Goal: Task Accomplishment & Management: Complete application form

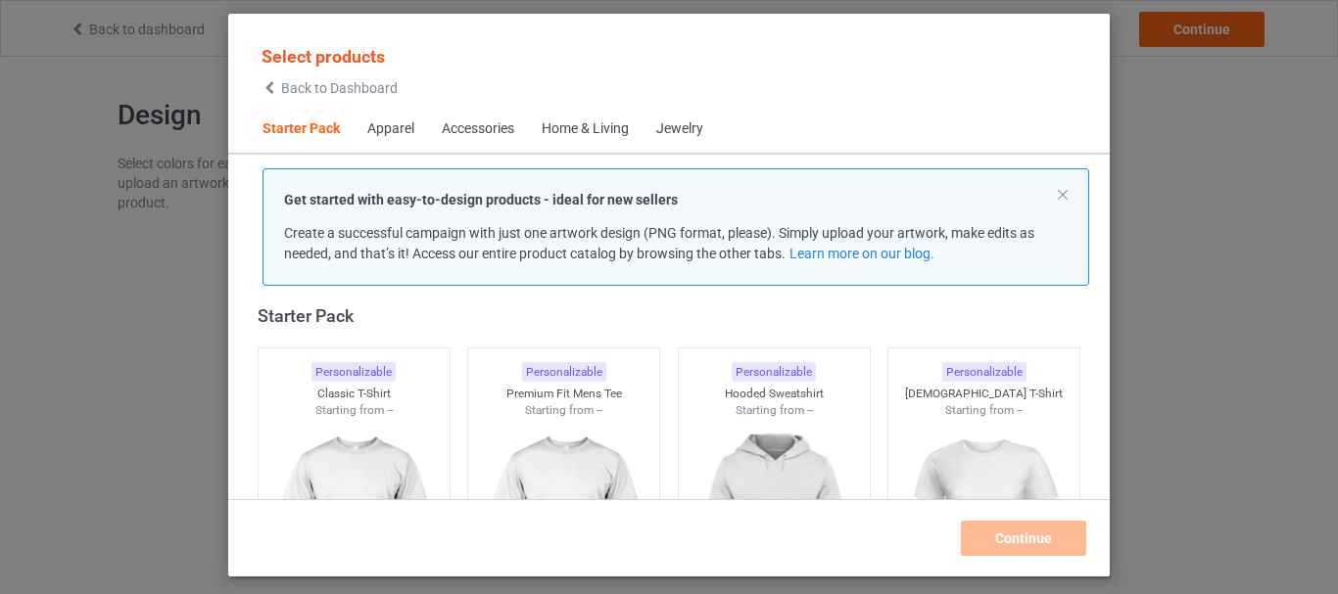
click at [217, 113] on div "Select products Back to Dashboard Starter Pack Apparel Accessories Home & Livin…" at bounding box center [669, 297] width 1338 height 594
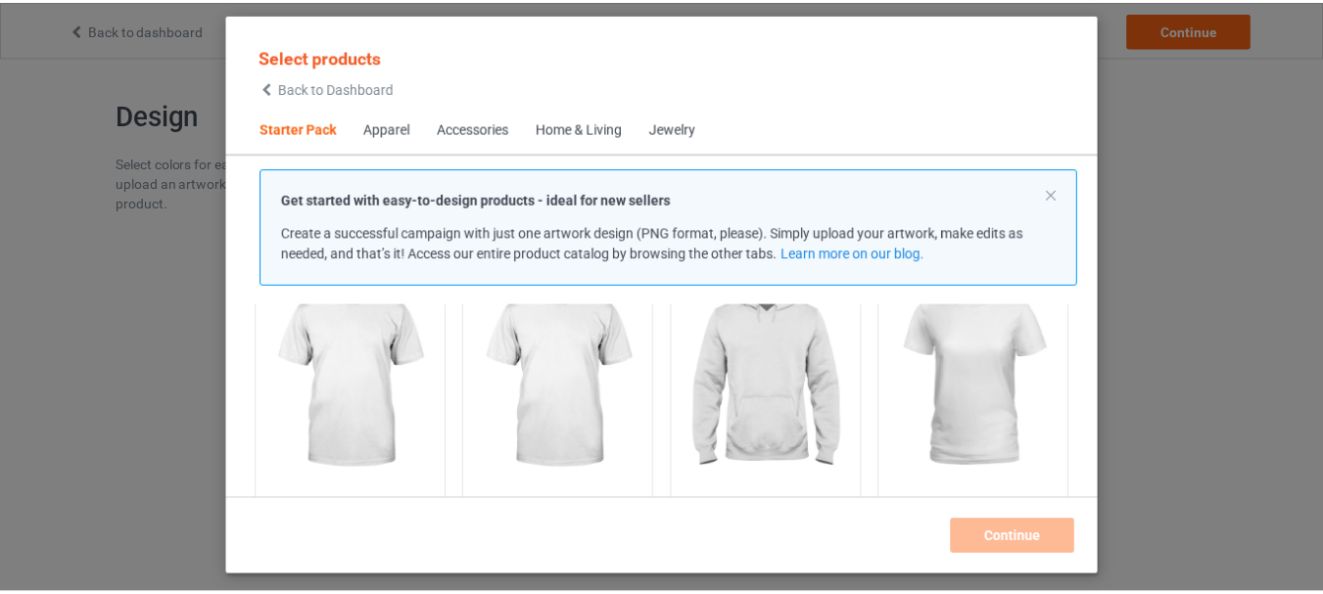
scroll to position [196, 0]
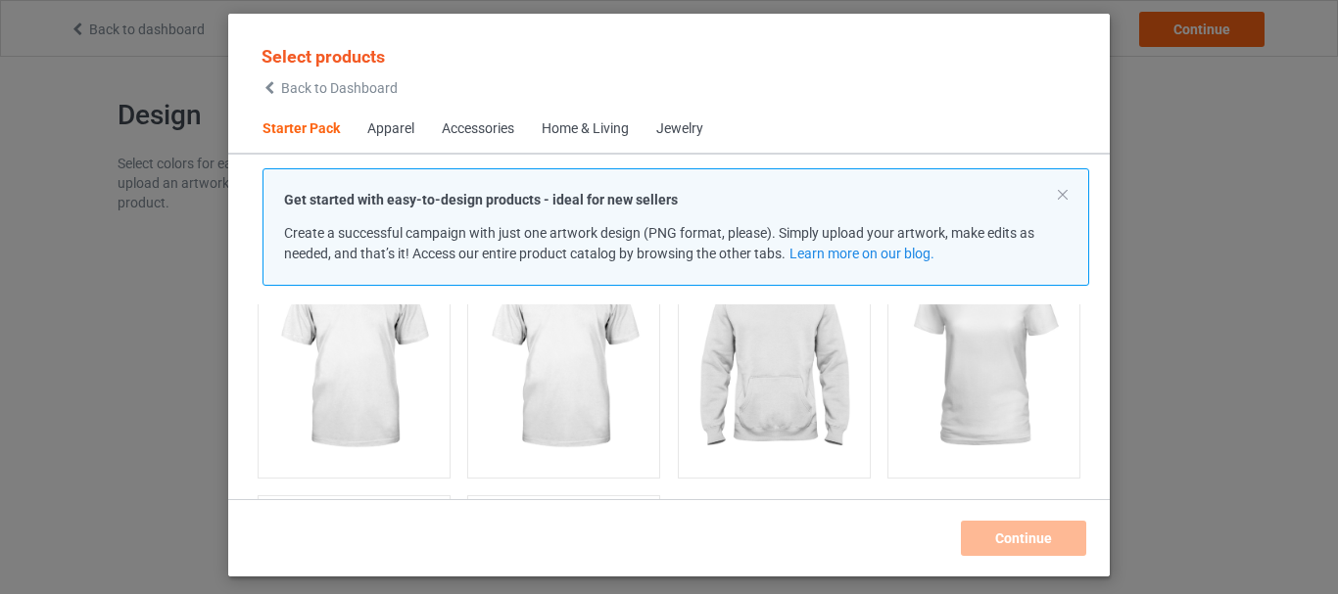
click at [330, 361] on img at bounding box center [353, 358] width 175 height 219
click at [517, 367] on img at bounding box center [564, 360] width 184 height 230
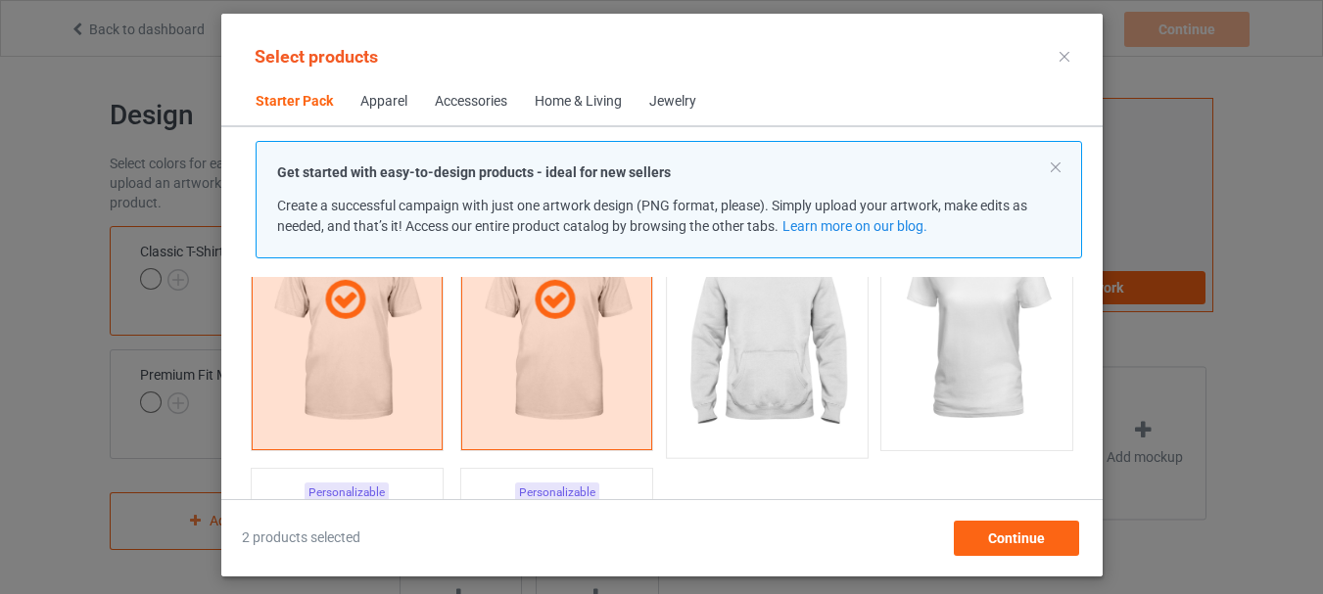
click at [776, 371] on img at bounding box center [767, 332] width 184 height 230
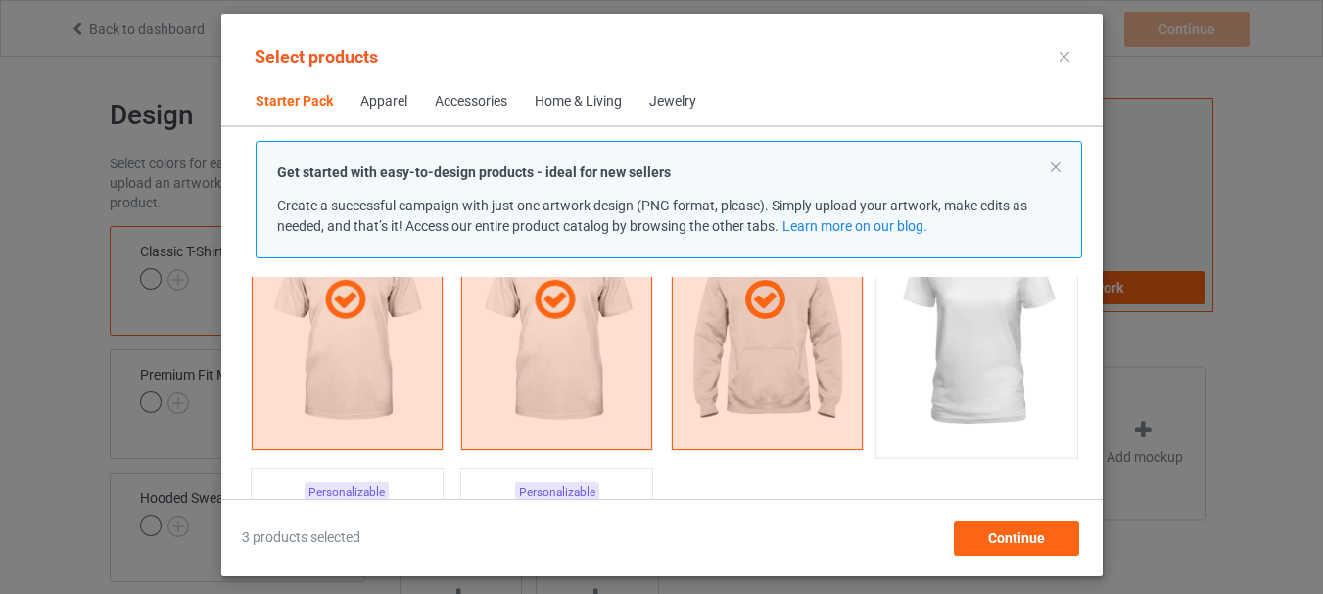
click at [1006, 358] on img at bounding box center [976, 332] width 184 height 230
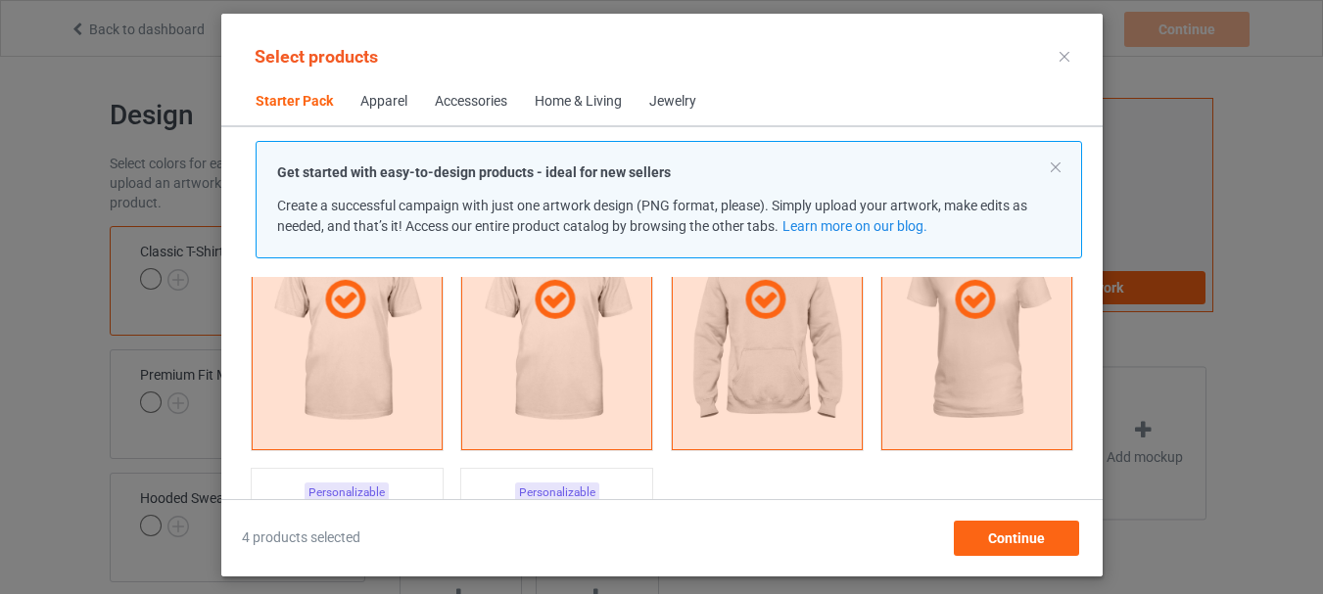
scroll to position [588, 0]
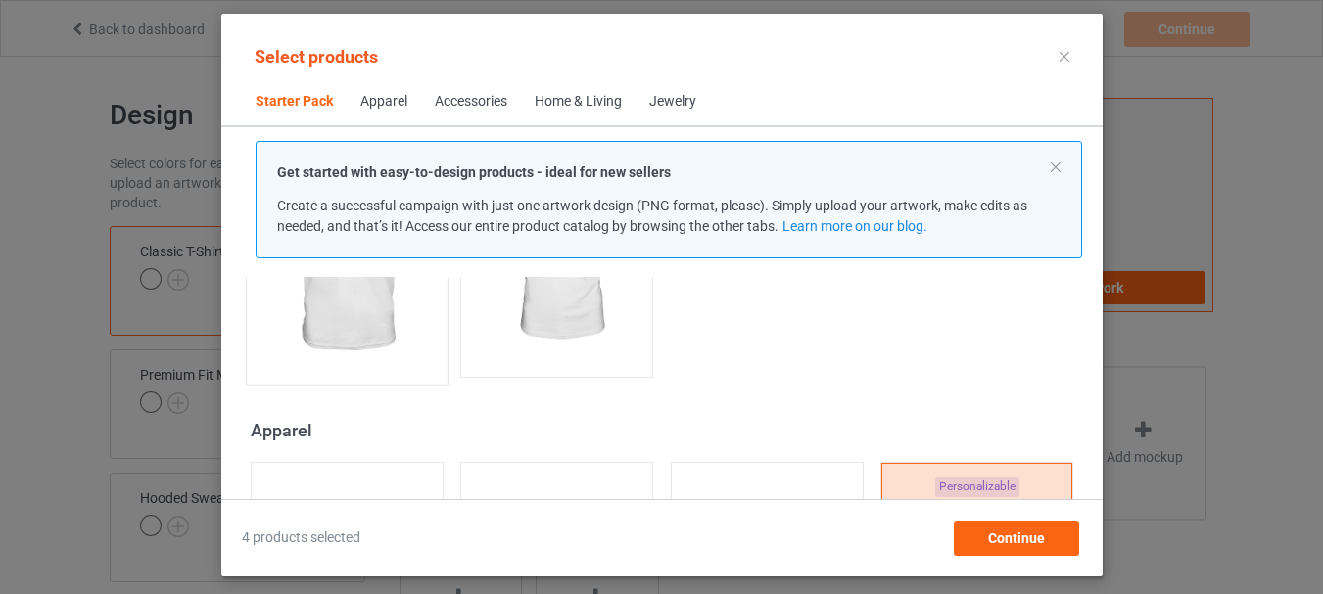
click at [381, 373] on div "Personalizable V-Neck T-Shirt Starting from $9.50" at bounding box center [346, 228] width 203 height 316
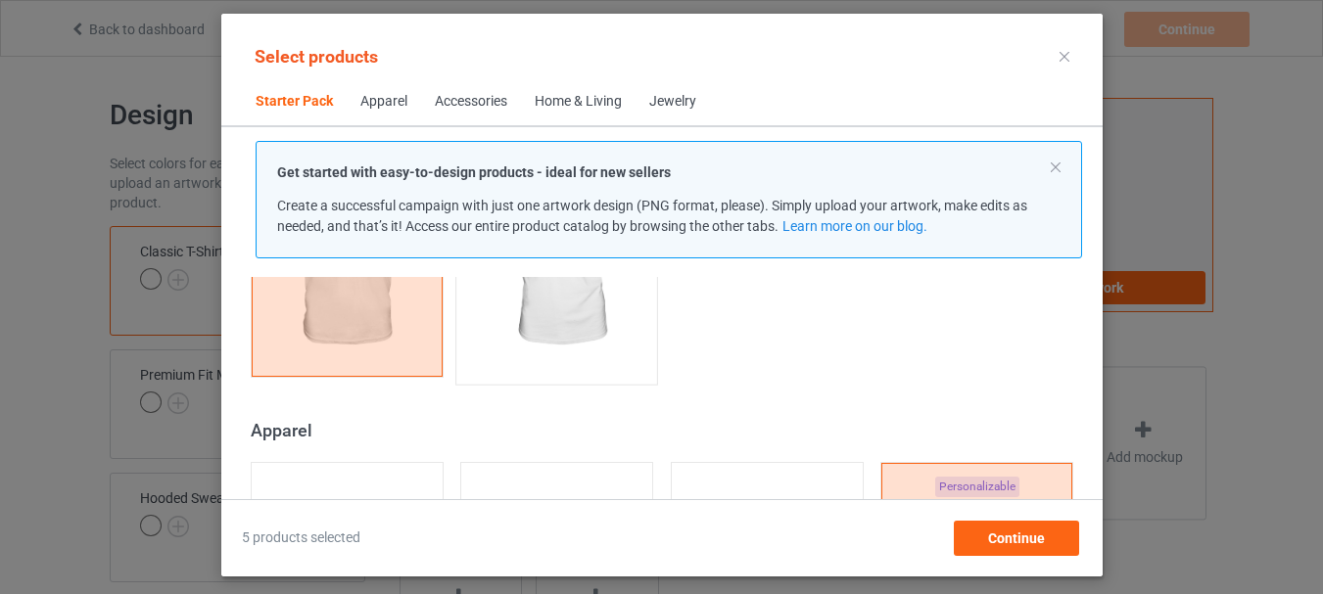
click at [543, 300] on img at bounding box center [556, 259] width 184 height 230
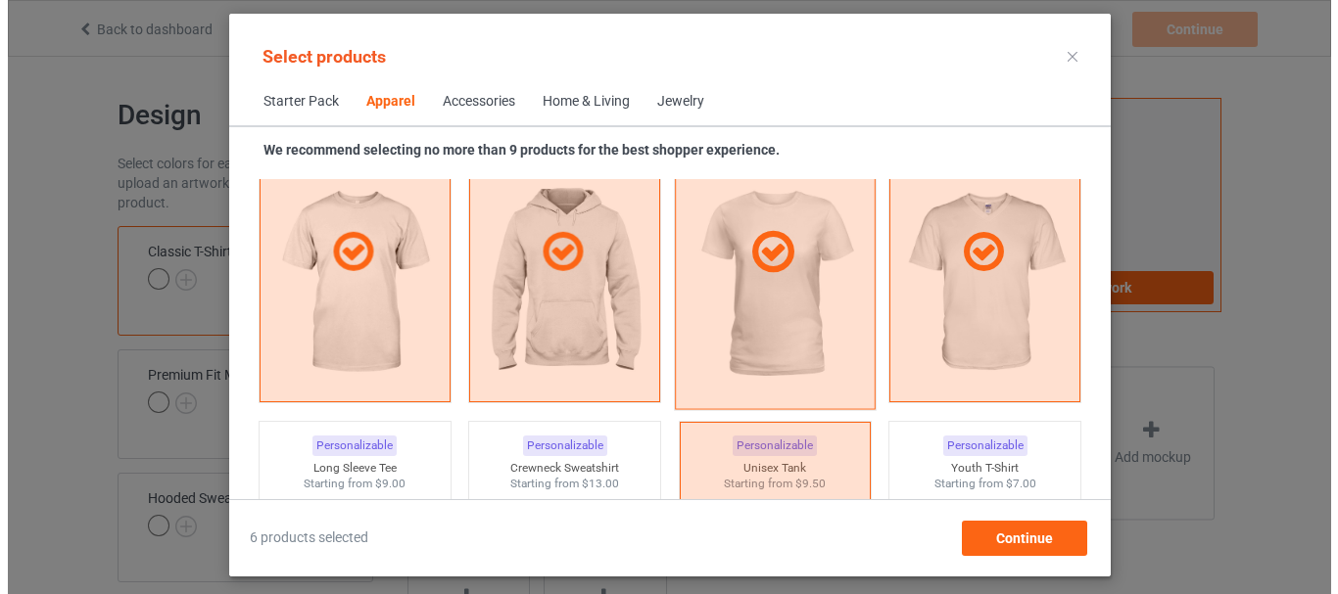
scroll to position [1175, 0]
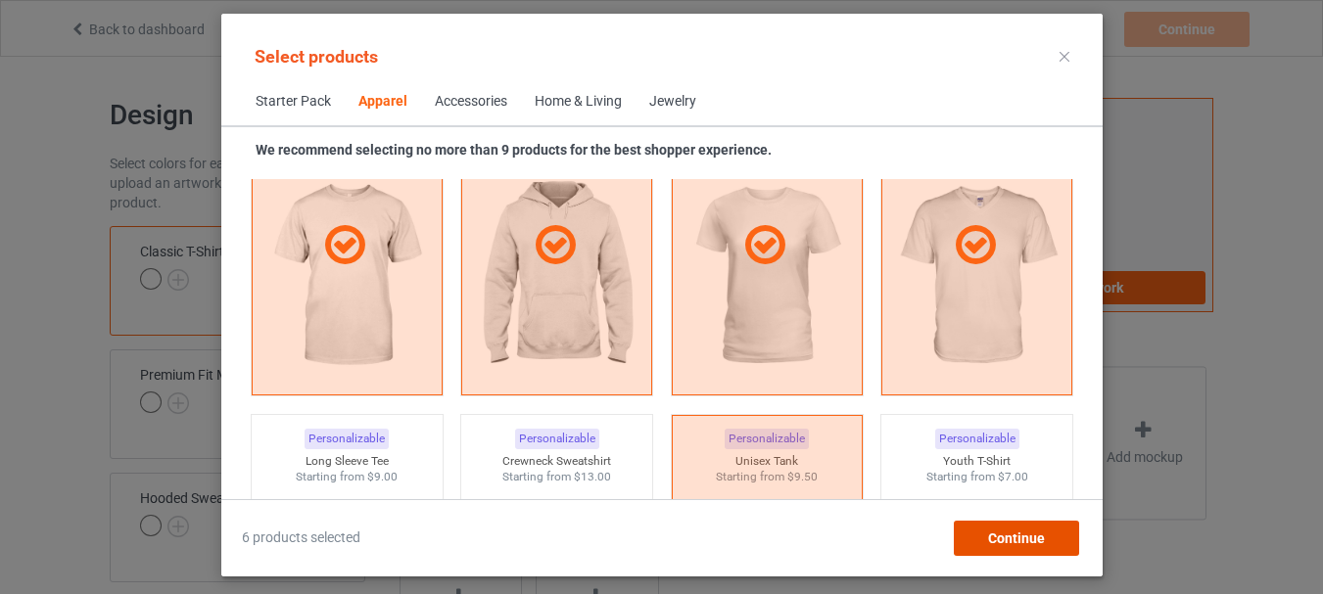
click at [990, 544] on span "Continue" at bounding box center [1015, 539] width 57 height 16
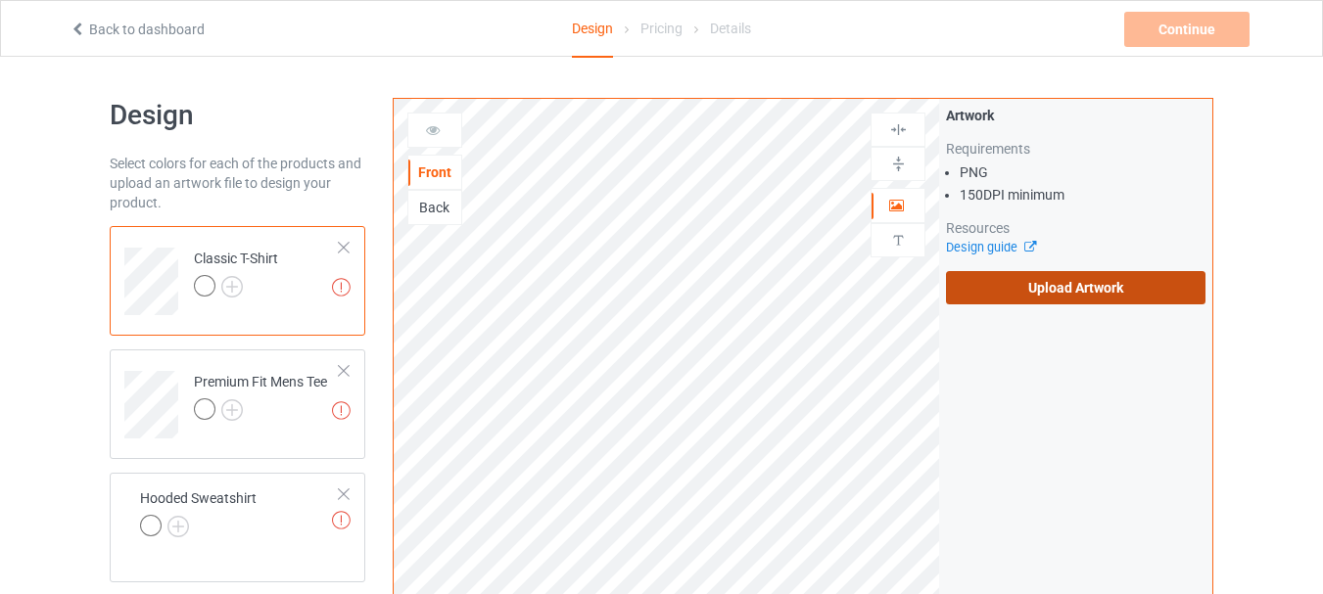
click at [1061, 297] on label "Upload Artwork" at bounding box center [1075, 287] width 259 height 33
click at [0, 0] on input "Upload Artwork" at bounding box center [0, 0] width 0 height 0
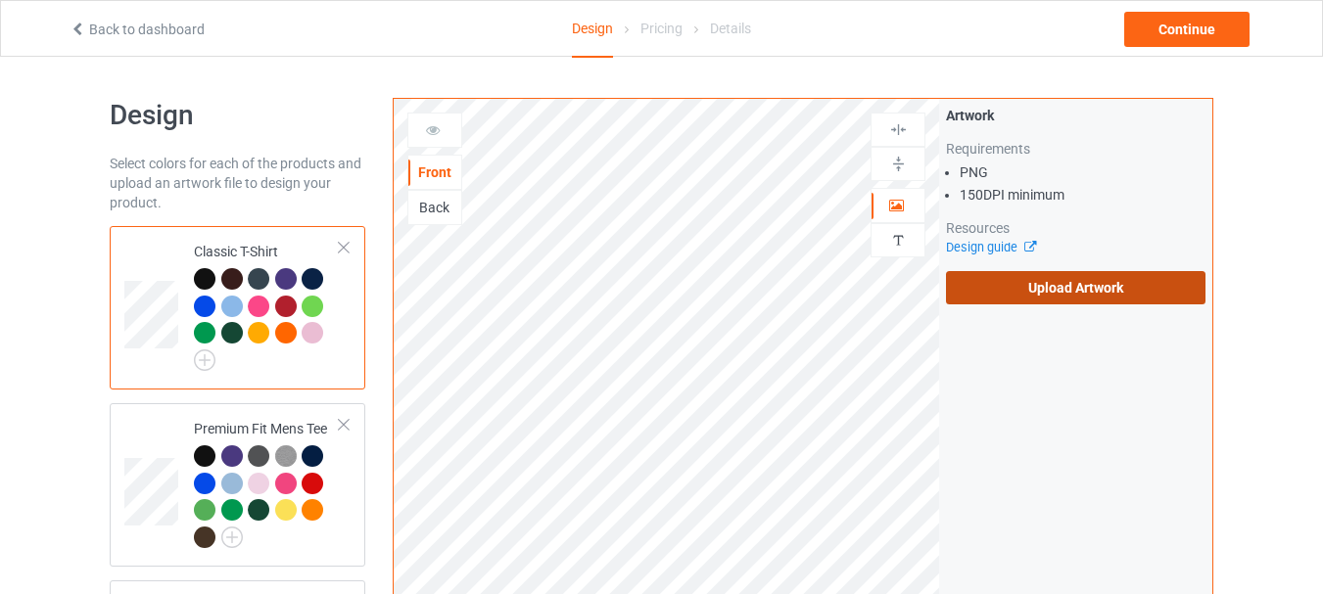
click at [957, 276] on label "Upload Artwork" at bounding box center [1075, 287] width 259 height 33
click at [0, 0] on input "Upload Artwork" at bounding box center [0, 0] width 0 height 0
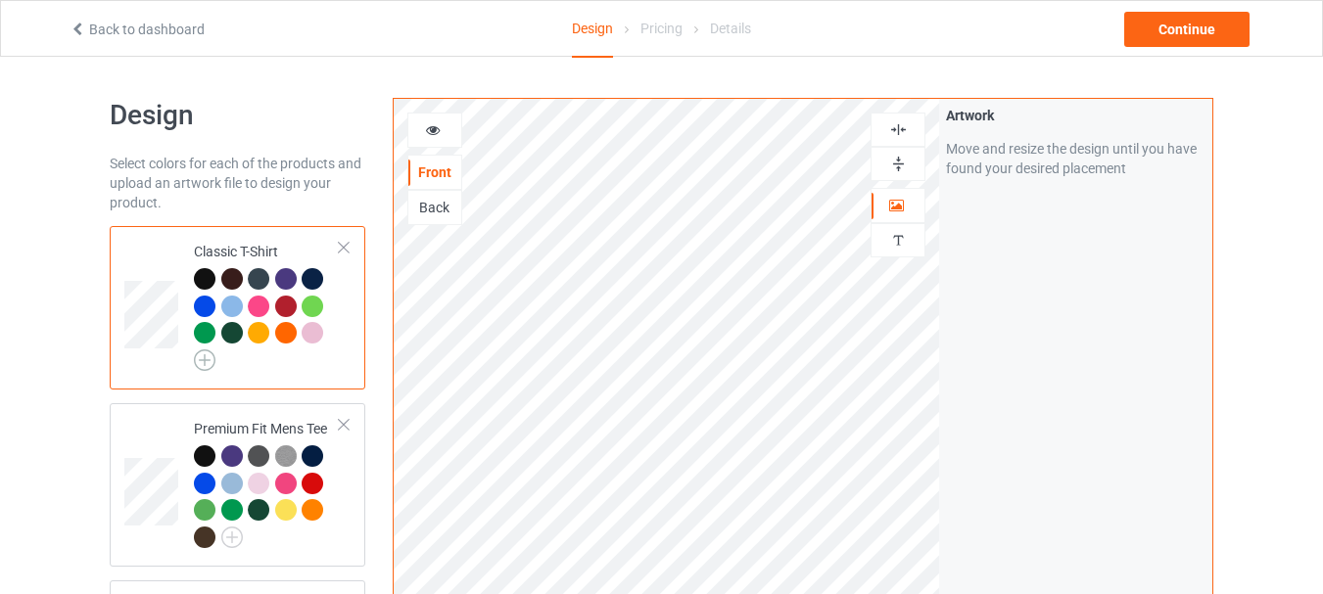
click at [204, 361] on img at bounding box center [205, 361] width 22 height 22
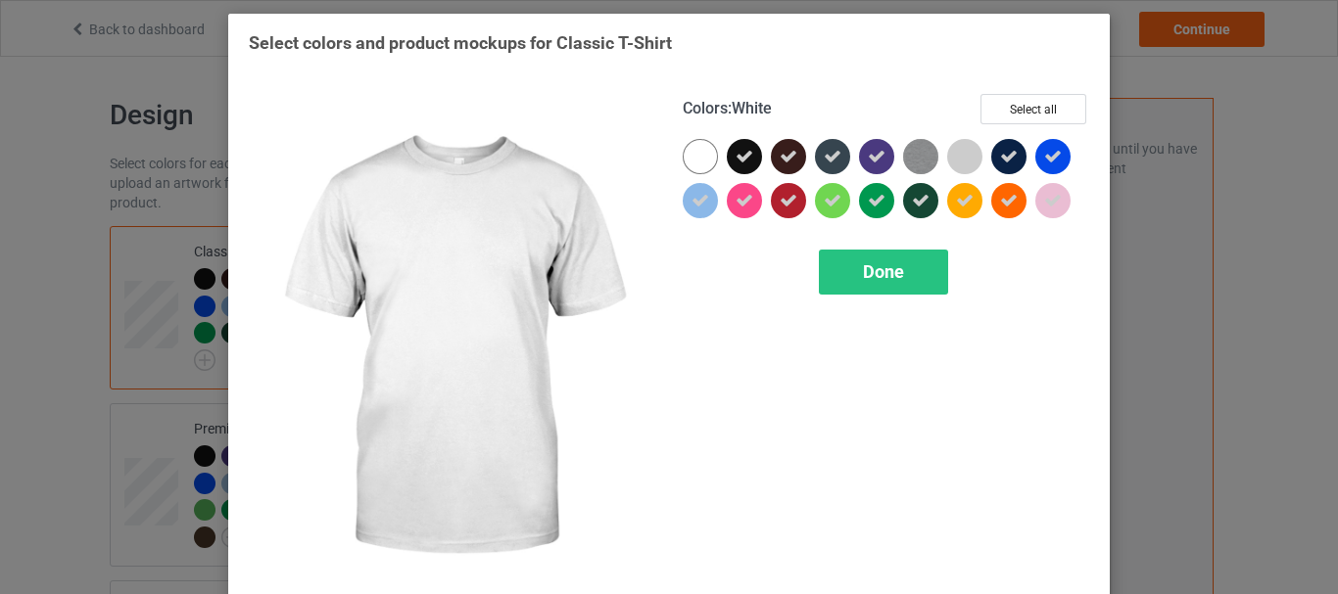
click at [688, 165] on div at bounding box center [699, 156] width 35 height 35
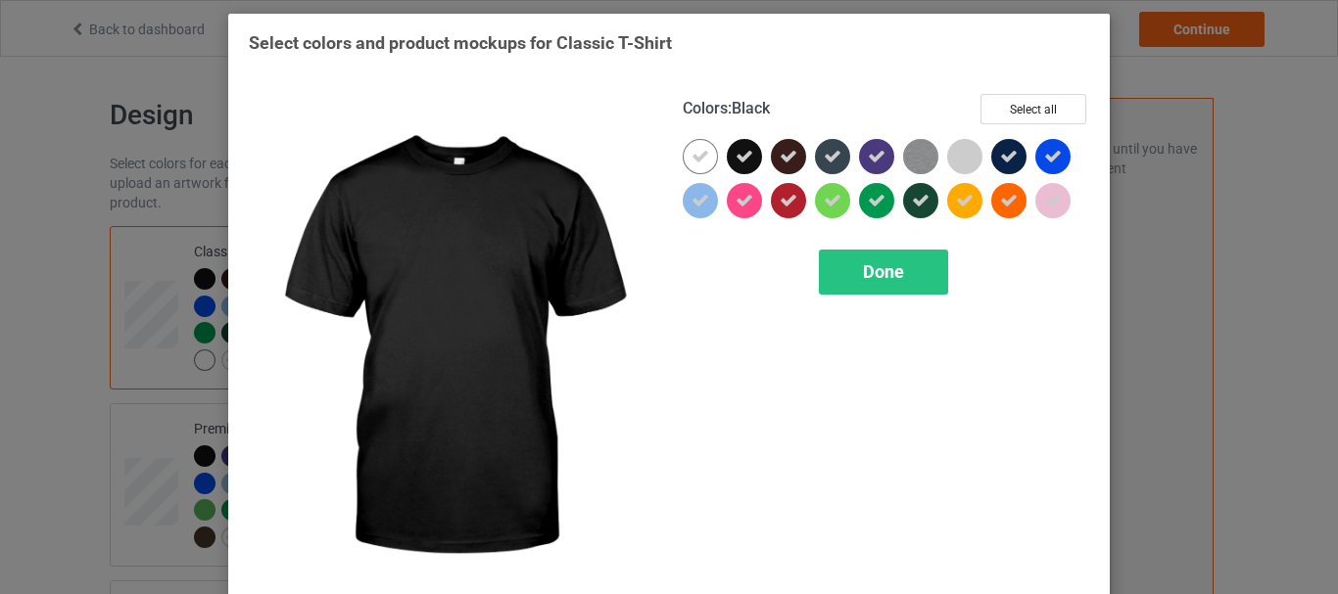
click at [740, 160] on icon at bounding box center [744, 157] width 18 height 18
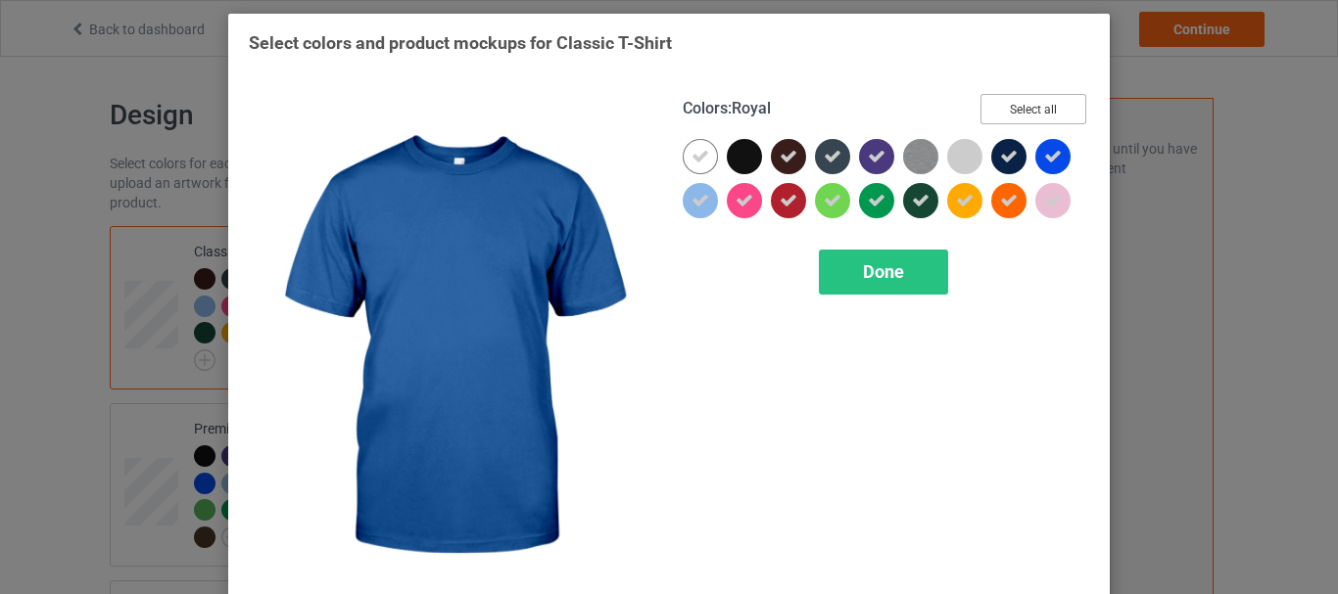
click at [1046, 116] on button "Select all" at bounding box center [1033, 109] width 106 height 30
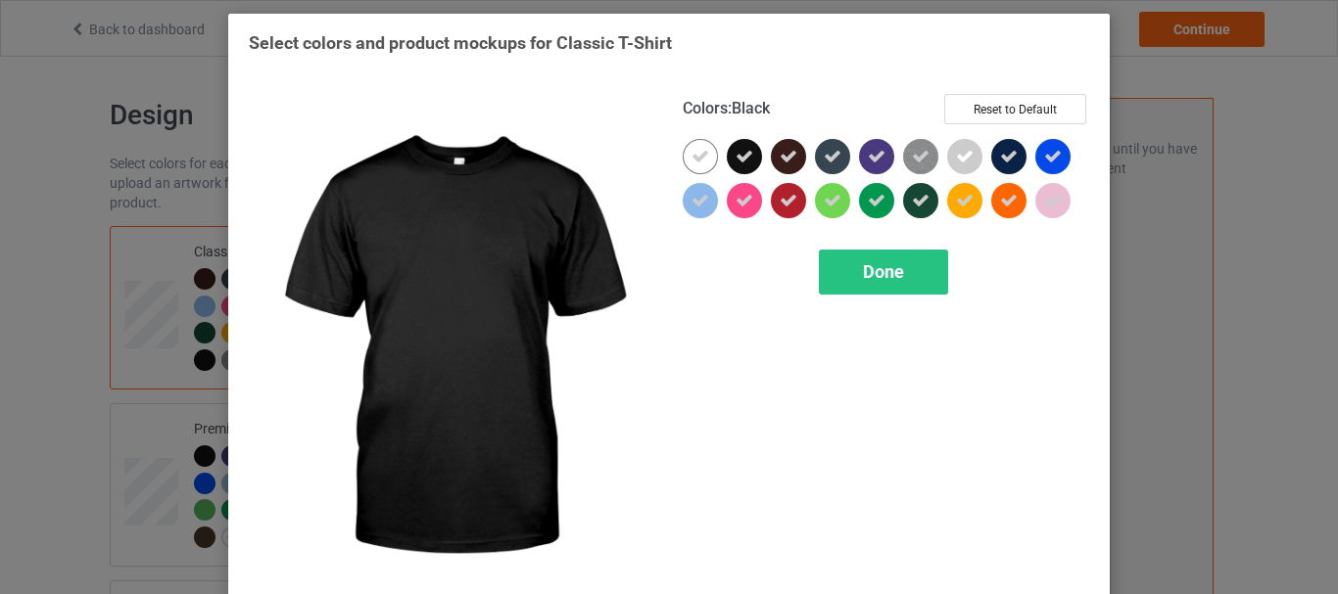
click at [736, 160] on icon at bounding box center [744, 157] width 18 height 18
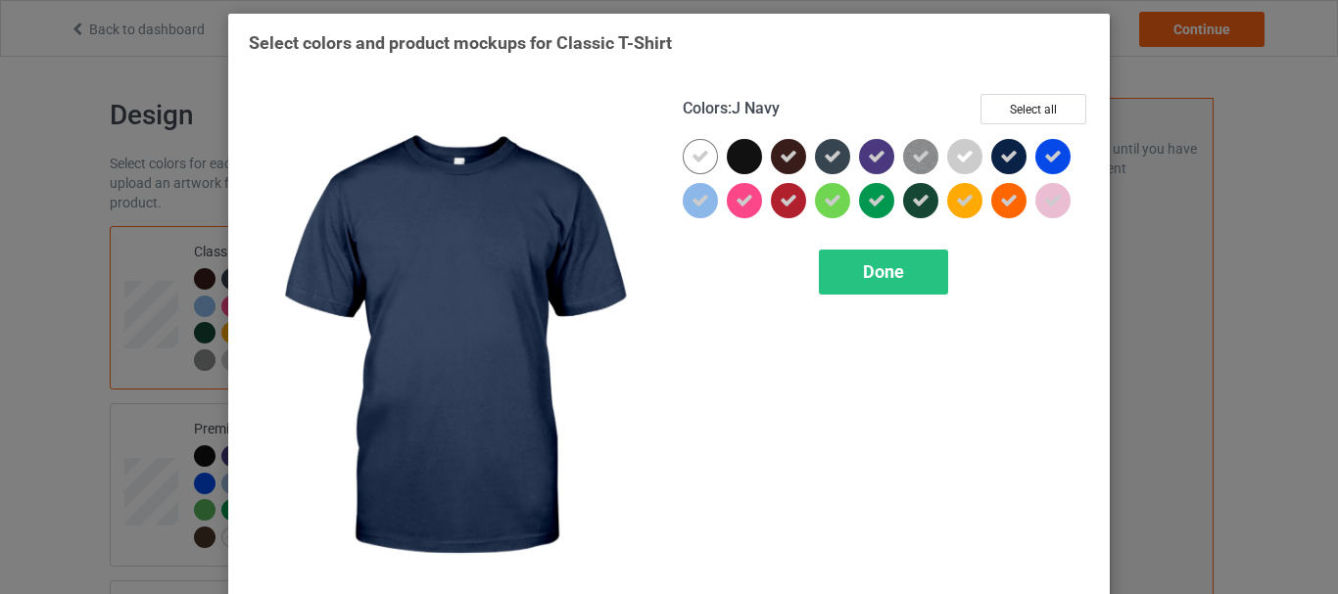
click at [1004, 147] on div at bounding box center [1008, 156] width 35 height 35
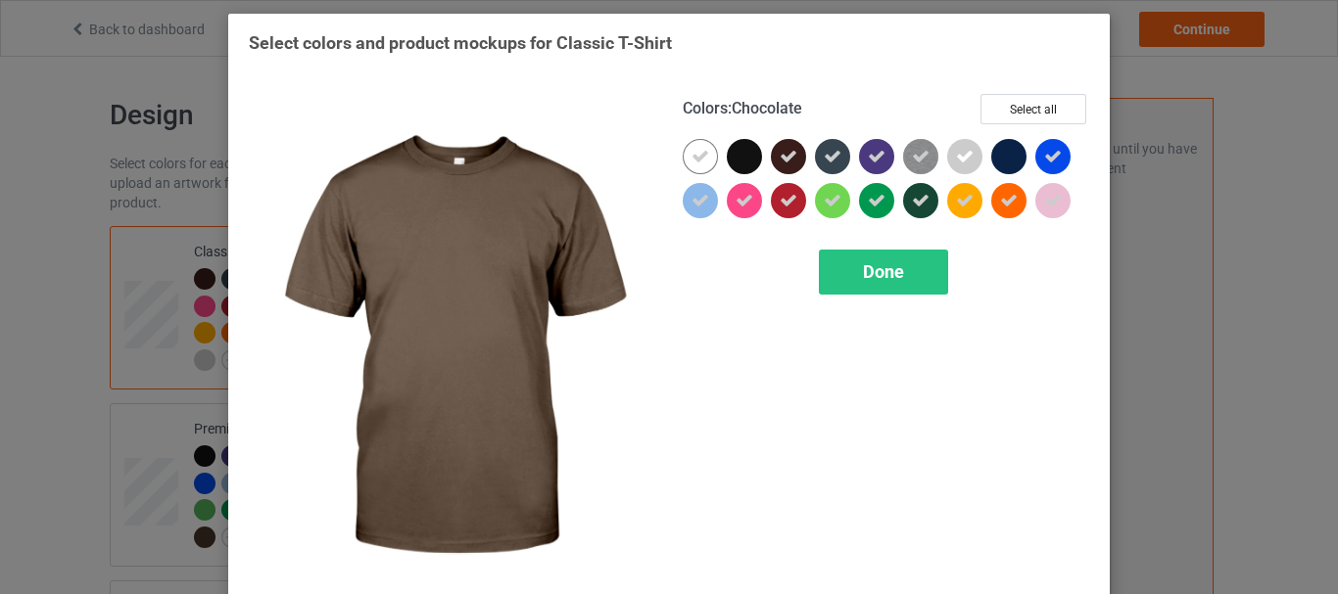
click at [779, 160] on icon at bounding box center [788, 157] width 18 height 18
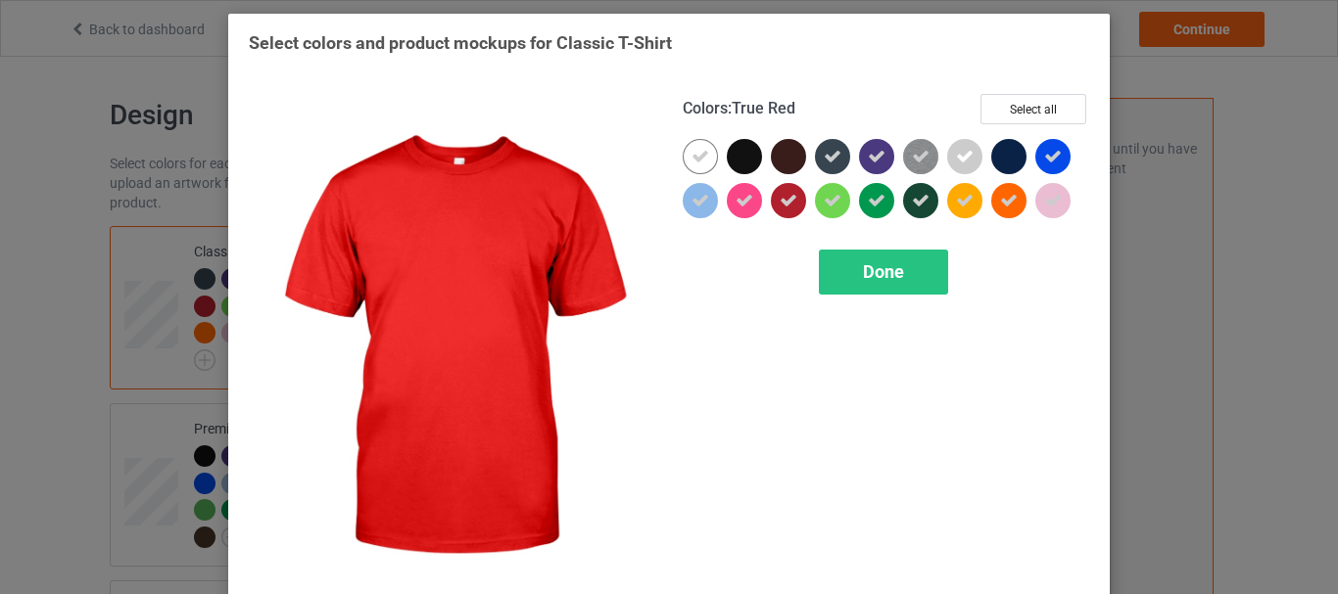
click at [779, 196] on icon at bounding box center [788, 201] width 18 height 18
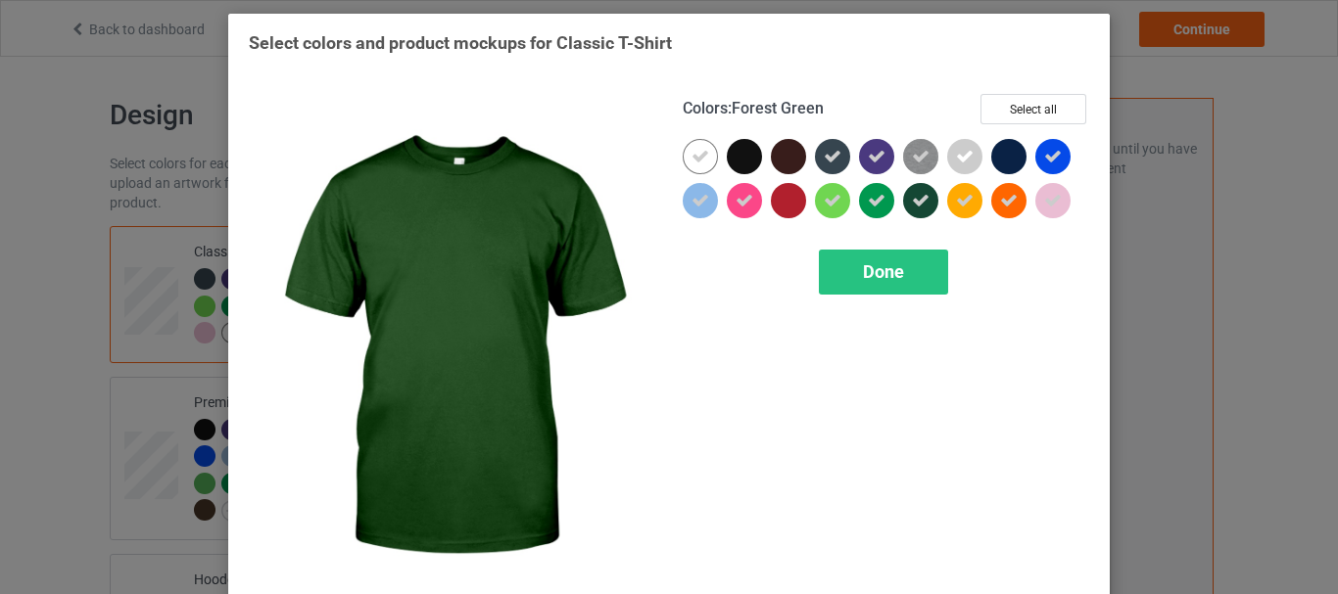
click at [915, 191] on div at bounding box center [920, 200] width 35 height 35
click at [899, 259] on div "Done" at bounding box center [883, 272] width 129 height 45
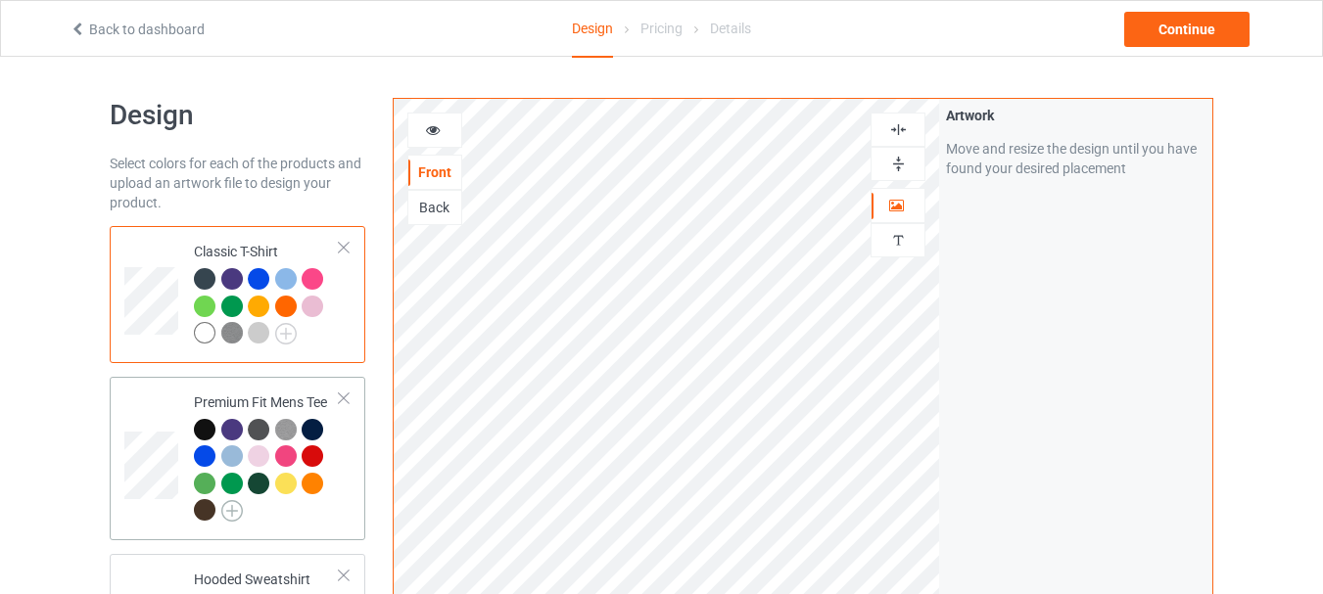
click at [236, 504] on img at bounding box center [232, 511] width 22 height 22
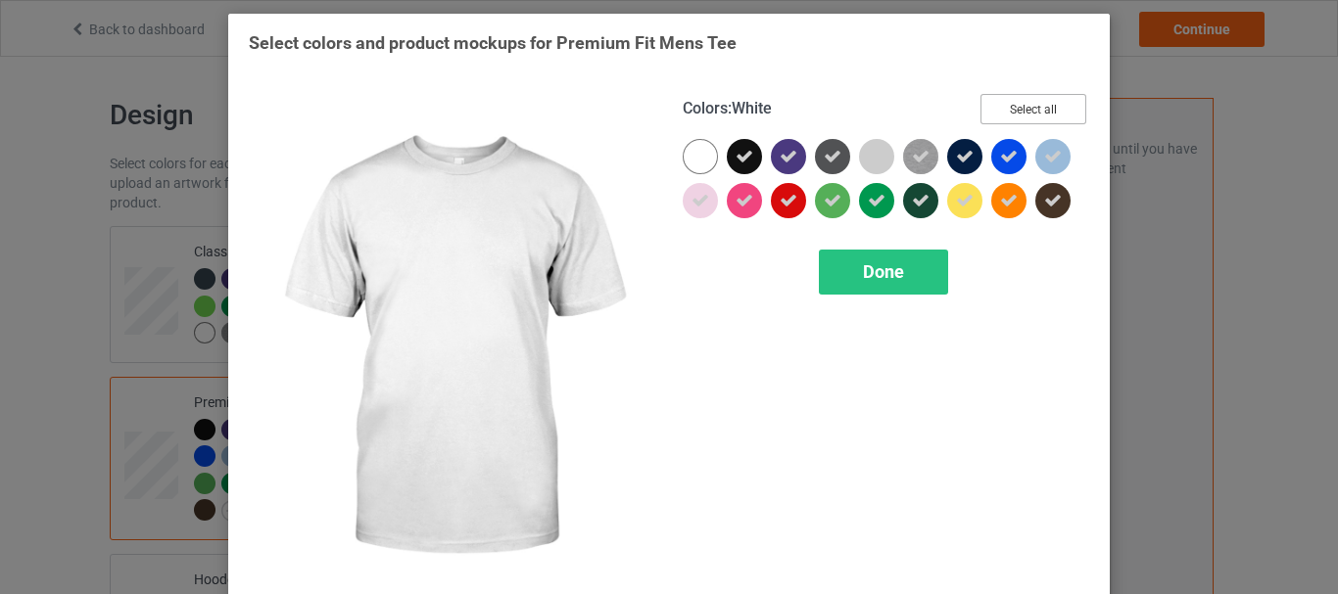
click at [1030, 108] on button "Select all" at bounding box center [1033, 109] width 106 height 30
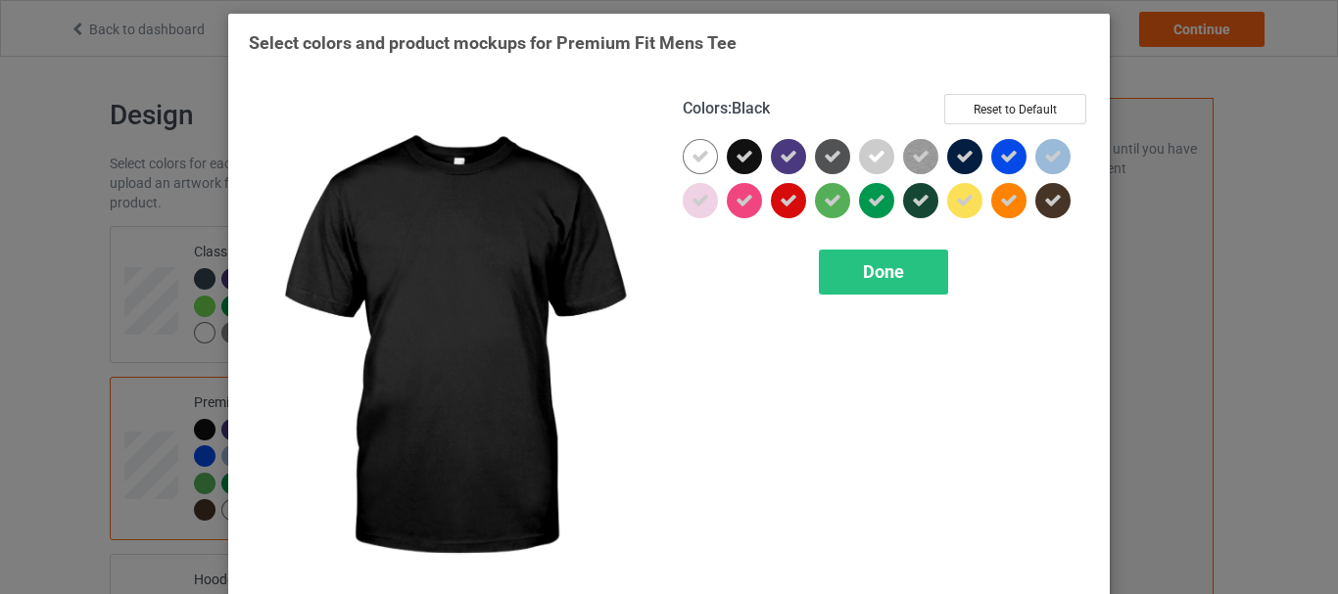
click at [748, 148] on div at bounding box center [744, 156] width 35 height 35
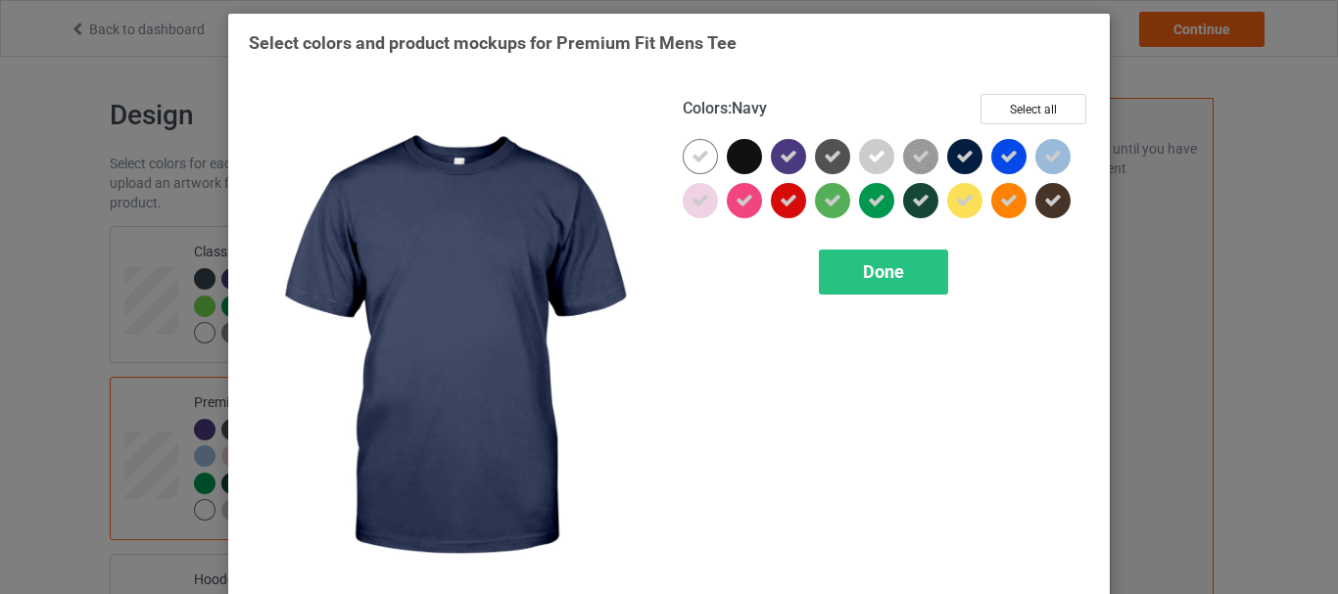
click at [947, 159] on div at bounding box center [964, 156] width 35 height 35
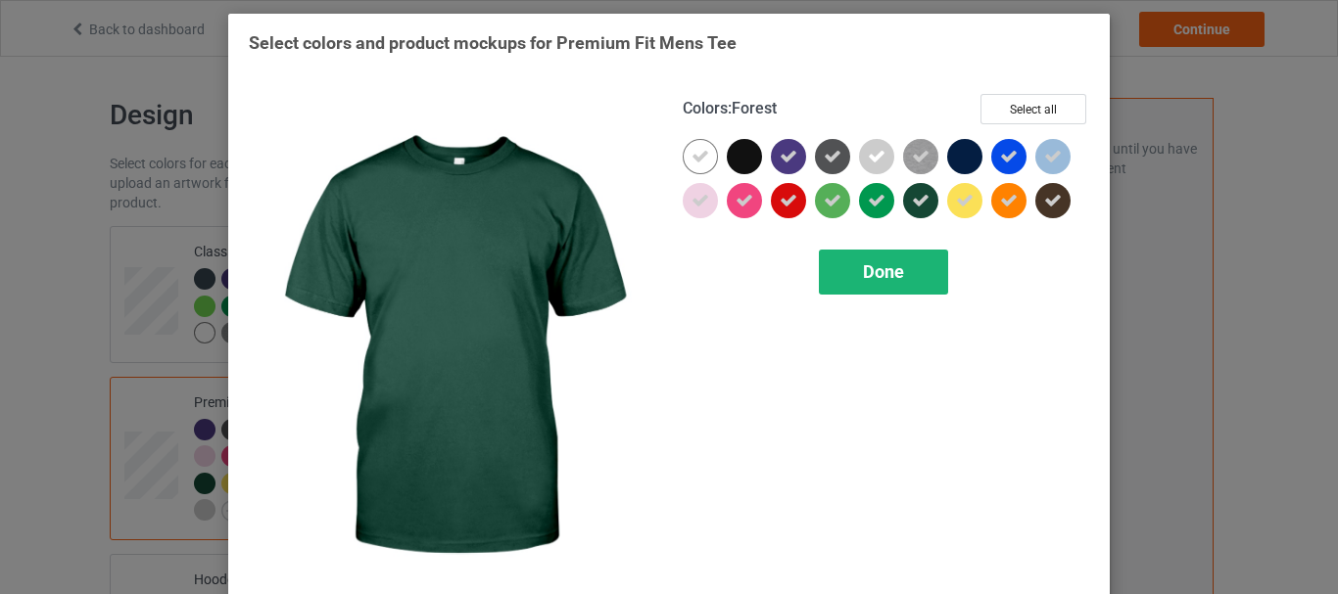
click at [878, 257] on div "Done" at bounding box center [883, 272] width 129 height 45
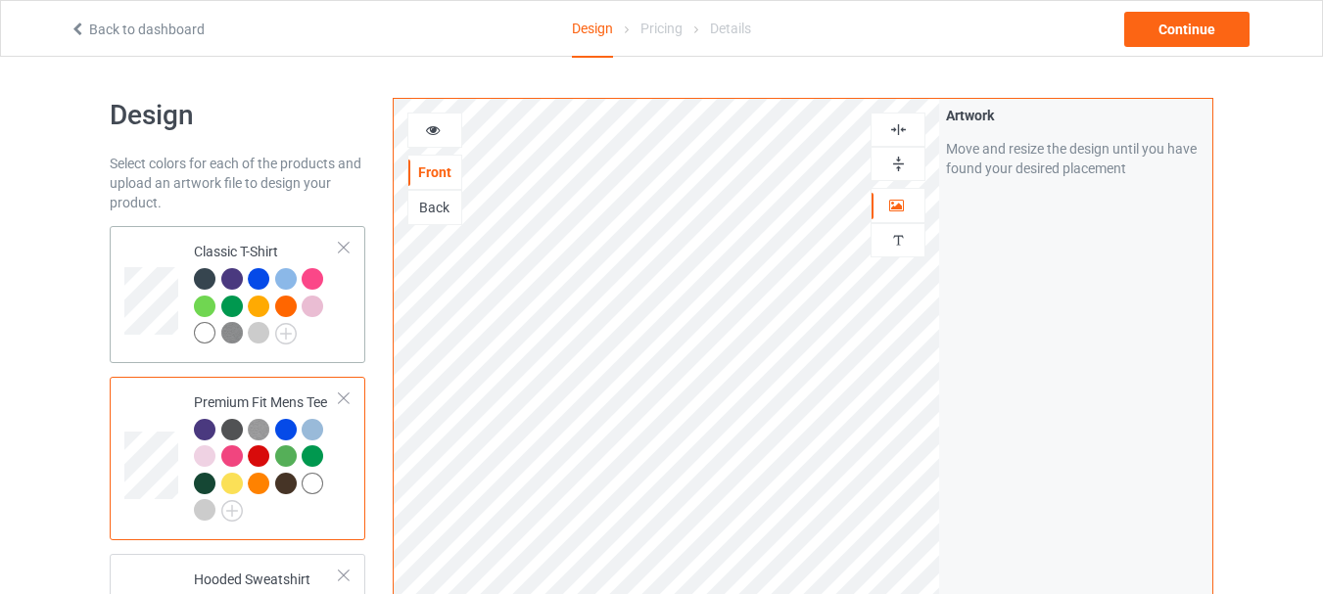
click at [213, 338] on div at bounding box center [205, 333] width 22 height 22
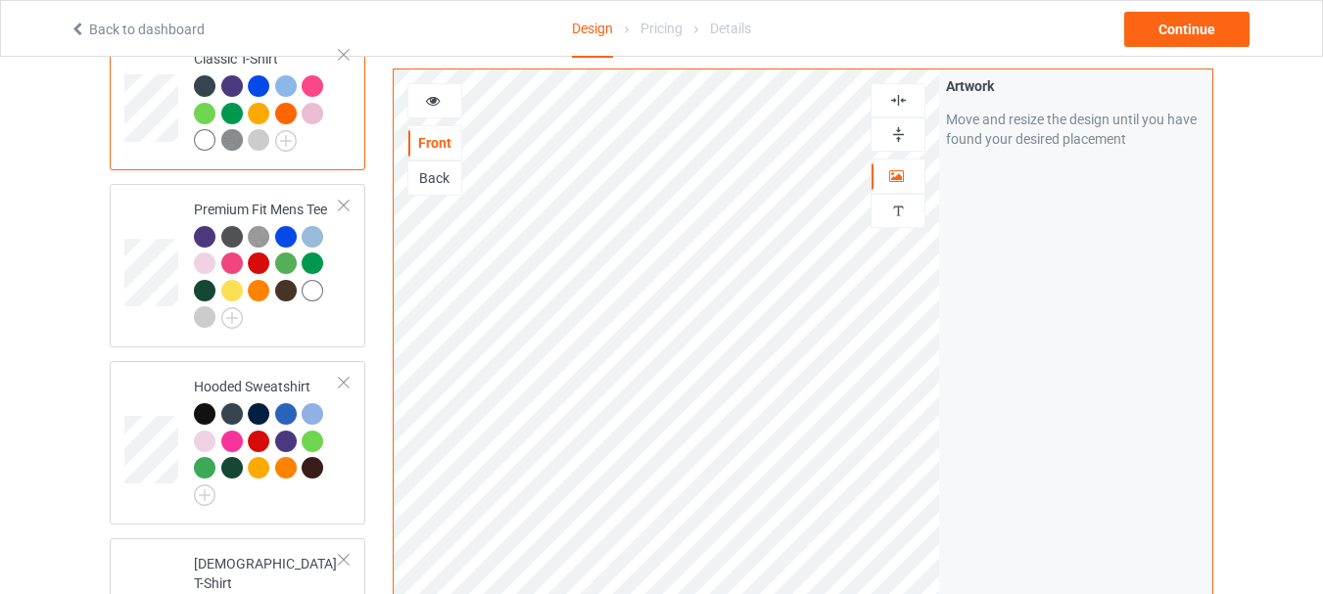
scroll to position [392, 0]
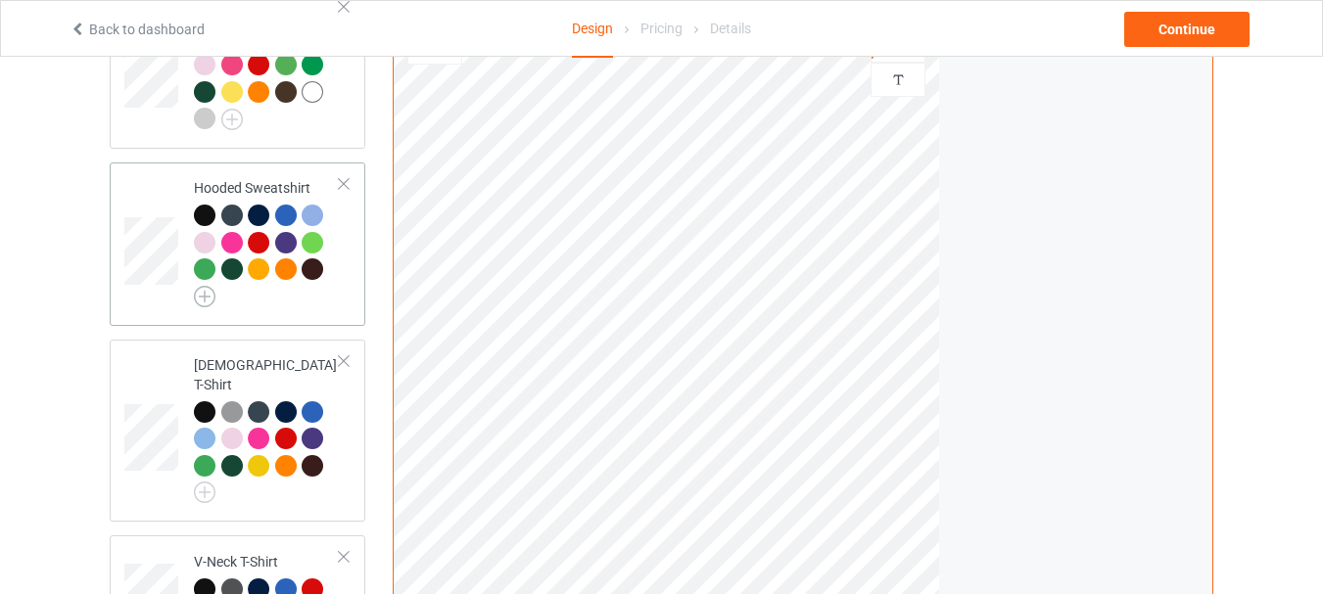
click at [207, 296] on img at bounding box center [205, 297] width 22 height 22
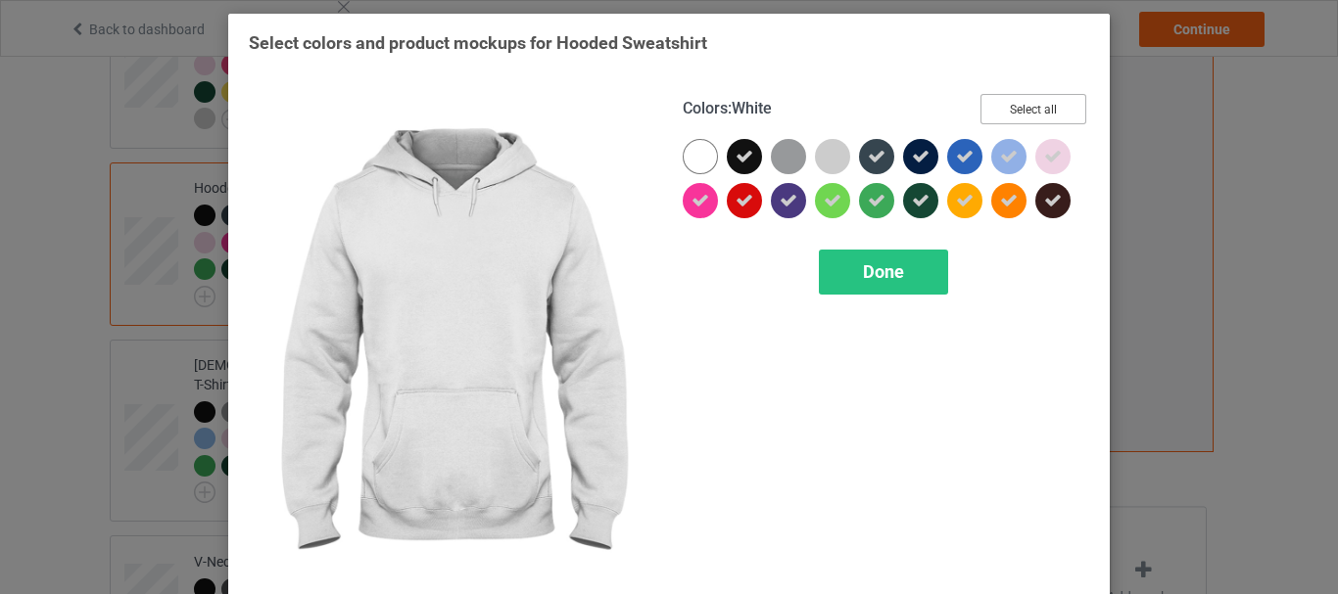
click at [1019, 104] on button "Select all" at bounding box center [1033, 109] width 106 height 30
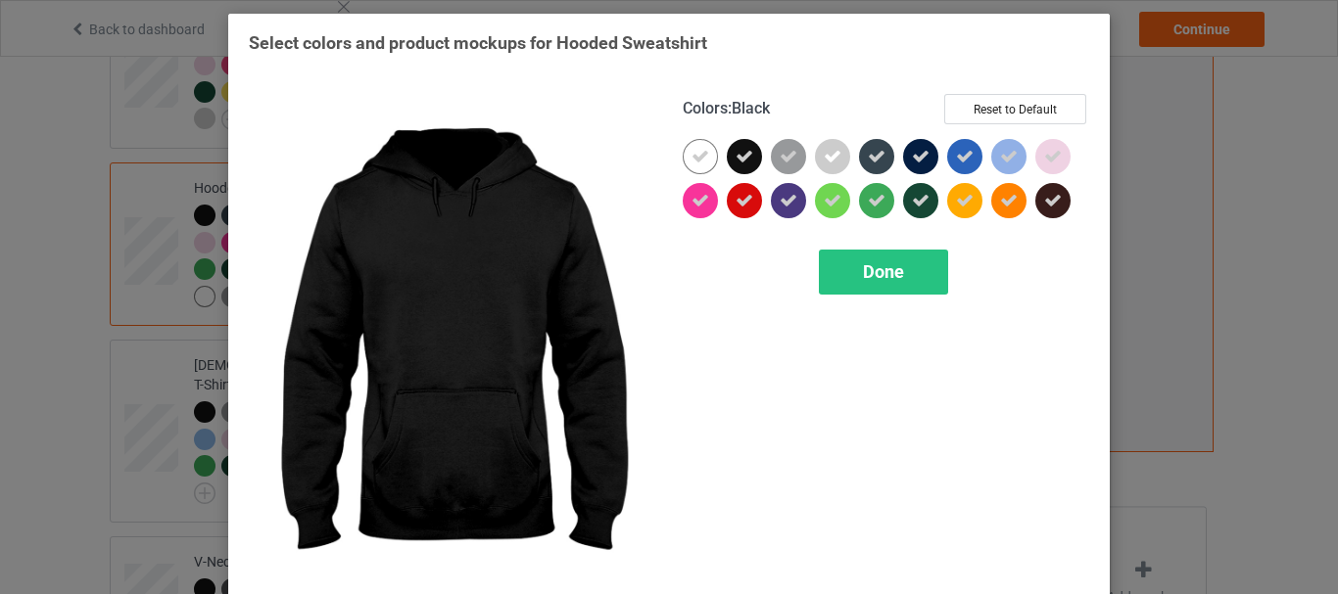
click at [745, 168] on div at bounding box center [744, 156] width 35 height 35
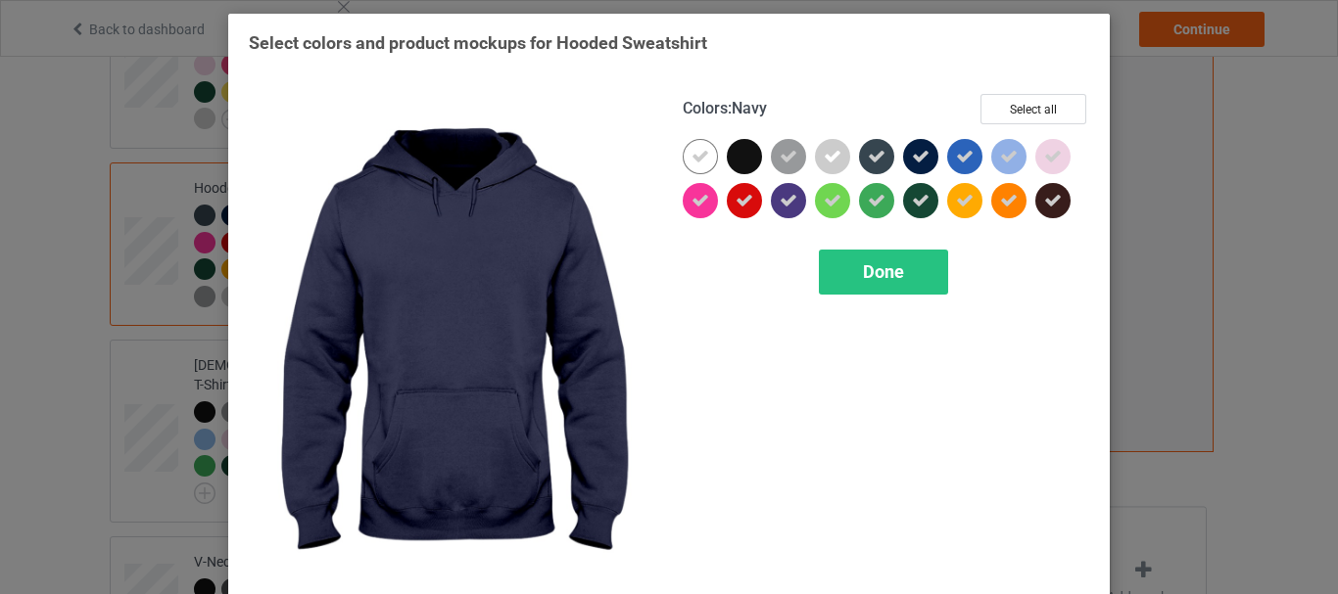
drag, startPoint x: 934, startPoint y: 160, endPoint x: 920, endPoint y: 160, distance: 13.7
click at [933, 160] on div at bounding box center [925, 161] width 44 height 44
click at [920, 160] on div at bounding box center [920, 156] width 35 height 35
drag, startPoint x: 920, startPoint y: 160, endPoint x: 917, endPoint y: 214, distance: 54.9
click at [919, 160] on icon at bounding box center [921, 157] width 18 height 18
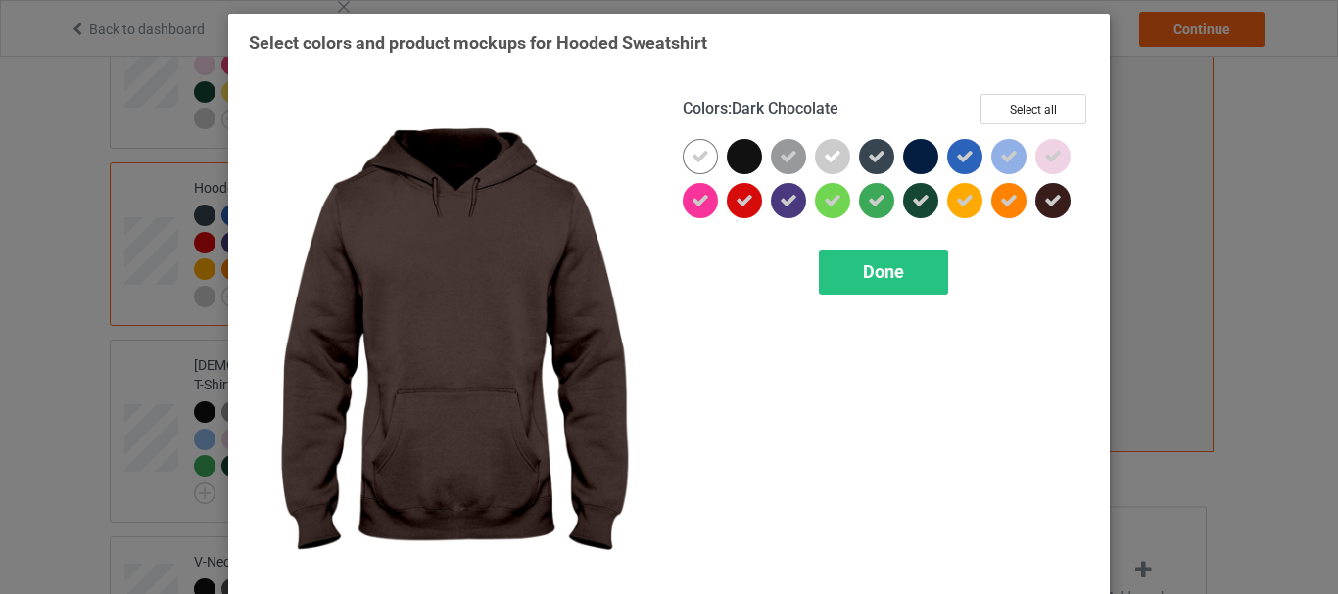
click at [1046, 205] on icon at bounding box center [1053, 201] width 18 height 18
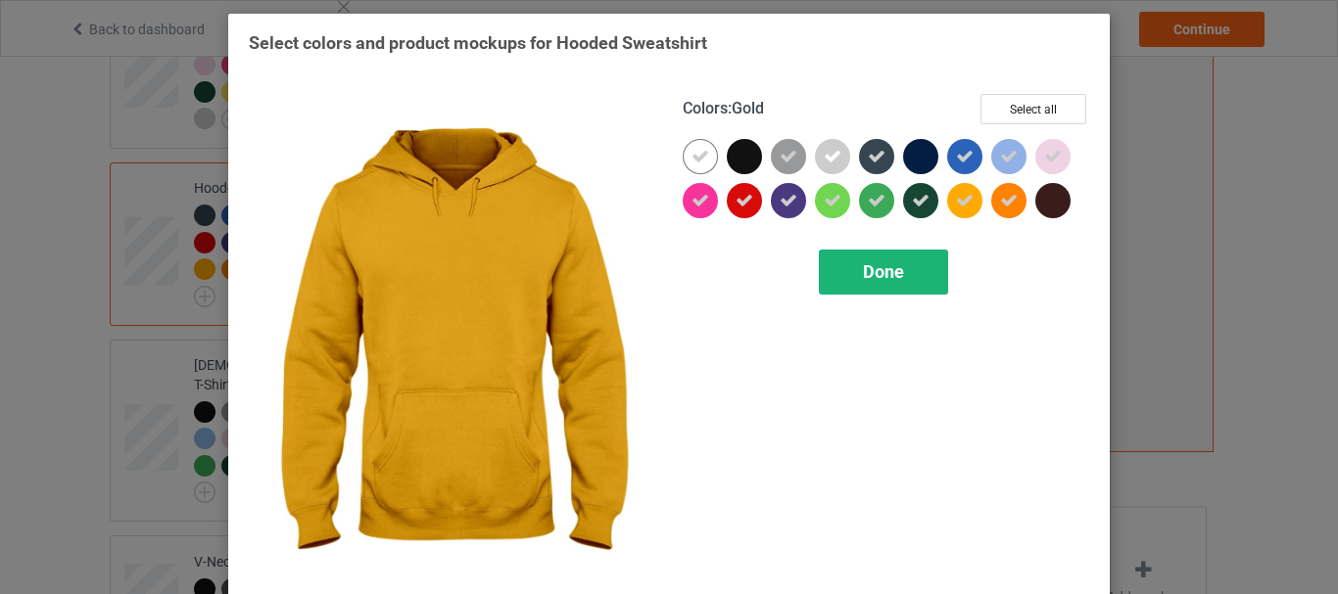
click at [889, 274] on span "Done" at bounding box center [883, 271] width 41 height 21
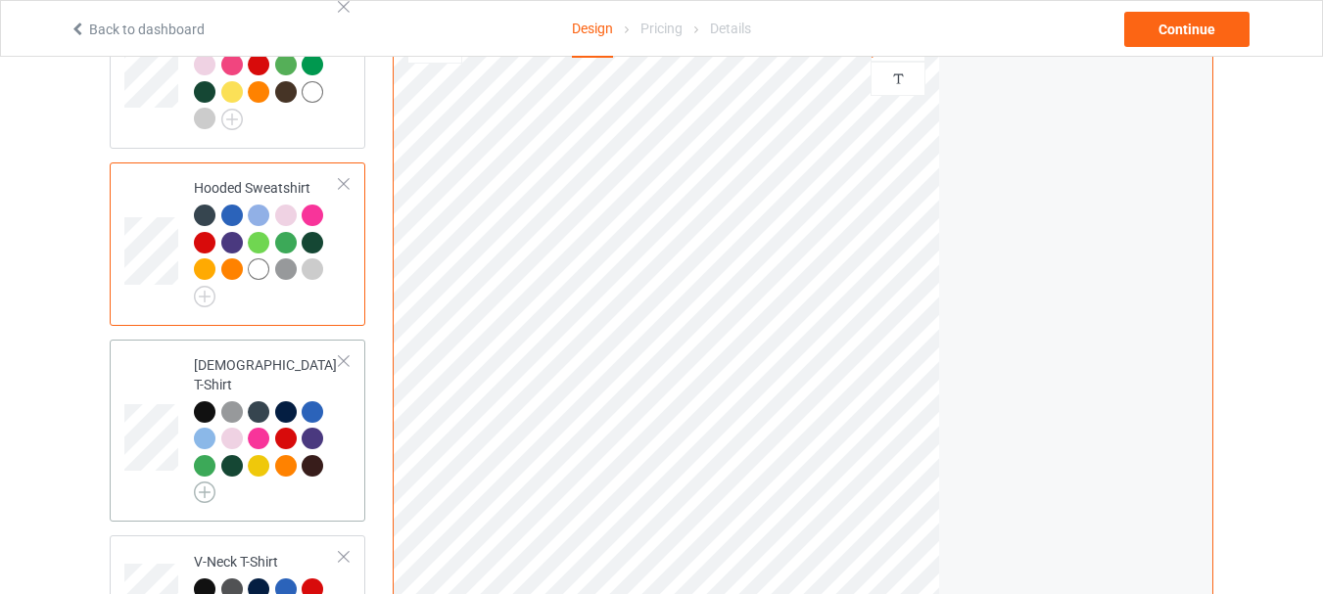
click at [212, 482] on img at bounding box center [205, 493] width 22 height 22
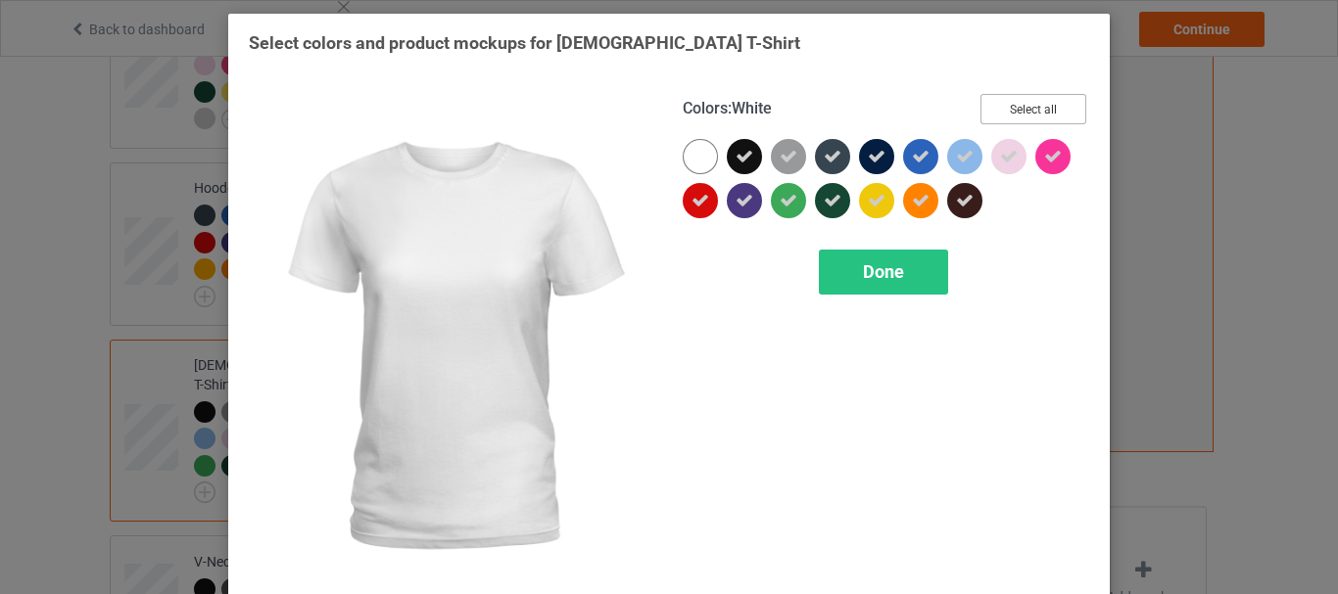
click at [1027, 109] on button "Select all" at bounding box center [1033, 109] width 106 height 30
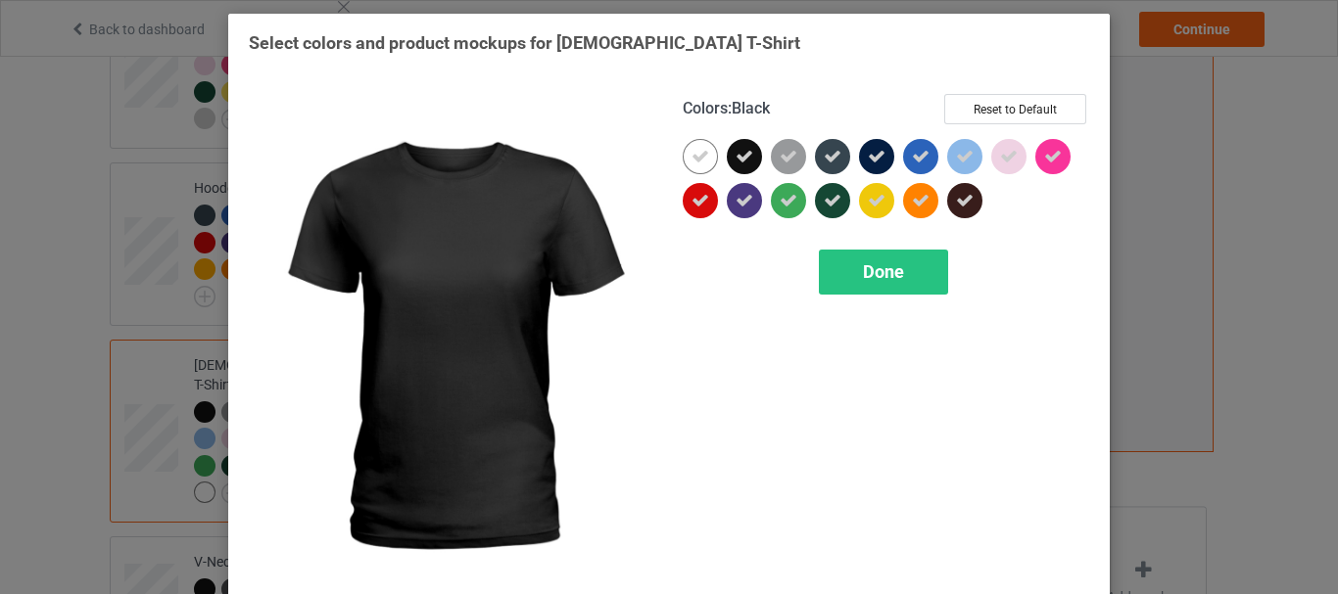
click at [739, 152] on icon at bounding box center [744, 157] width 18 height 18
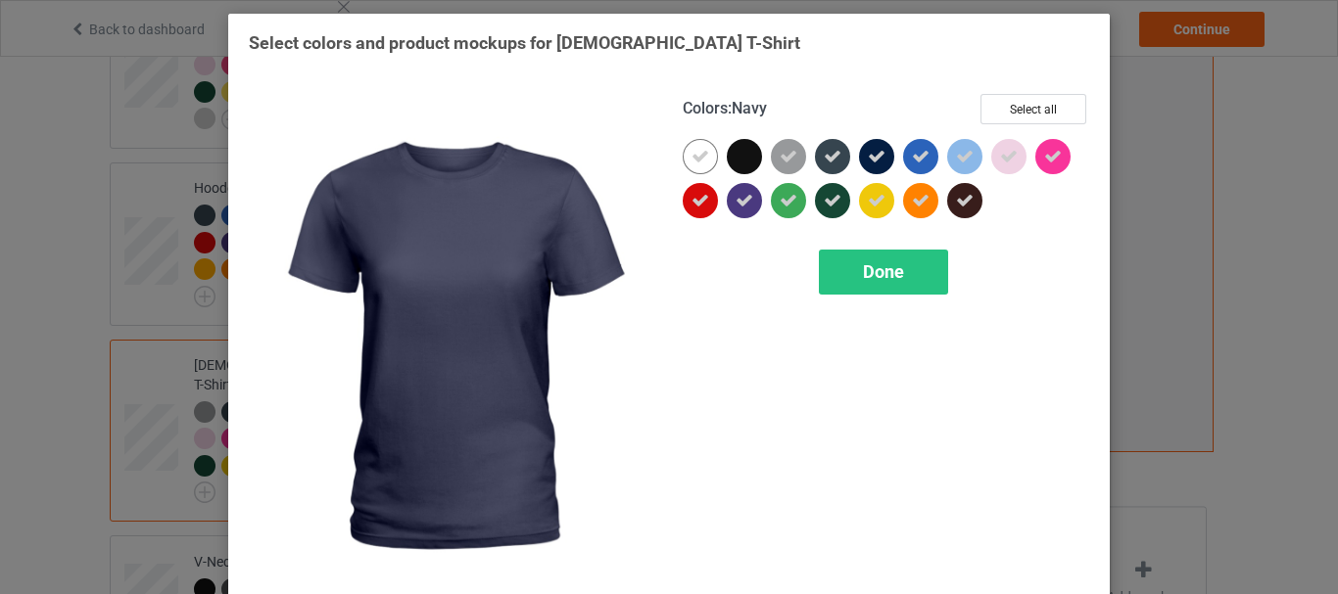
click at [884, 142] on div at bounding box center [881, 161] width 44 height 44
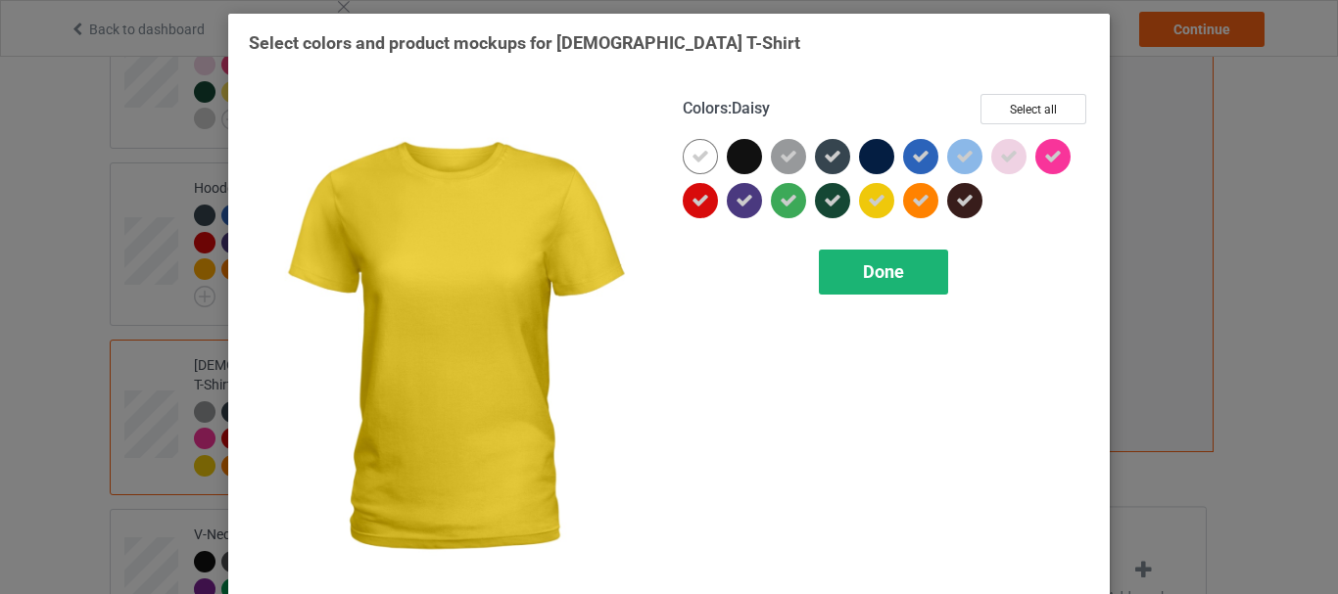
click at [877, 259] on div "Done" at bounding box center [883, 272] width 129 height 45
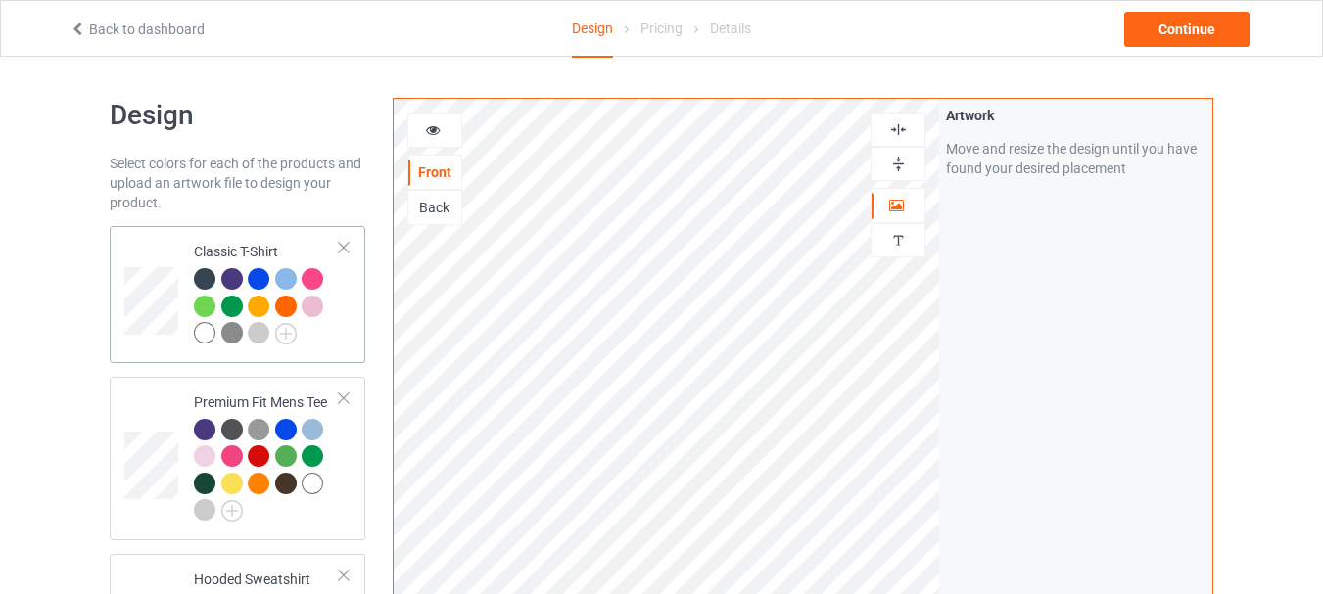
click at [206, 341] on div at bounding box center [205, 333] width 22 height 22
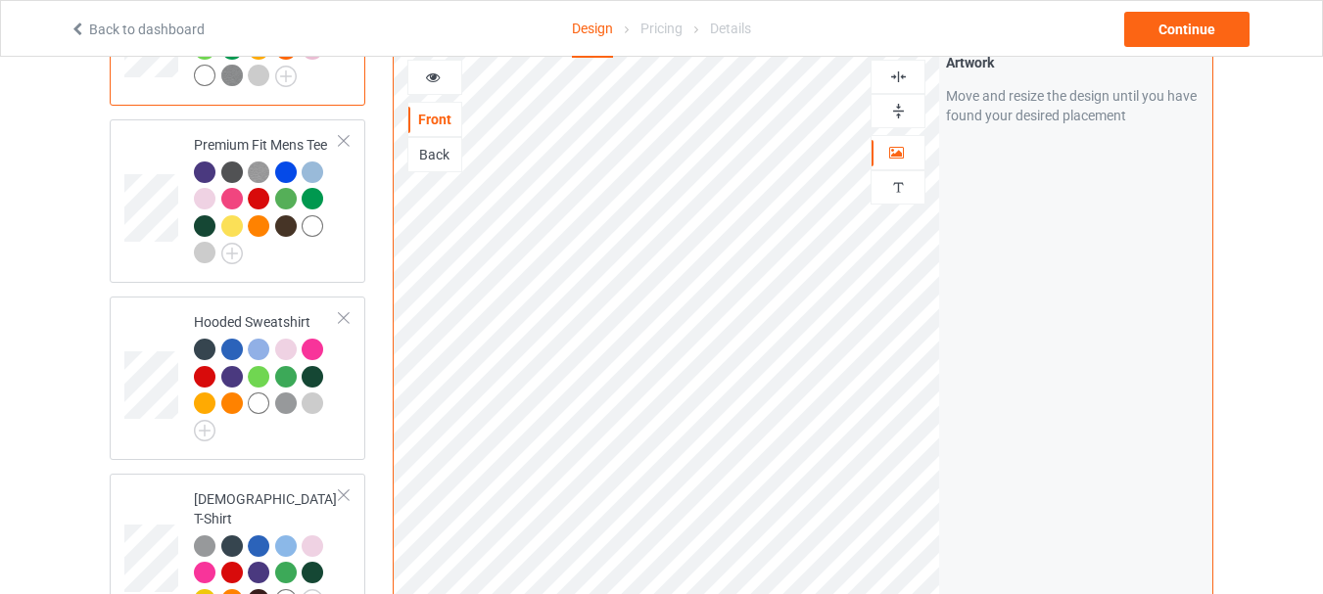
scroll to position [236, 0]
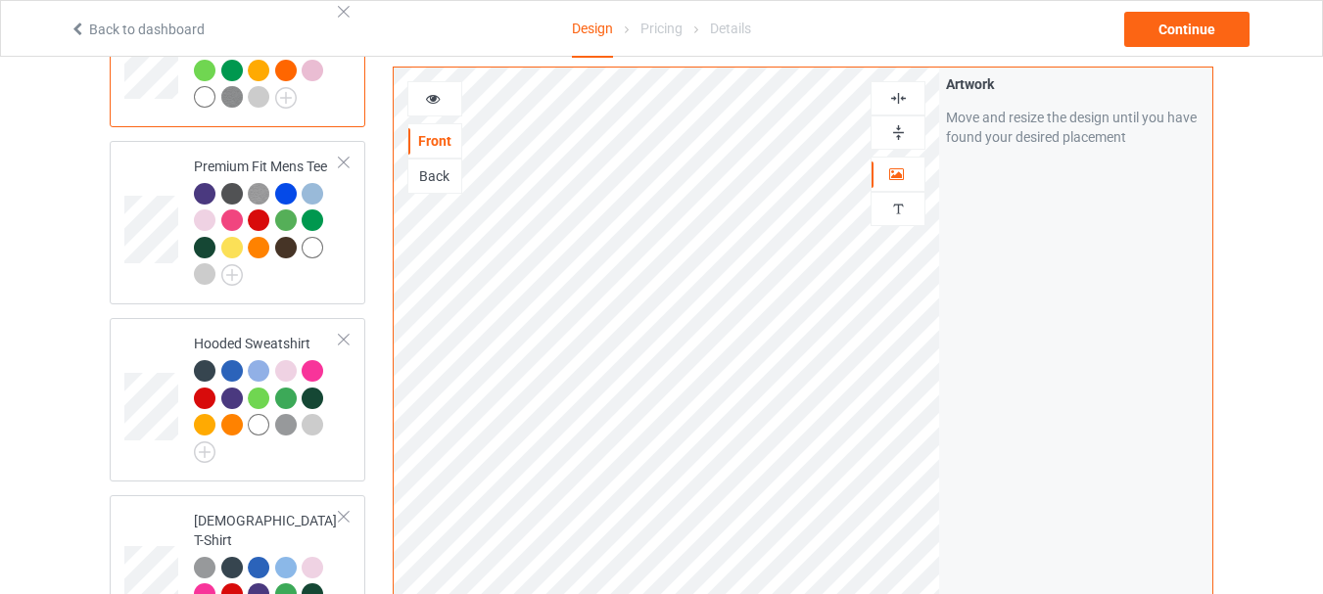
click at [899, 89] on img at bounding box center [898, 98] width 19 height 19
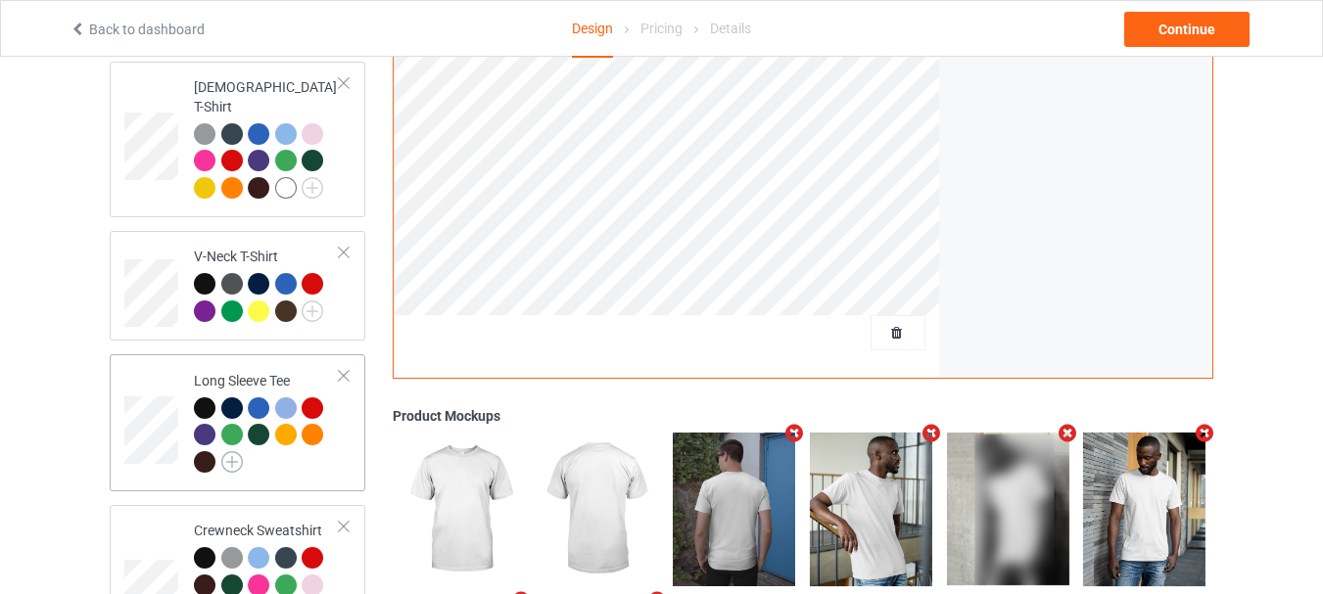
click at [229, 451] on img at bounding box center [232, 462] width 22 height 22
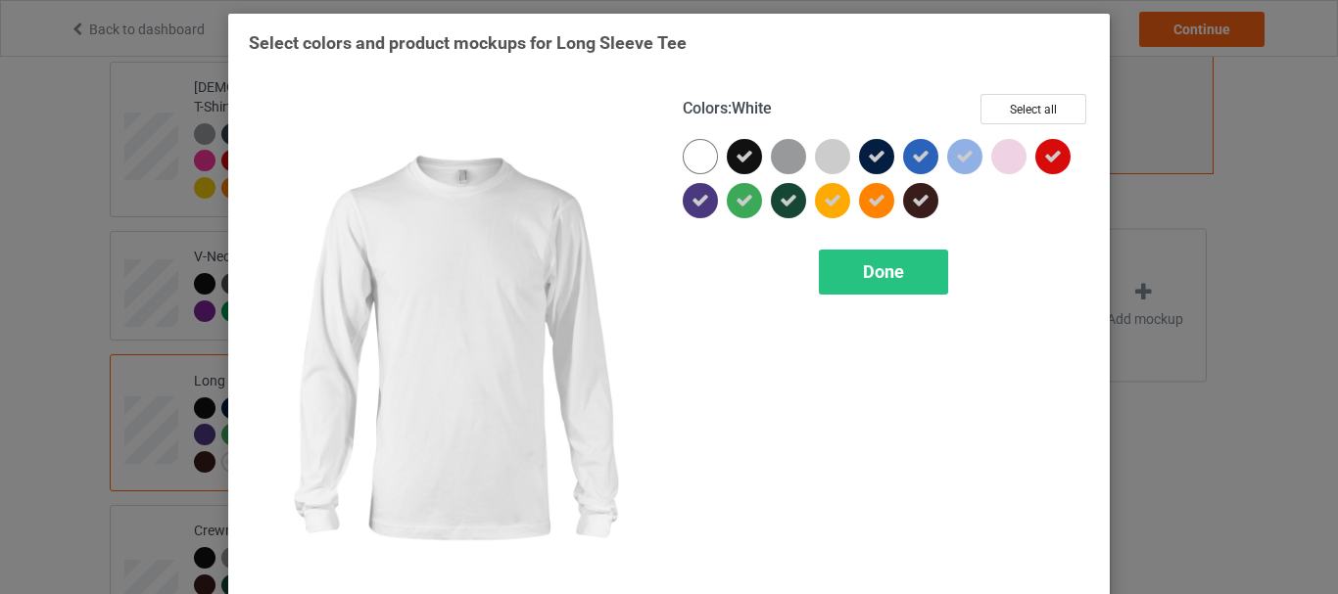
click at [682, 156] on div at bounding box center [699, 156] width 35 height 35
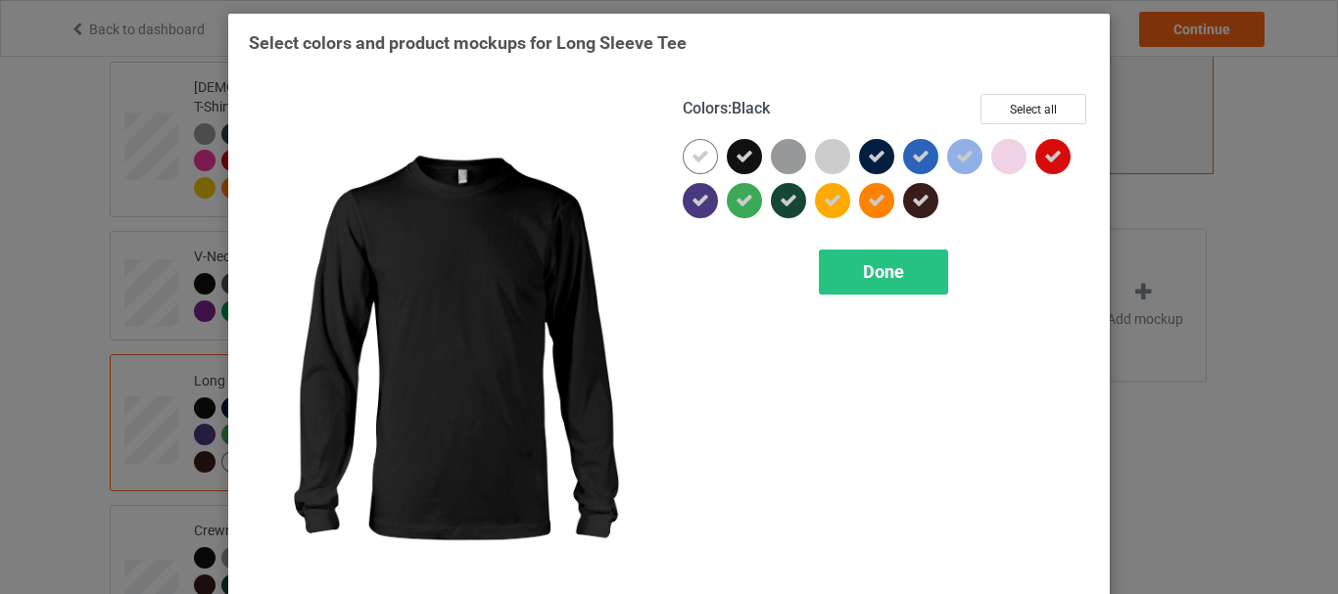
click at [735, 158] on icon at bounding box center [744, 157] width 18 height 18
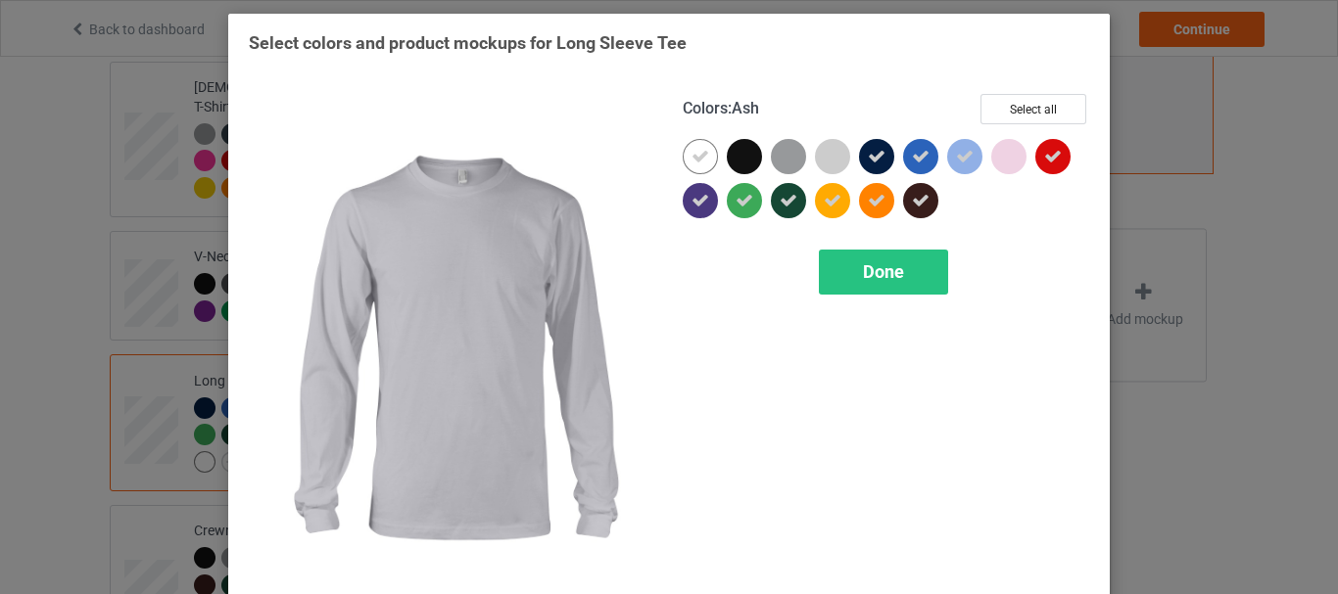
click at [868, 143] on div at bounding box center [876, 156] width 35 height 35
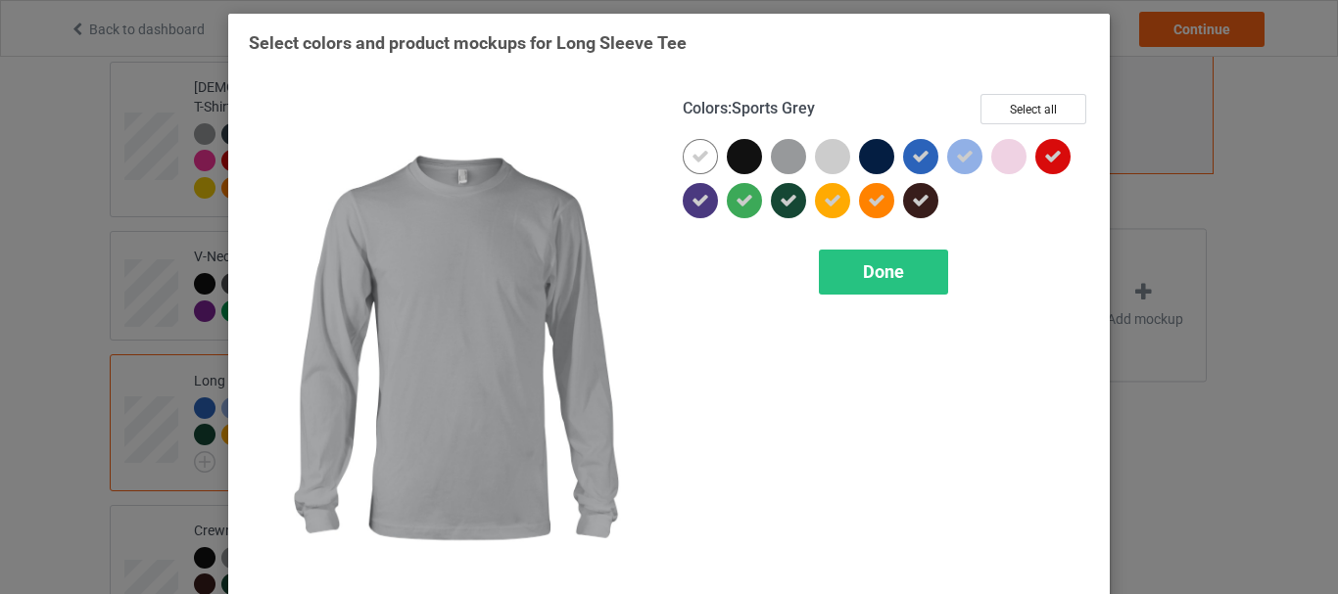
click at [802, 150] on div at bounding box center [793, 161] width 44 height 44
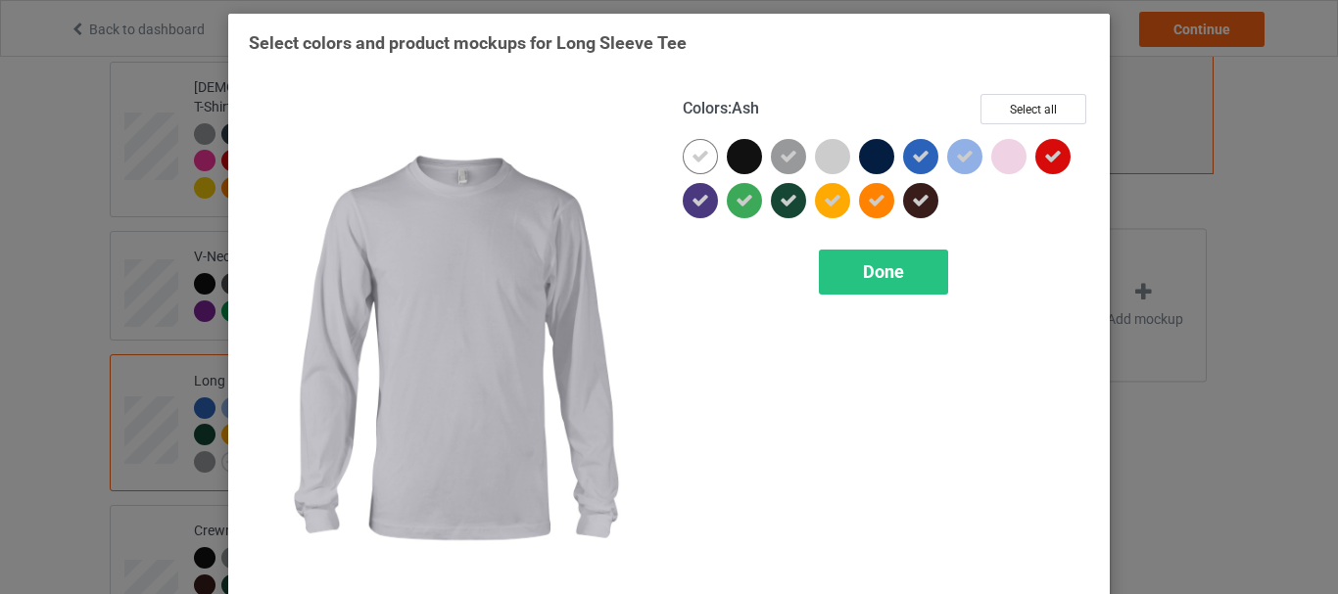
click at [823, 163] on div at bounding box center [832, 156] width 35 height 35
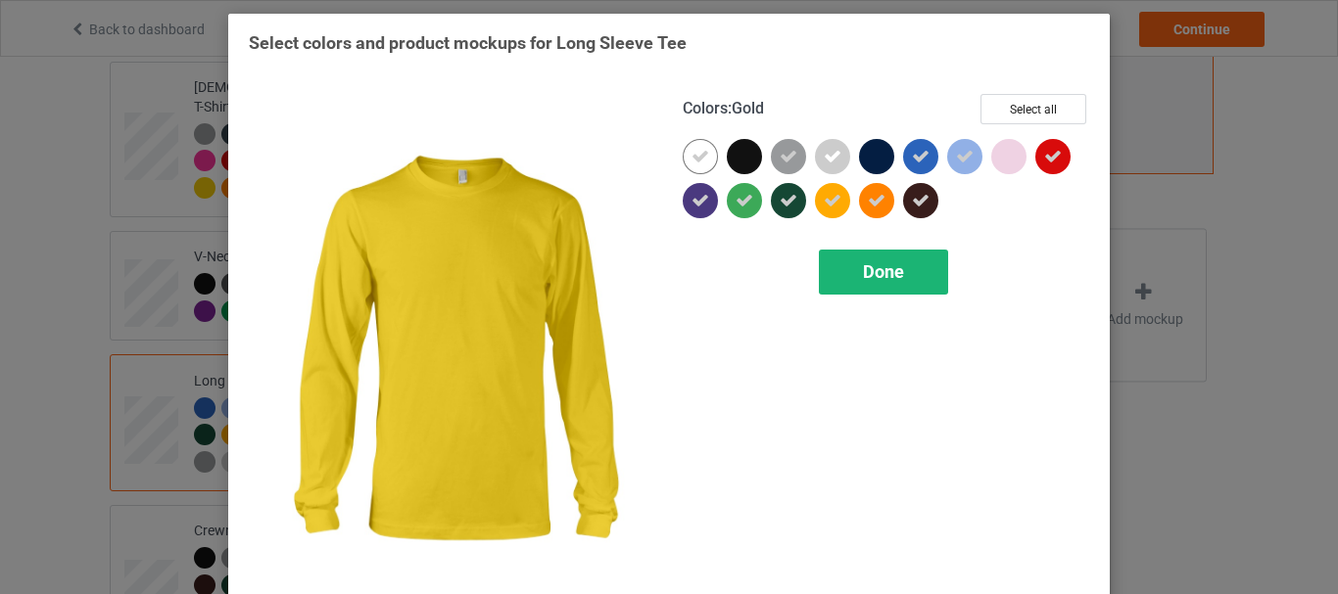
click at [855, 284] on div "Done" at bounding box center [883, 272] width 129 height 45
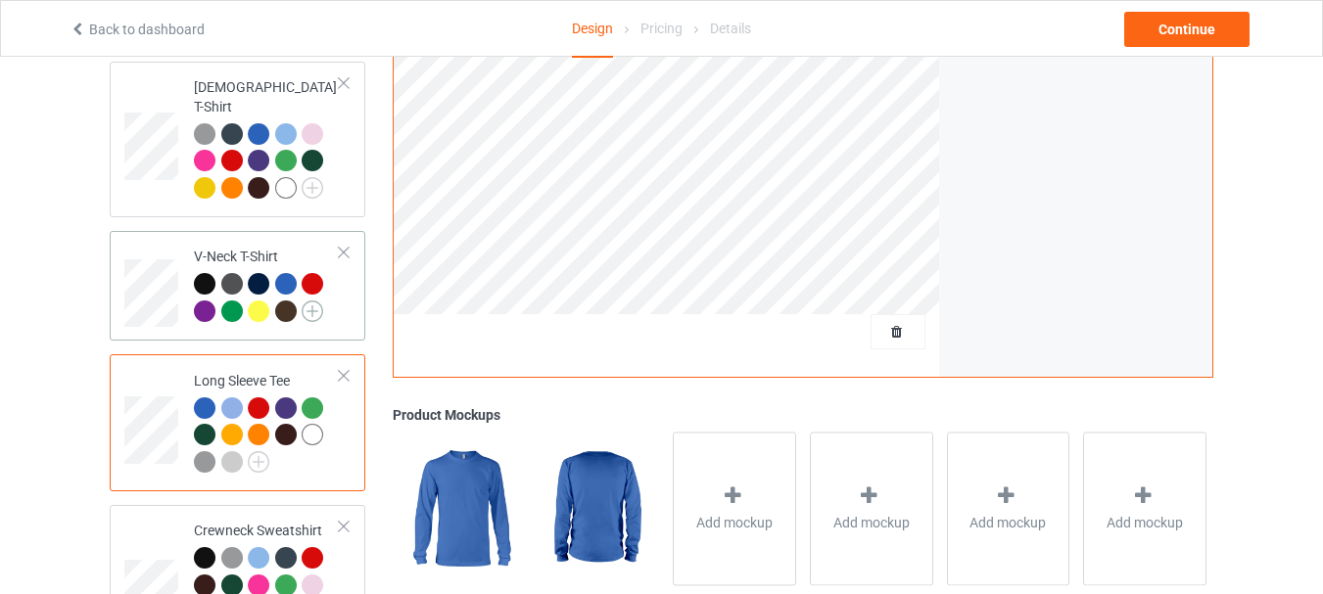
click at [311, 304] on img at bounding box center [313, 312] width 22 height 22
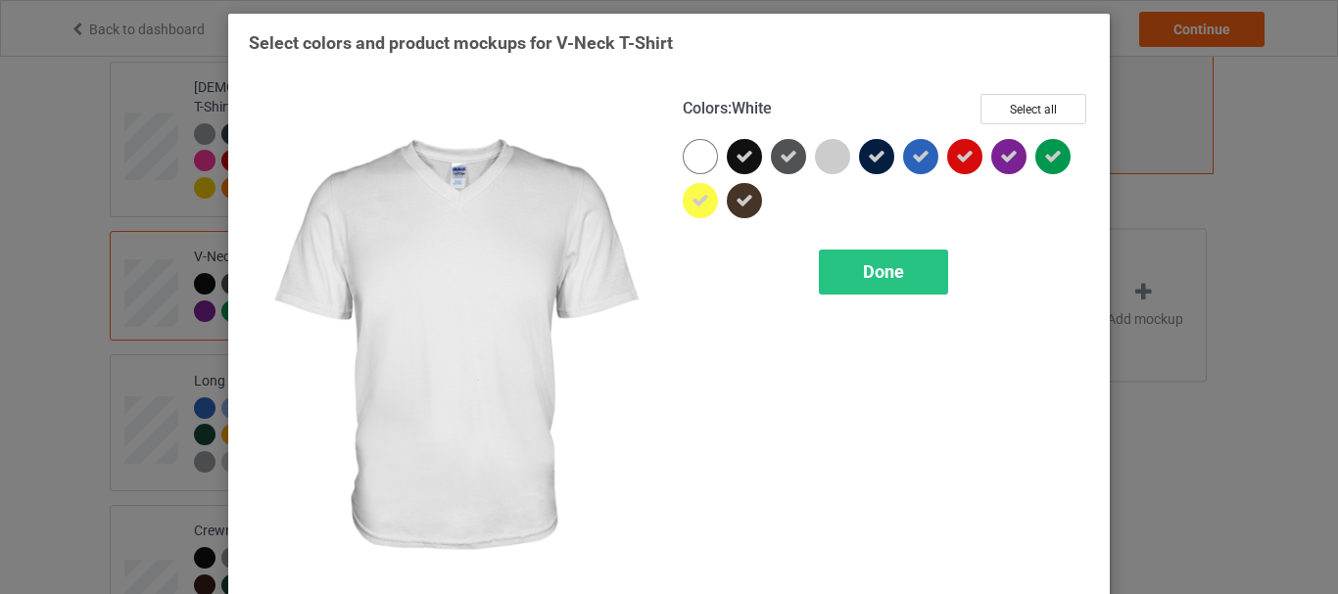
click at [675, 161] on div "Colors : White Select all Done" at bounding box center [886, 348] width 434 height 536
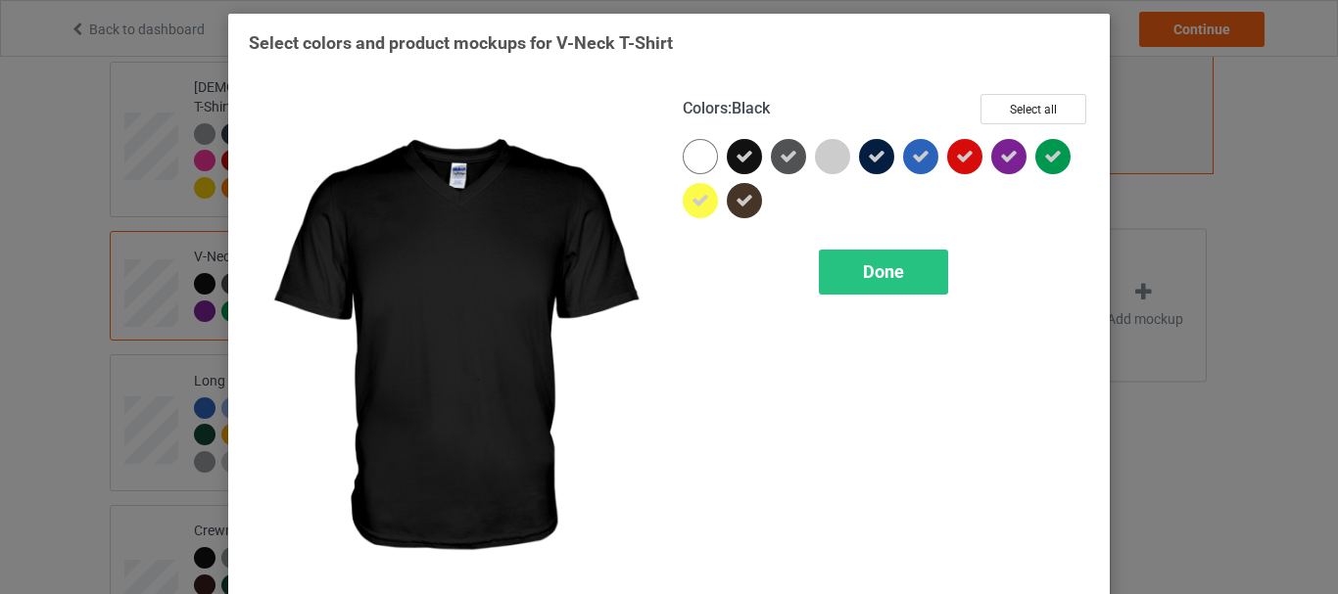
click at [727, 160] on div at bounding box center [744, 156] width 35 height 35
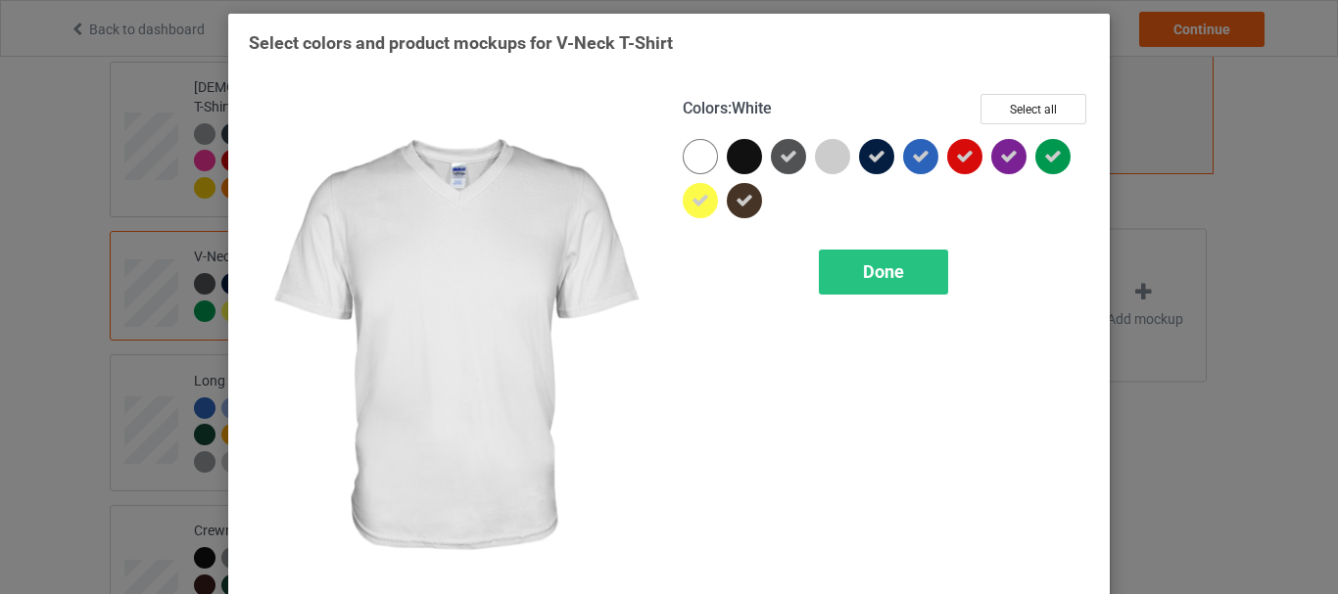
click at [682, 158] on div at bounding box center [699, 156] width 35 height 35
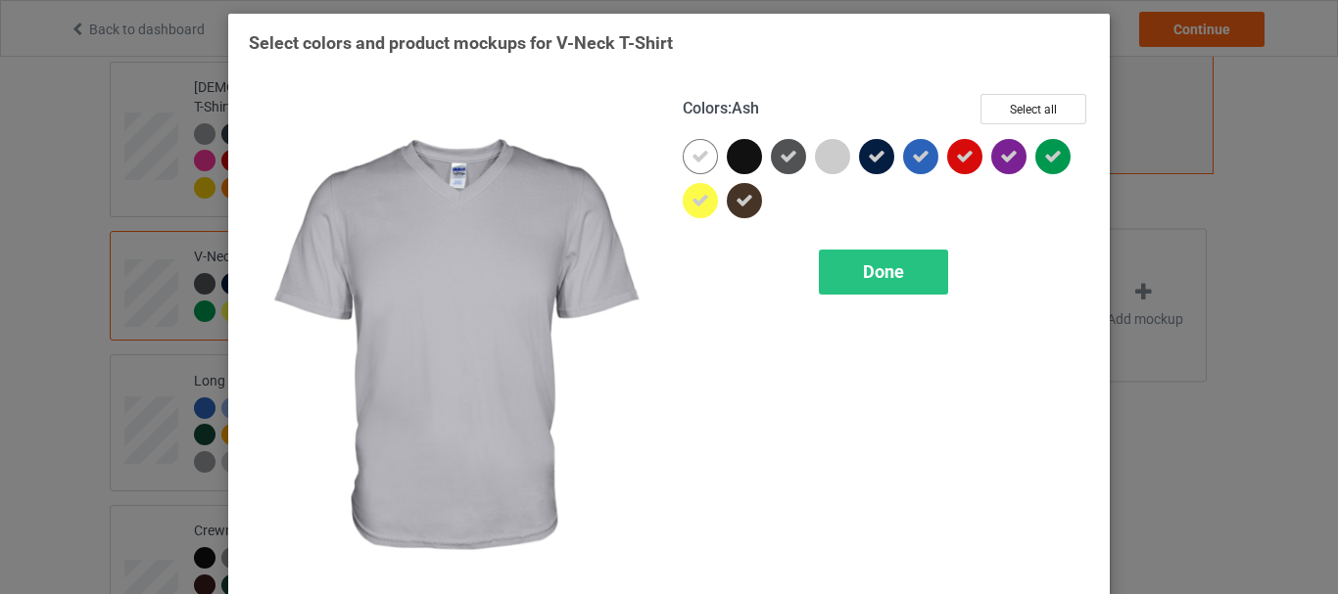
click at [831, 160] on div at bounding box center [832, 156] width 35 height 35
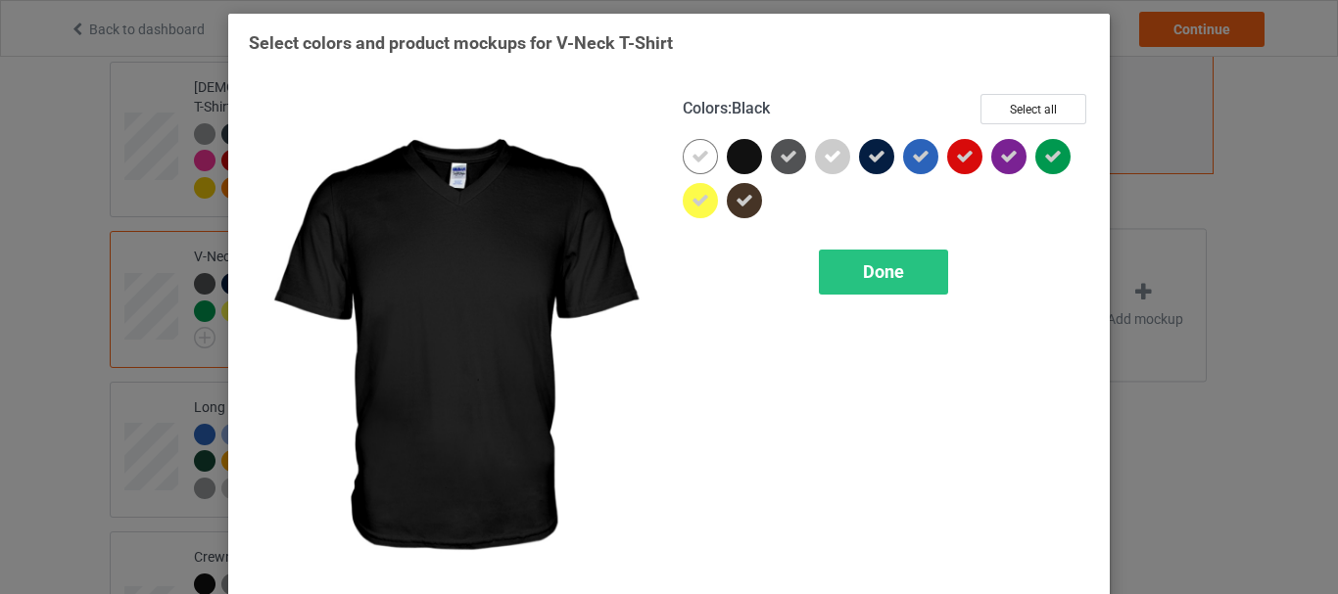
click at [735, 165] on div at bounding box center [744, 156] width 35 height 35
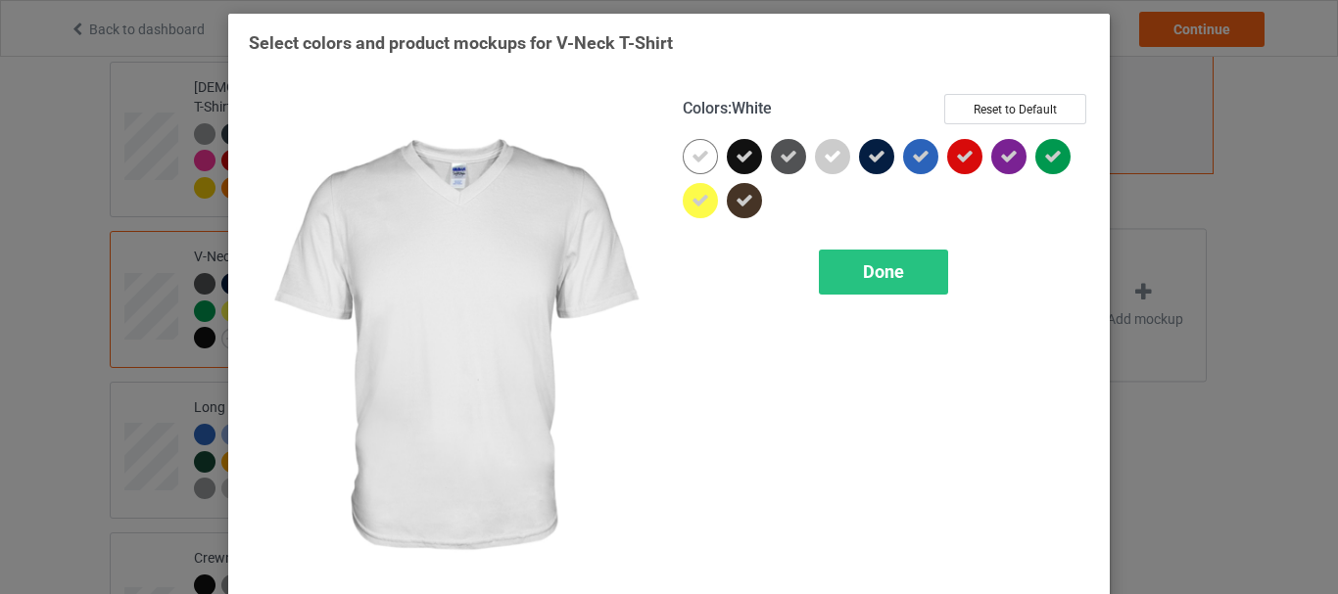
click at [704, 161] on div at bounding box center [699, 156] width 35 height 35
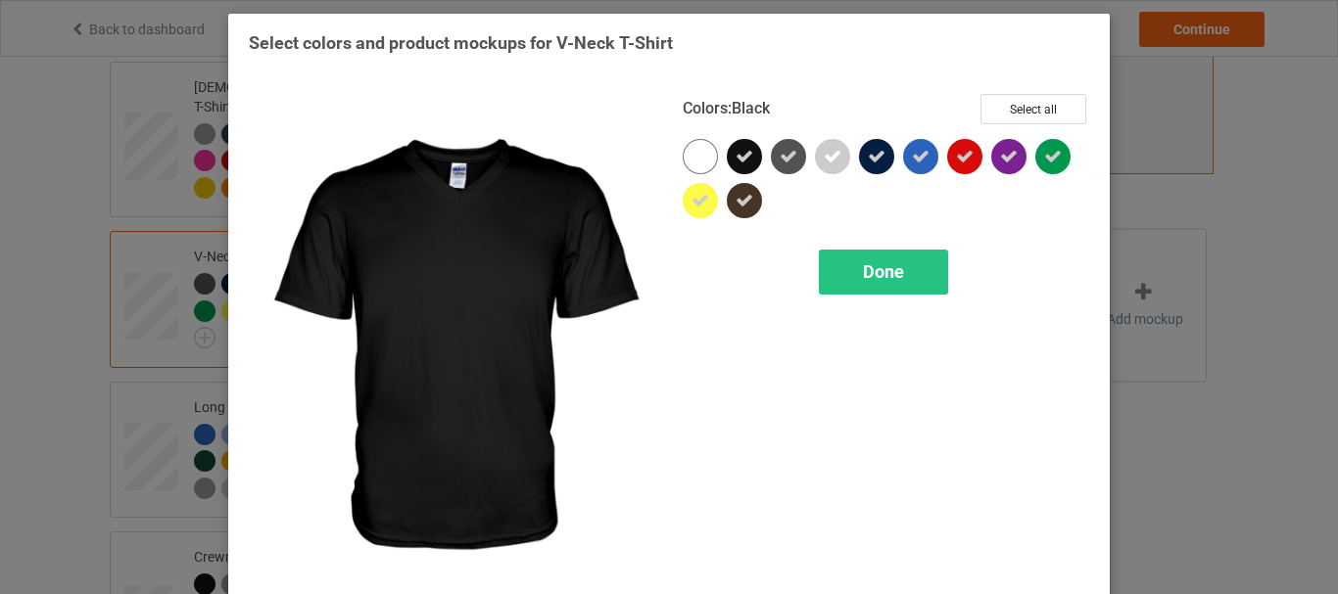
click at [727, 156] on div at bounding box center [744, 156] width 35 height 35
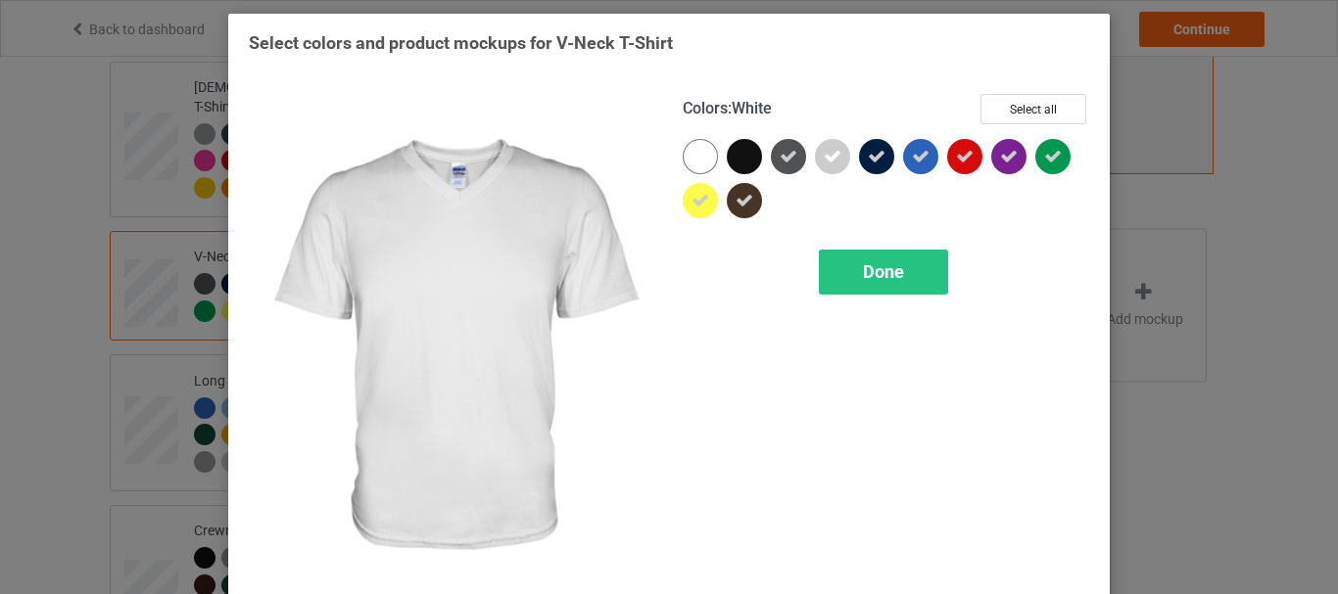
click at [708, 154] on div at bounding box center [699, 156] width 35 height 35
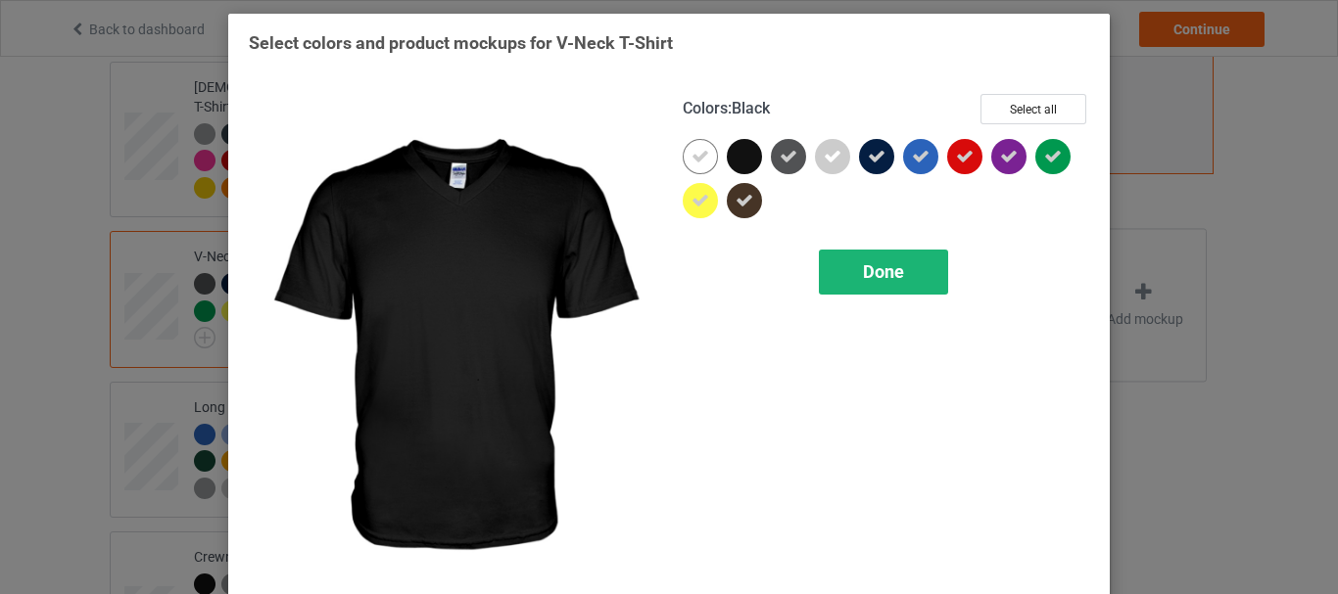
click at [889, 264] on span "Done" at bounding box center [883, 271] width 41 height 21
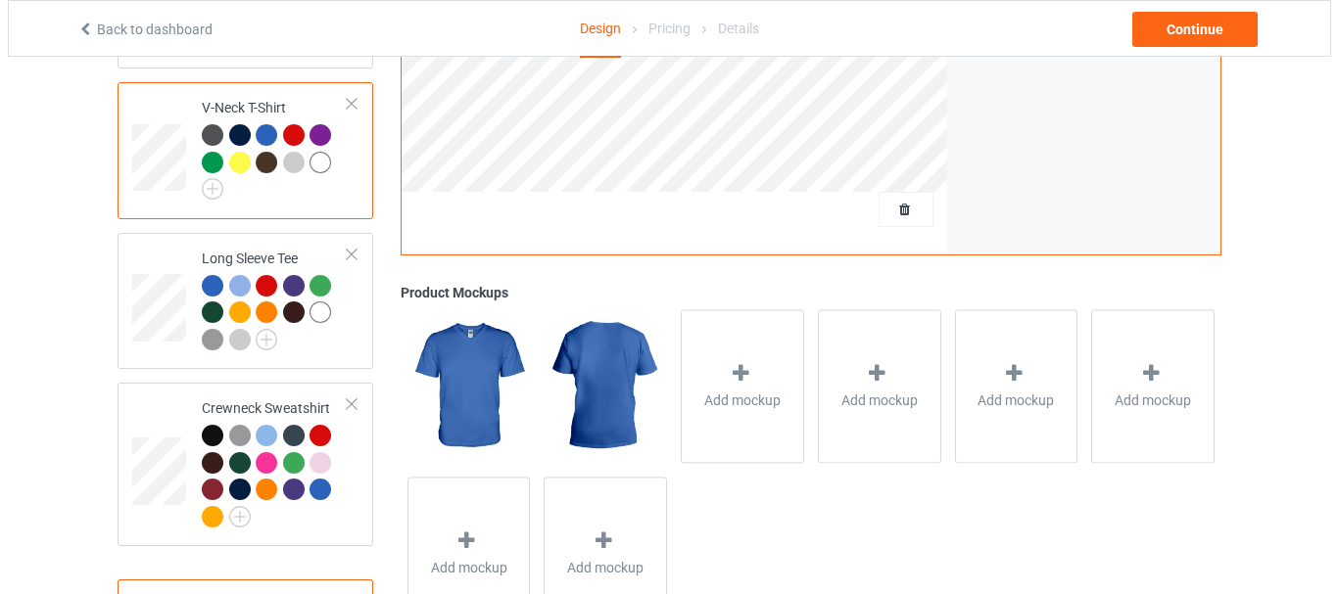
scroll to position [866, 0]
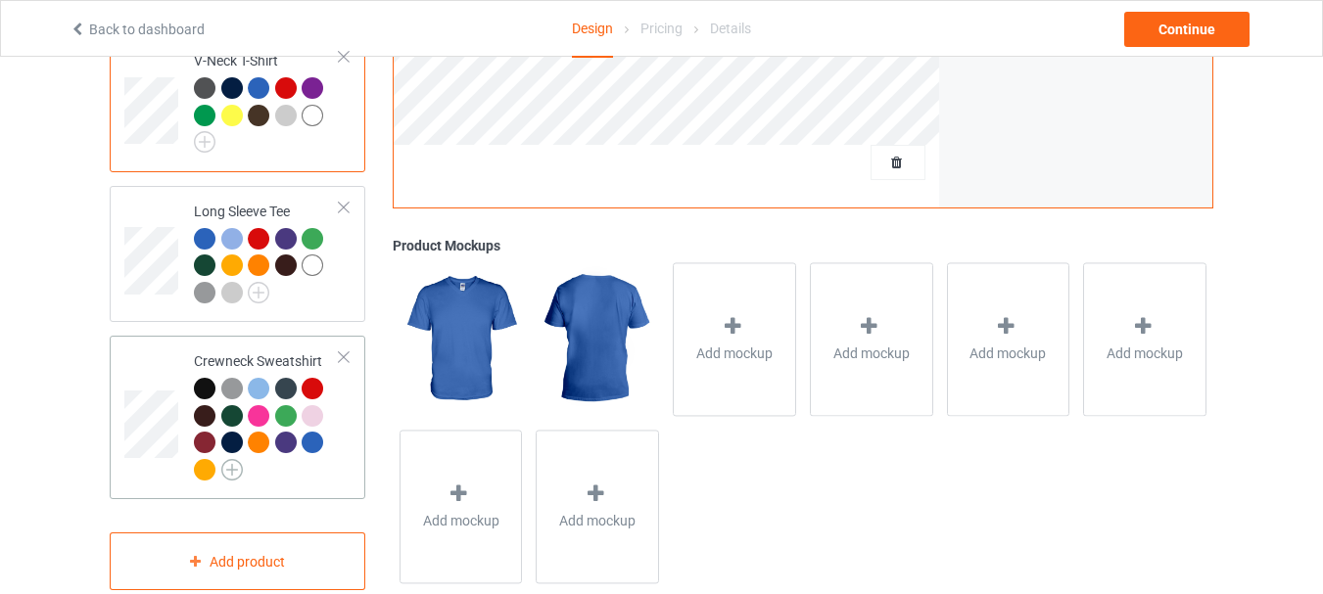
click at [230, 459] on img at bounding box center [232, 470] width 22 height 22
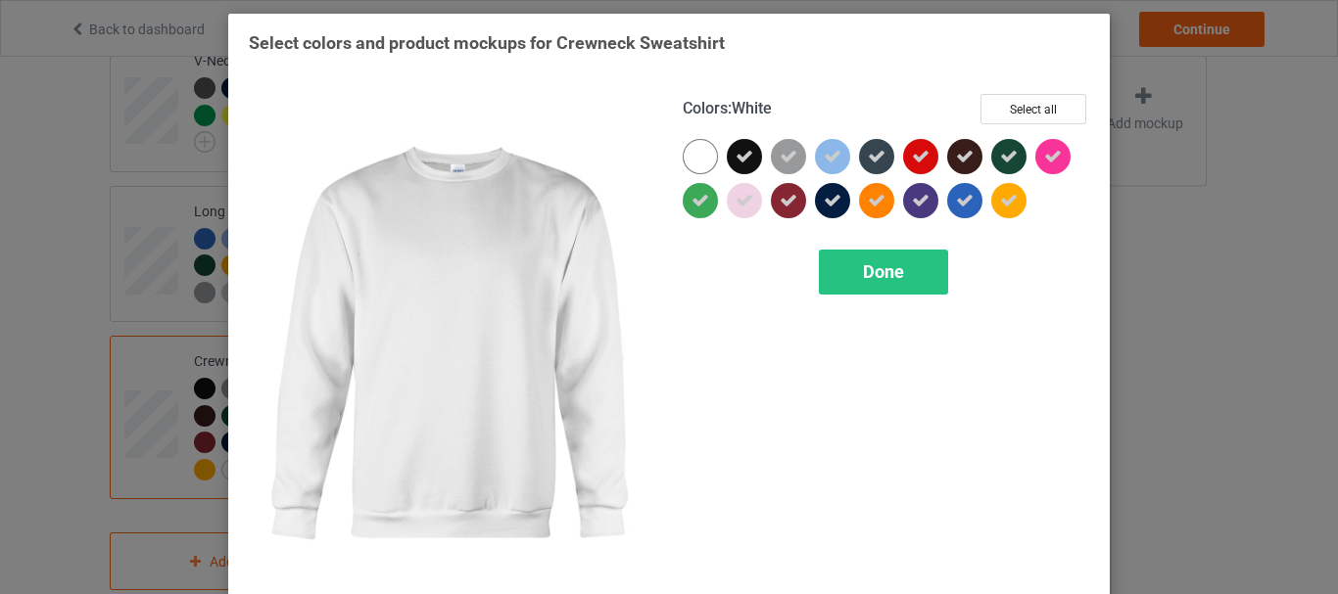
click at [692, 159] on div at bounding box center [699, 156] width 35 height 35
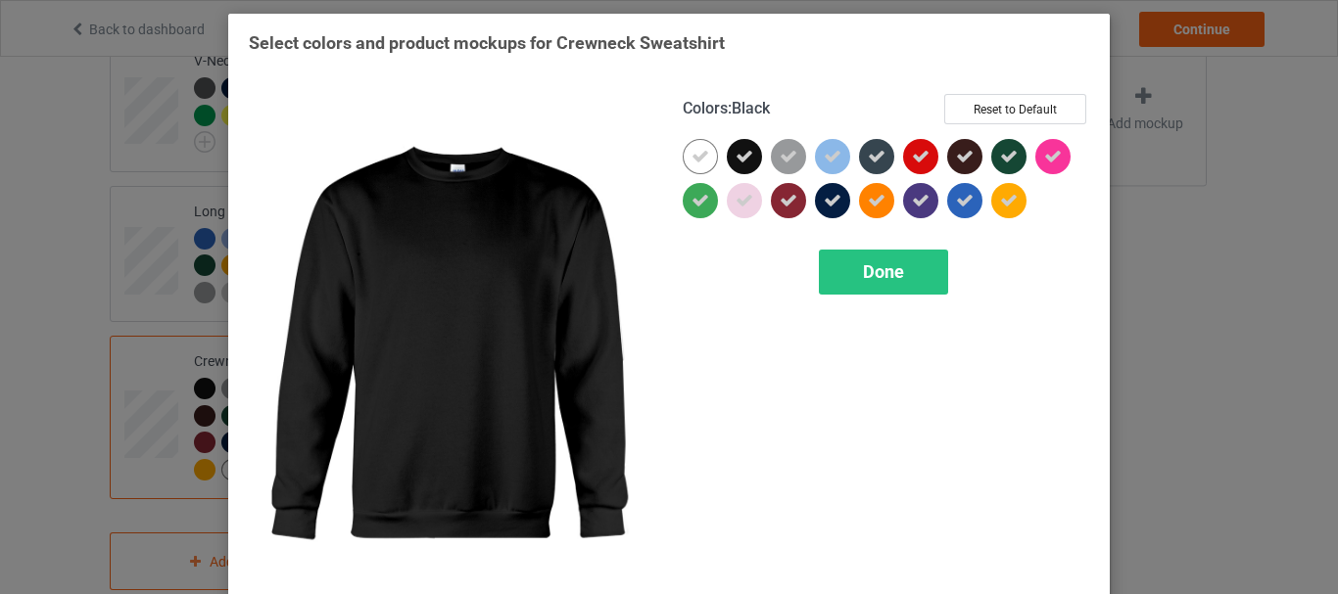
click at [735, 164] on icon at bounding box center [744, 157] width 18 height 18
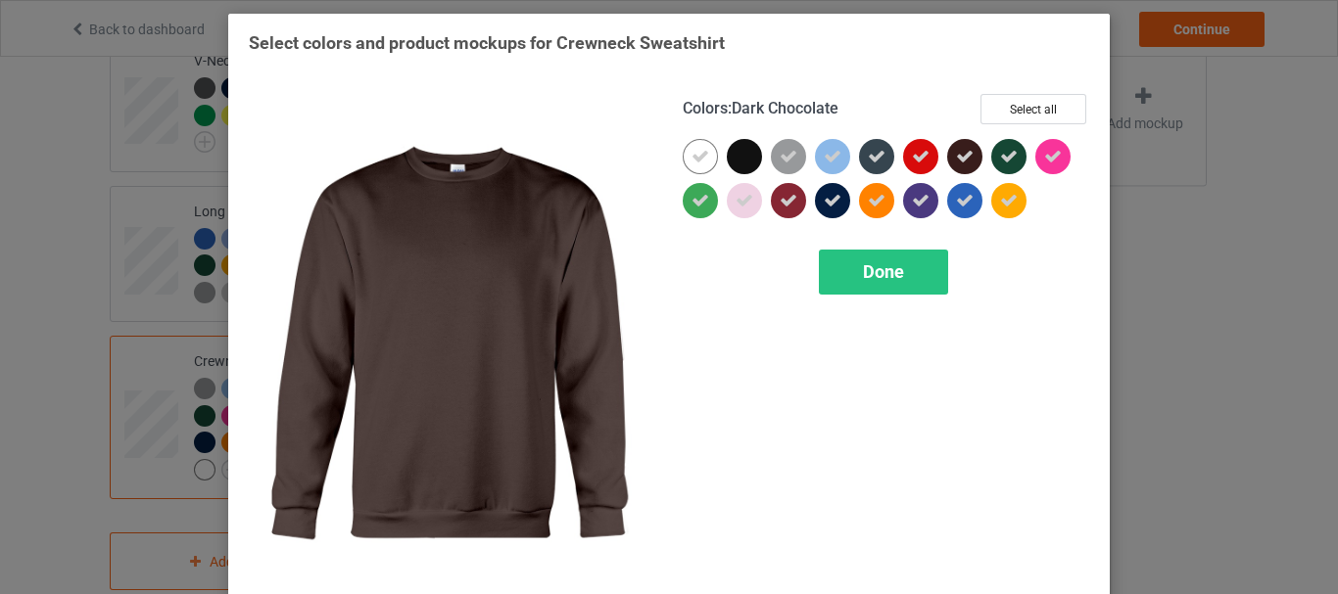
click at [975, 145] on div at bounding box center [969, 161] width 44 height 44
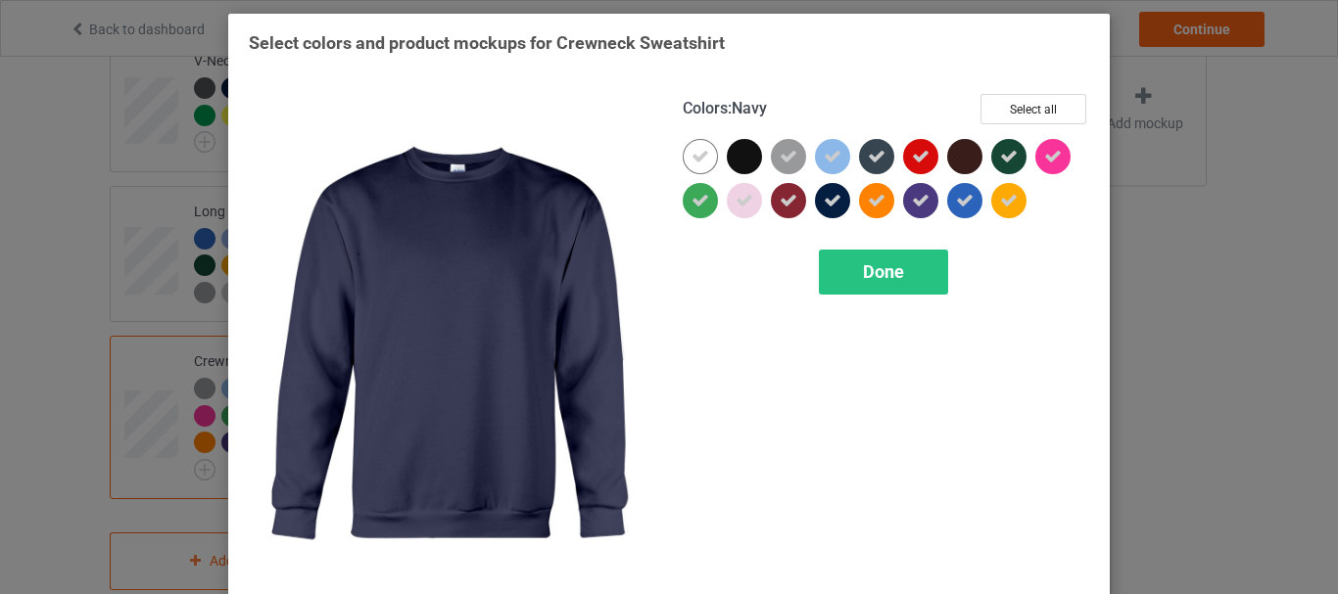
click at [832, 187] on div at bounding box center [832, 200] width 35 height 35
click at [878, 261] on div "Done" at bounding box center [883, 272] width 129 height 45
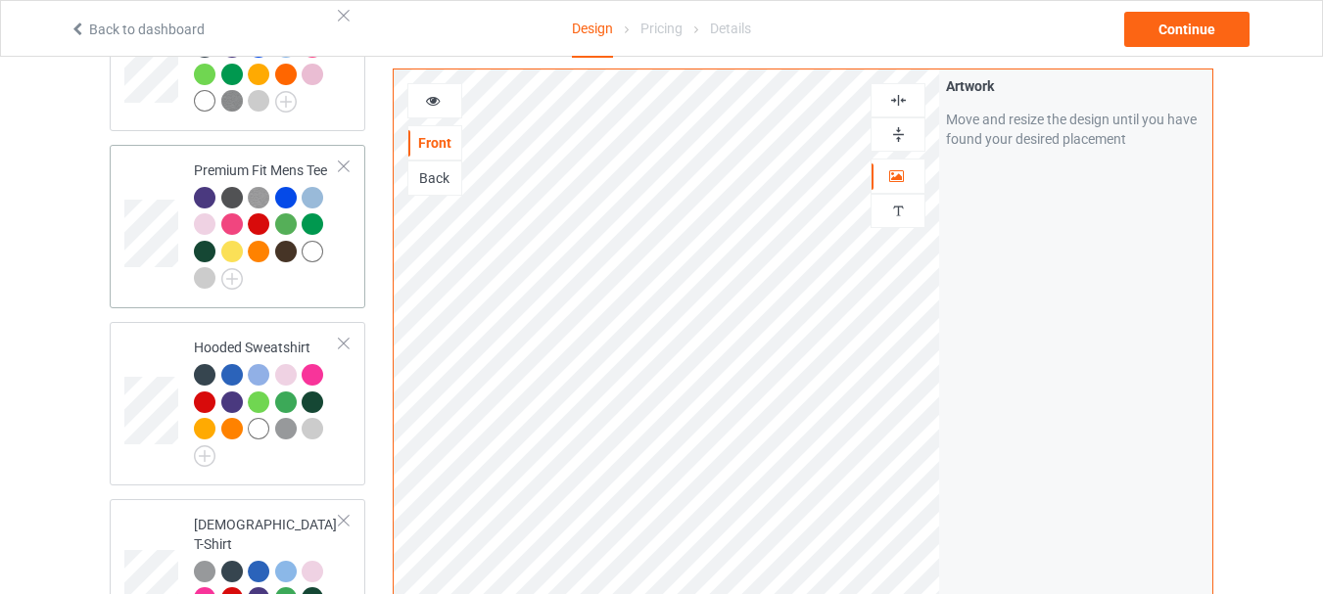
scroll to position [277, 0]
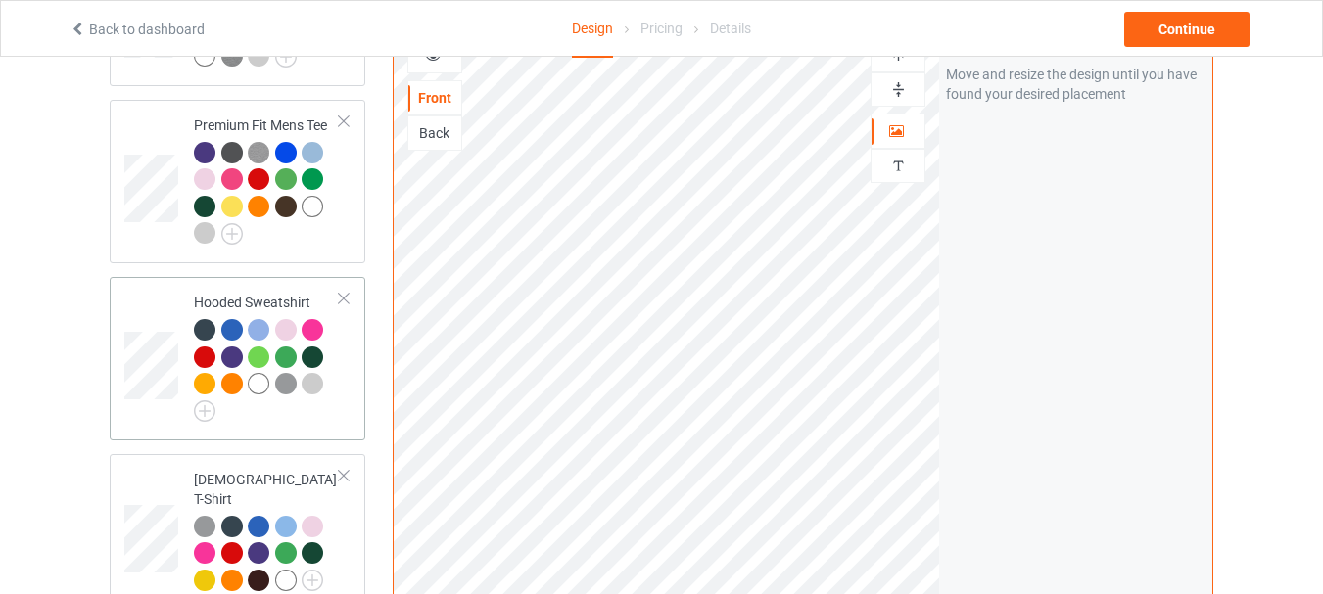
click at [256, 378] on div at bounding box center [259, 384] width 22 height 22
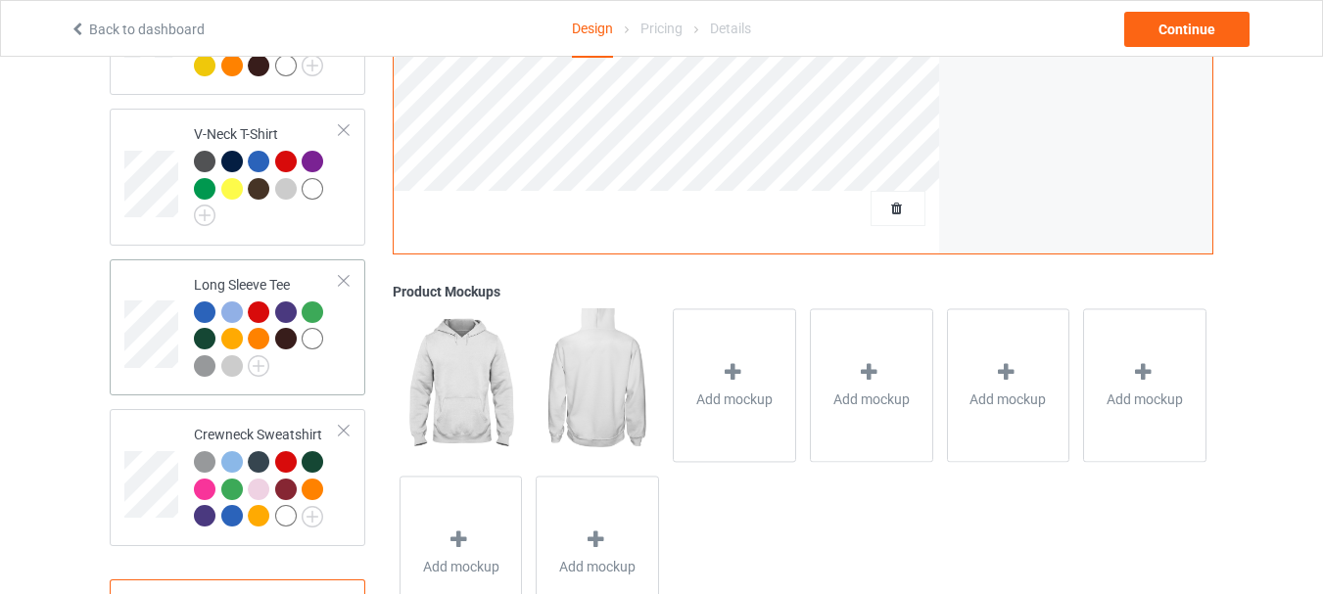
scroll to position [865, 0]
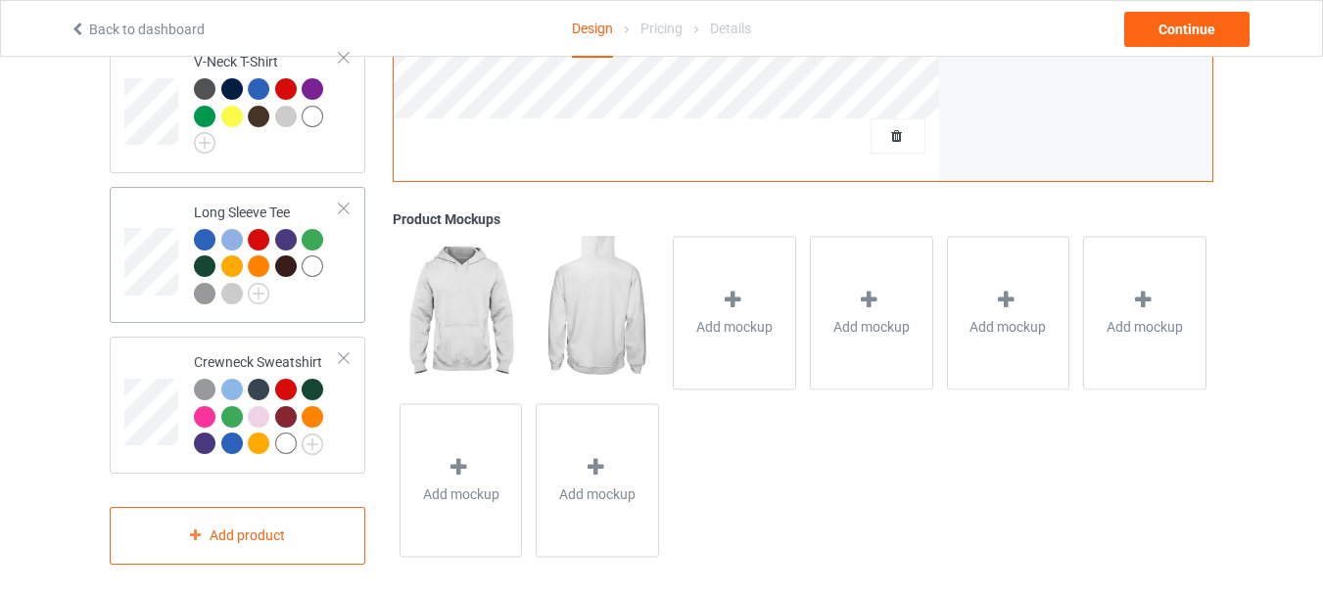
click at [319, 258] on div at bounding box center [313, 267] width 22 height 22
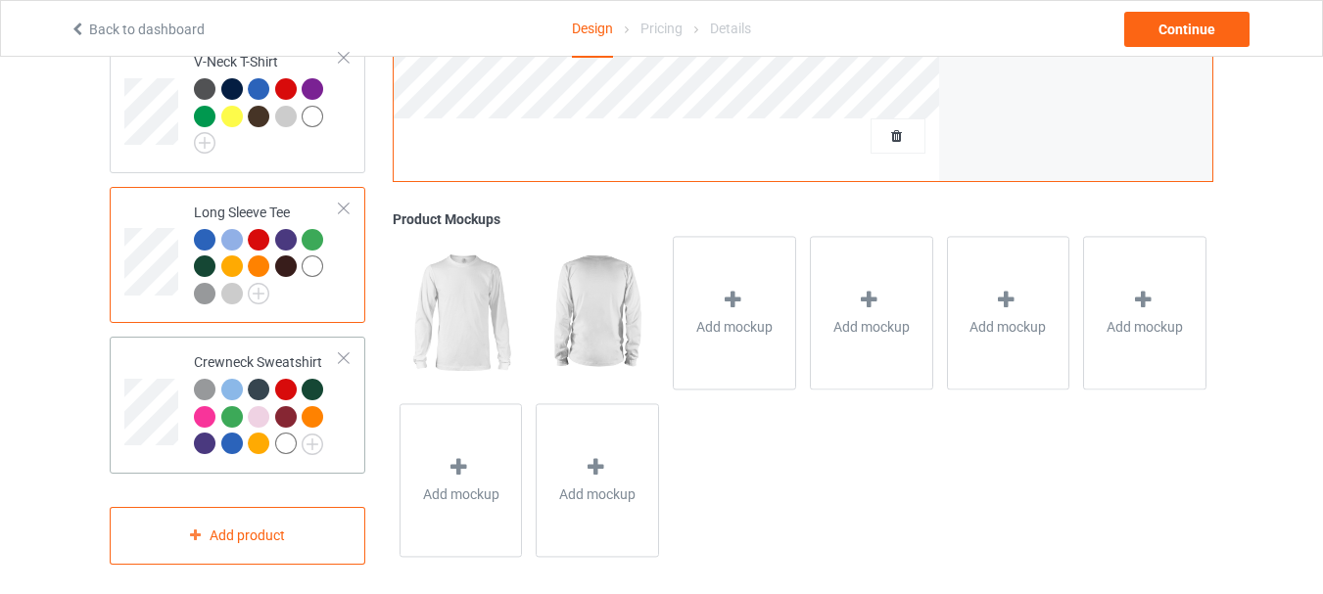
click at [289, 433] on div at bounding box center [286, 444] width 22 height 22
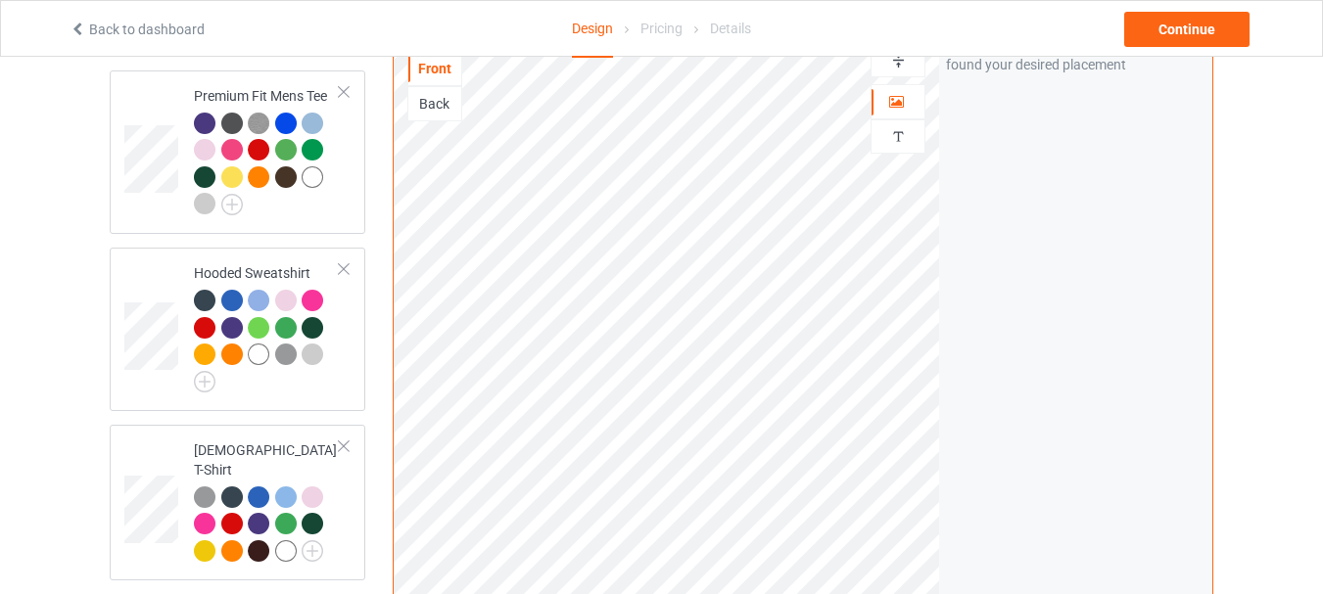
scroll to position [277, 0]
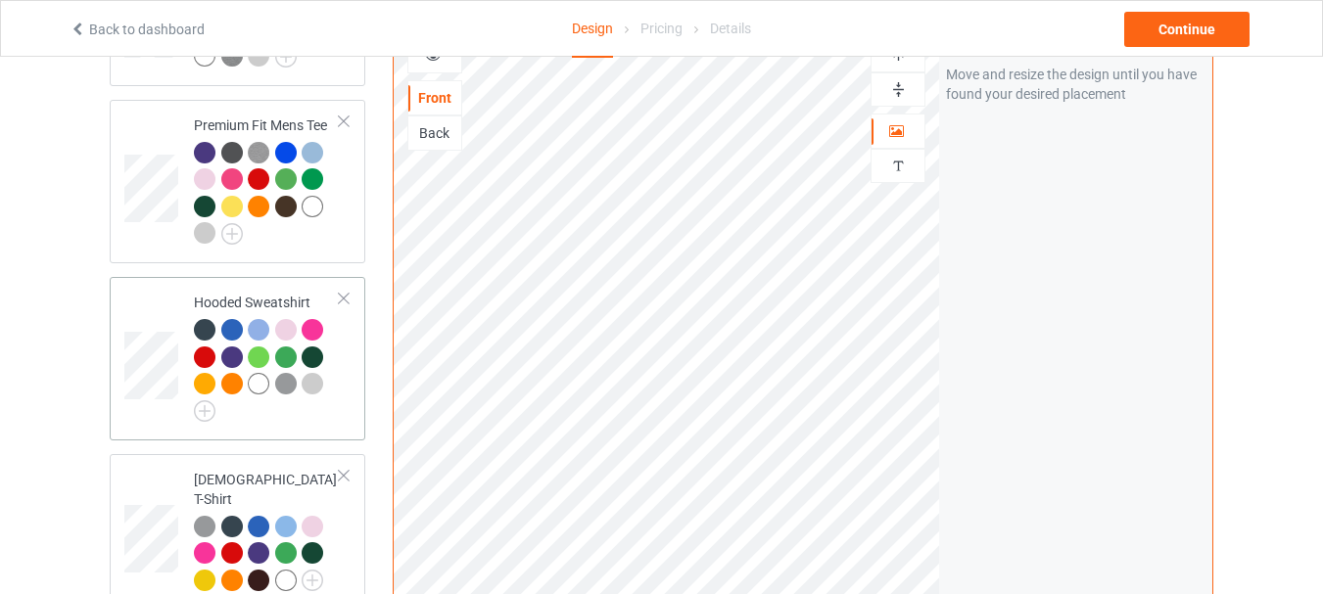
click at [249, 377] on div at bounding box center [261, 386] width 27 height 27
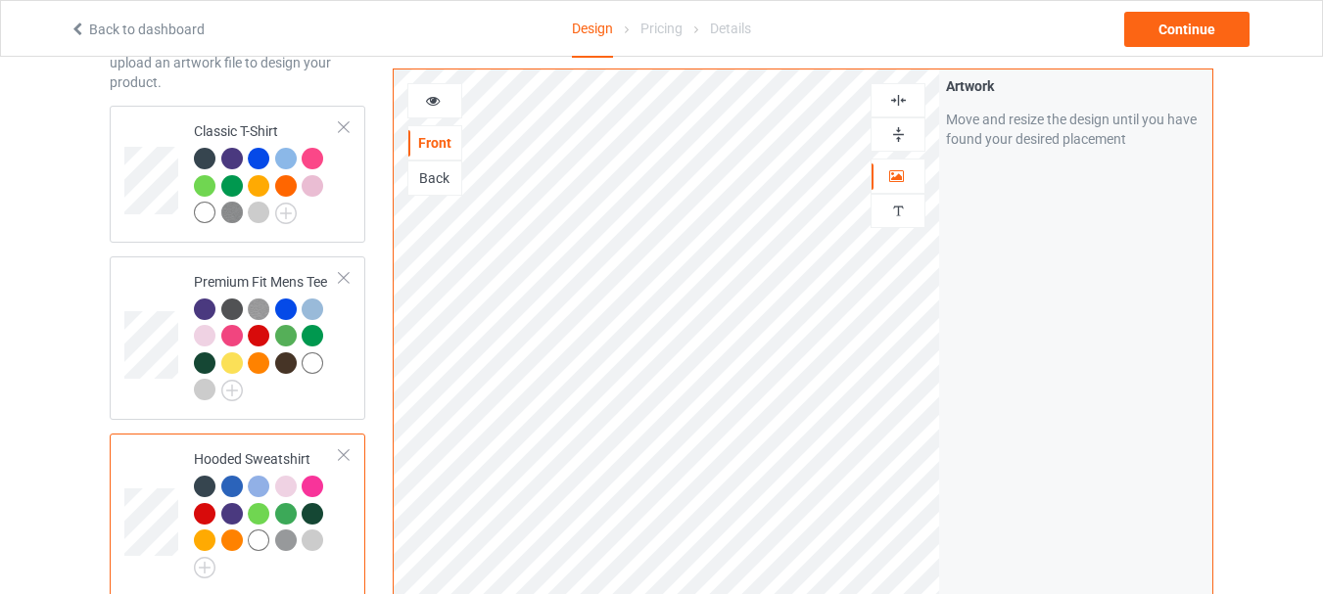
scroll to position [81, 0]
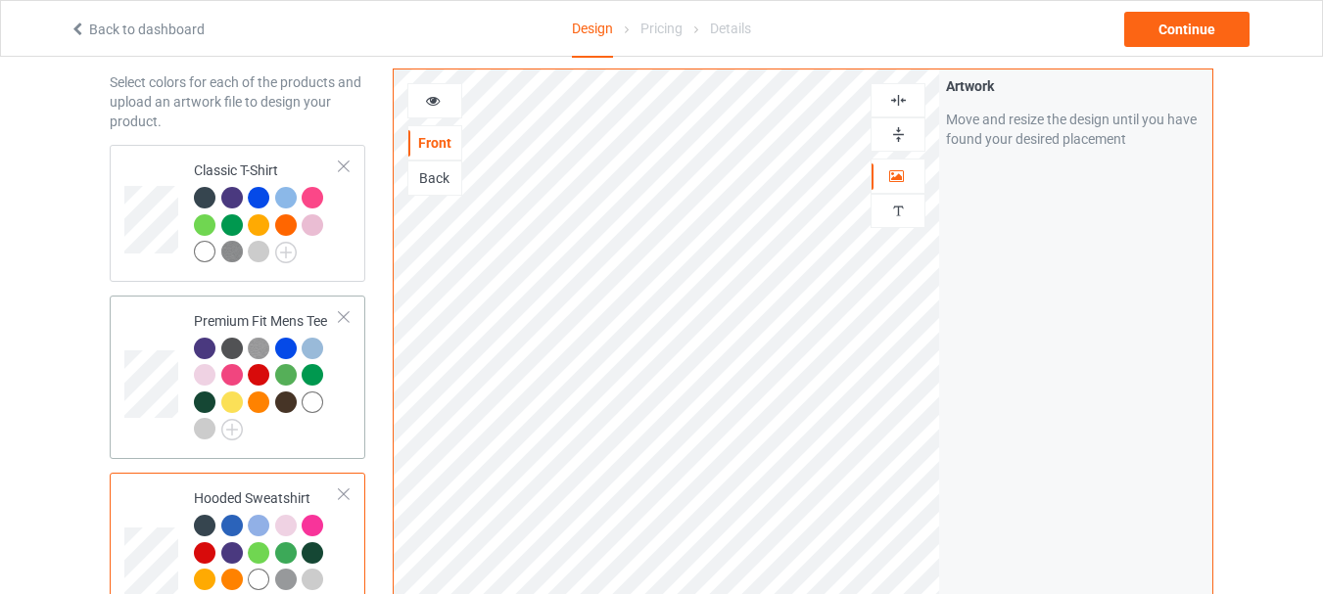
click at [313, 400] on div at bounding box center [313, 403] width 22 height 22
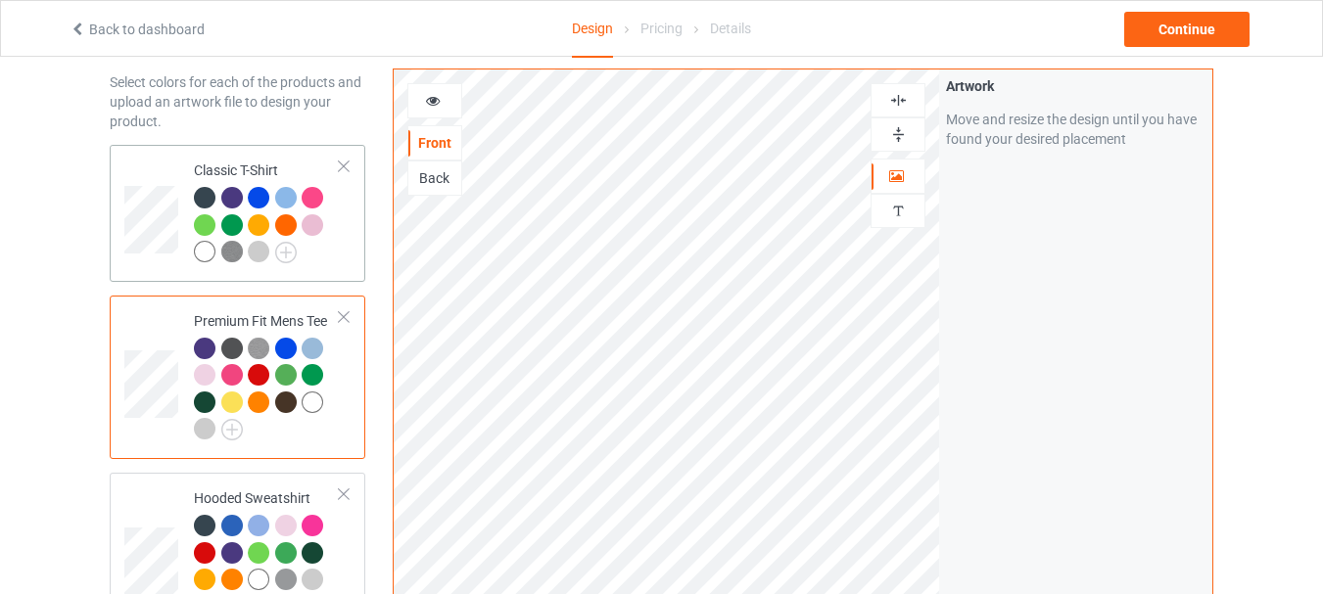
click at [196, 246] on div at bounding box center [205, 252] width 22 height 22
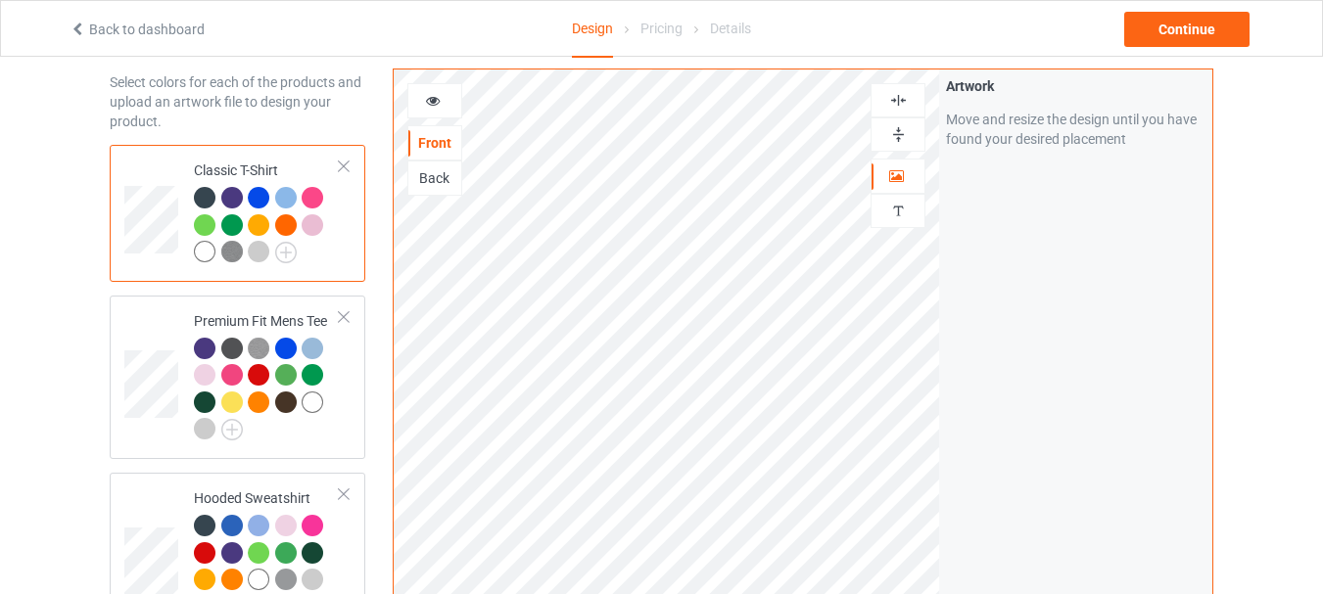
click at [208, 249] on div at bounding box center [205, 252] width 22 height 22
click at [1171, 42] on div "Continue" at bounding box center [1186, 29] width 125 height 35
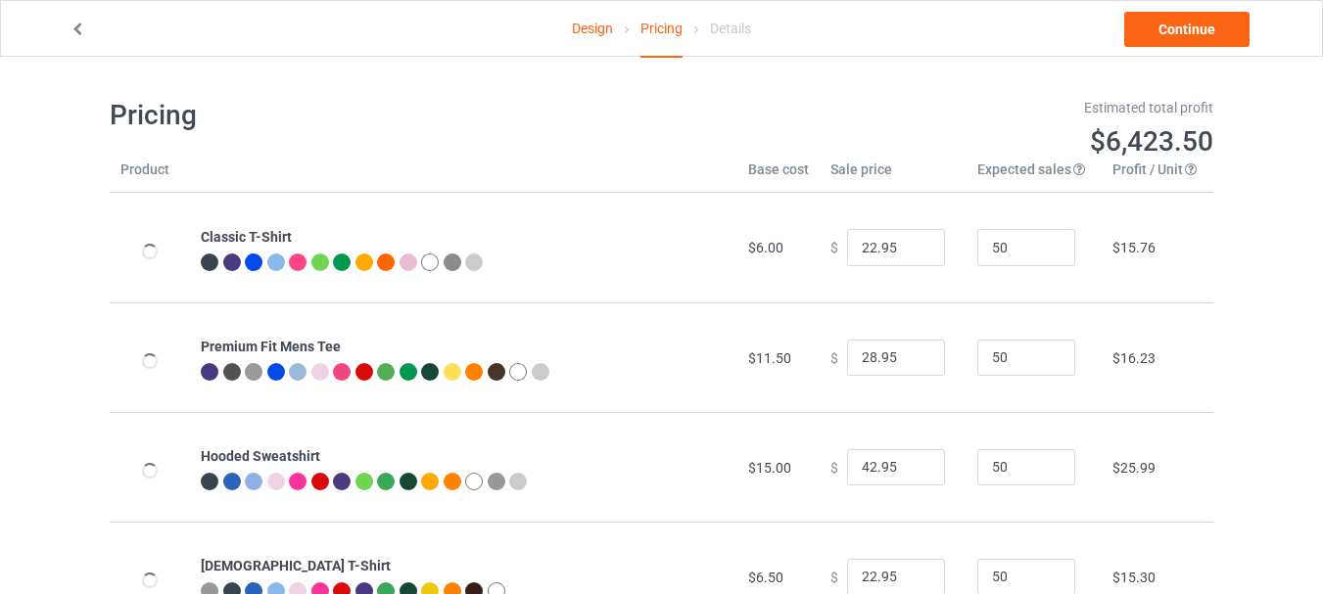
type input "26.95"
type input "32.95"
type input "46.95"
type input "26.95"
type input "30.95"
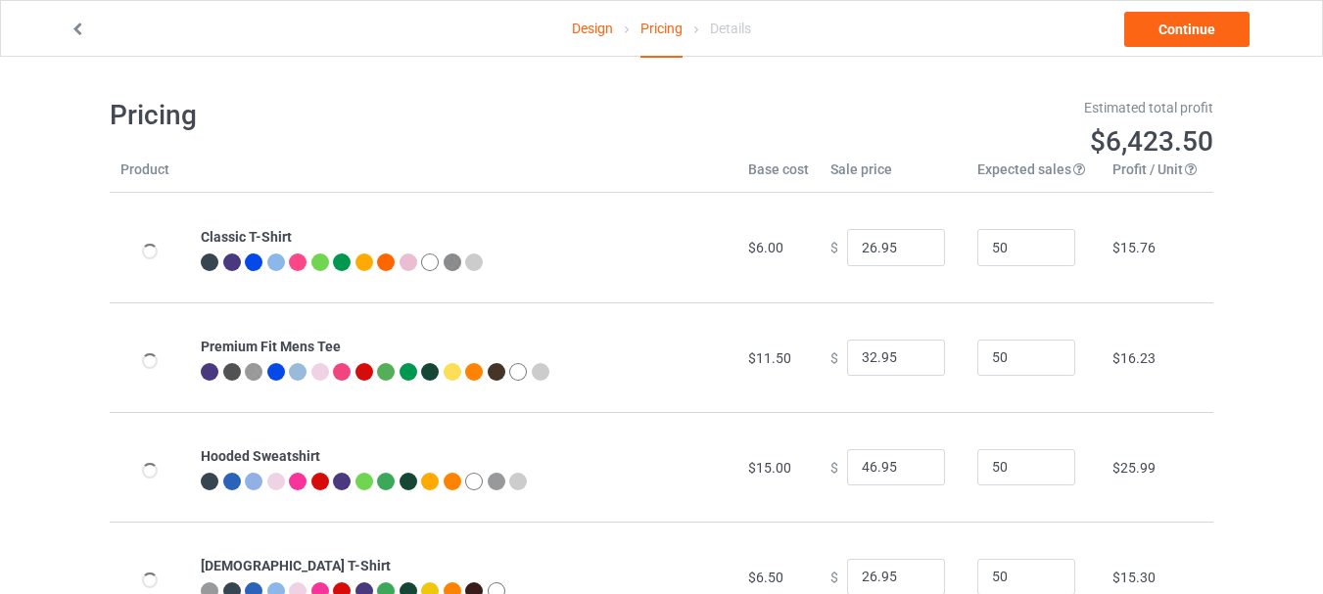
type input "31.95"
type input "39.95"
click at [572, 40] on link "Design" at bounding box center [592, 28] width 41 height 55
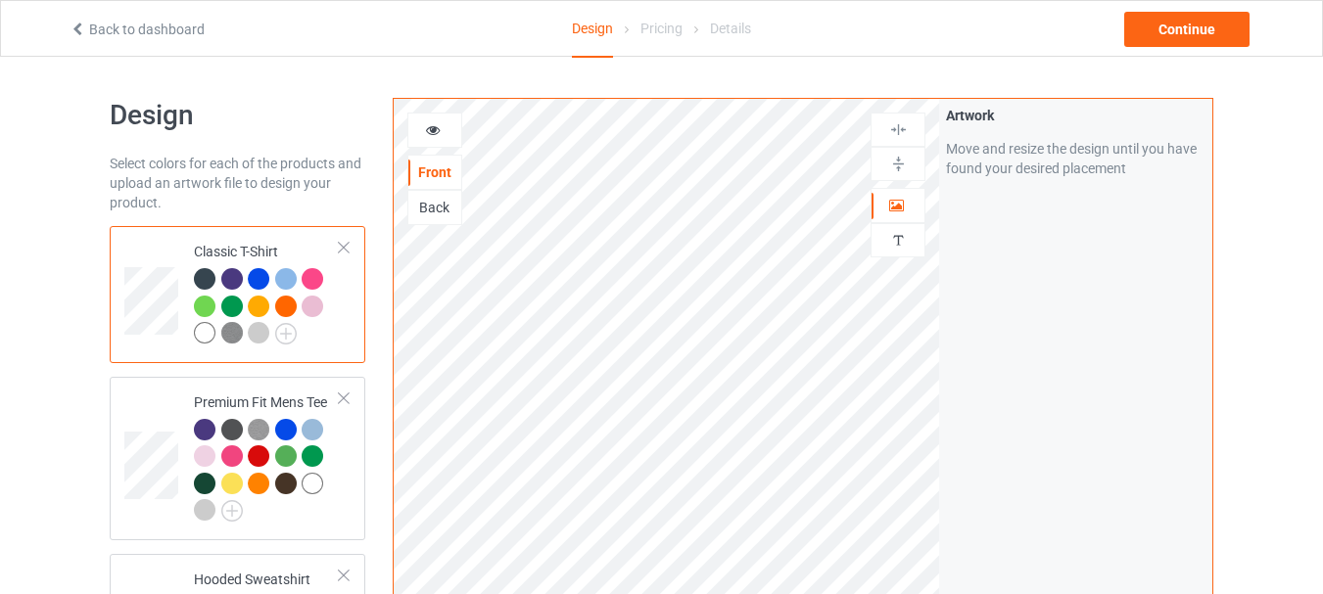
click at [439, 210] on div "Back" at bounding box center [434, 208] width 53 height 20
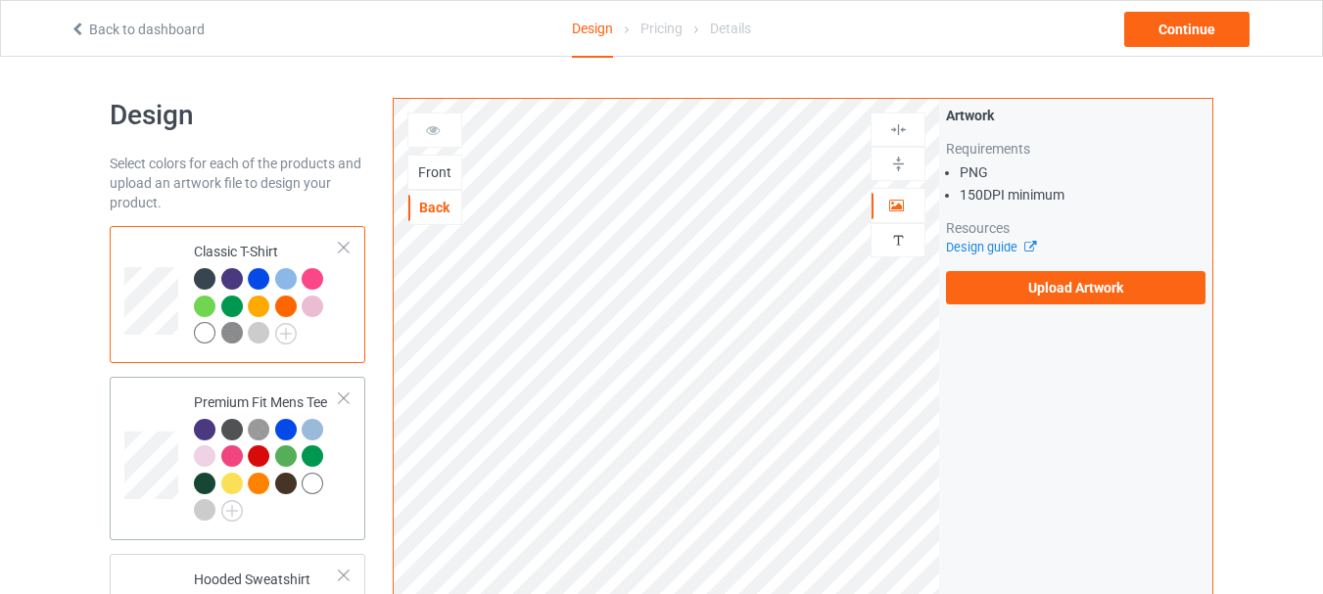
click at [191, 412] on td "Premium Fit Mens Tee" at bounding box center [266, 459] width 167 height 148
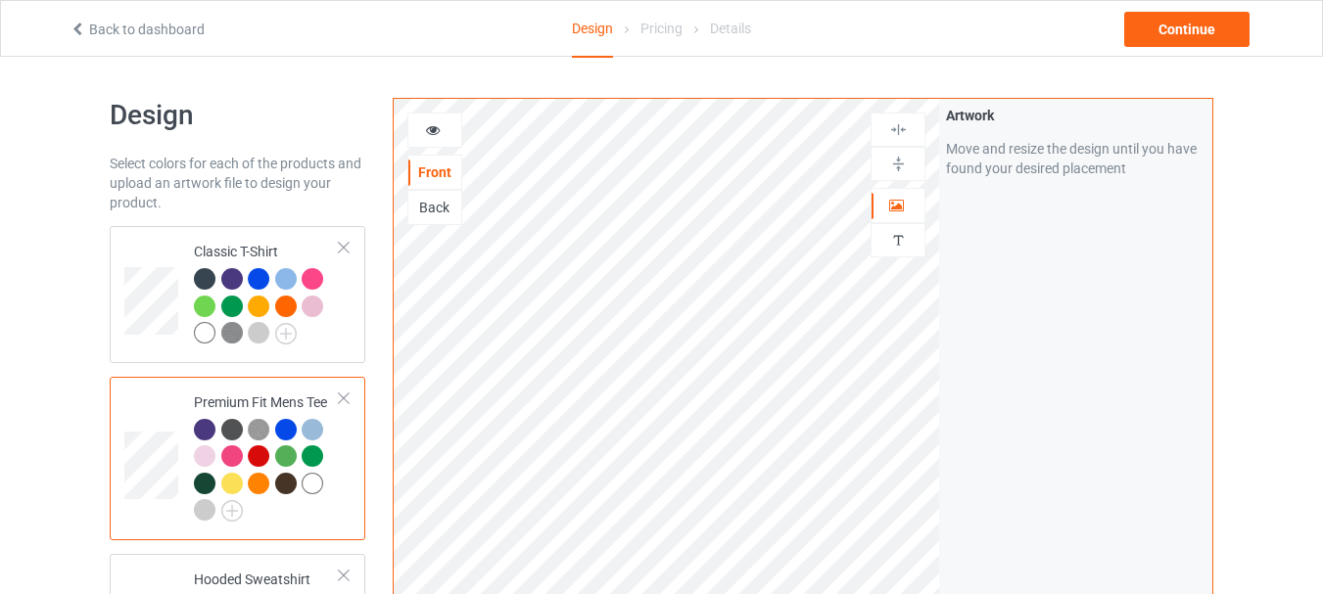
click at [435, 209] on div "Back" at bounding box center [434, 208] width 53 height 20
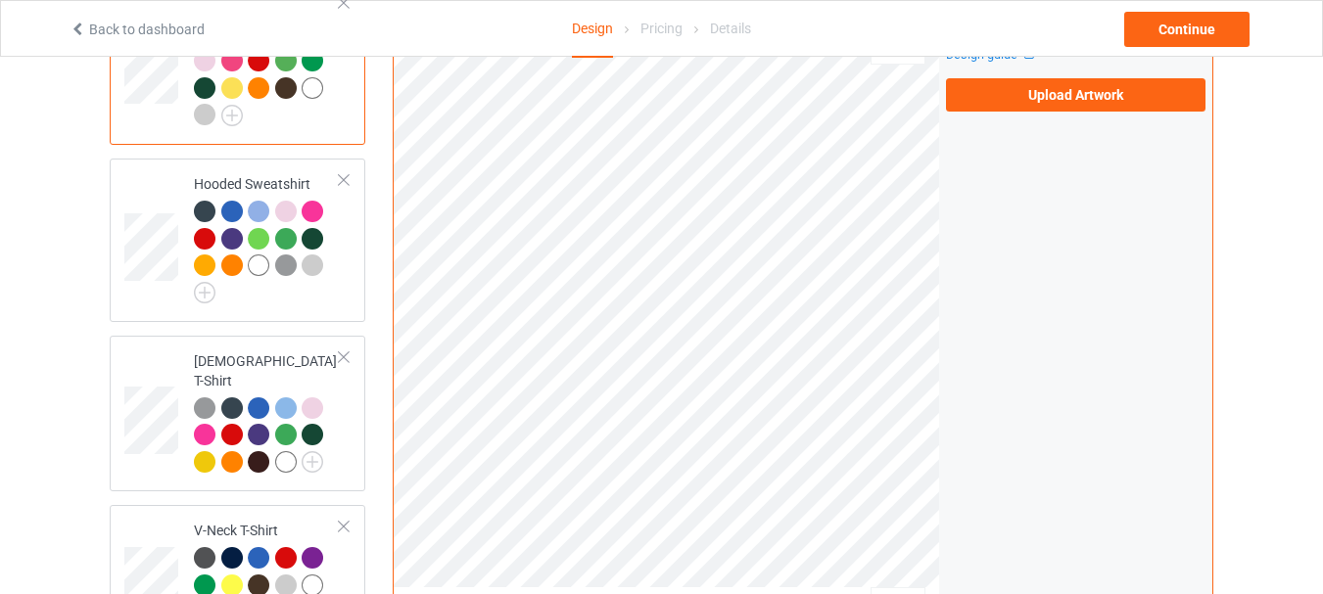
scroll to position [427, 0]
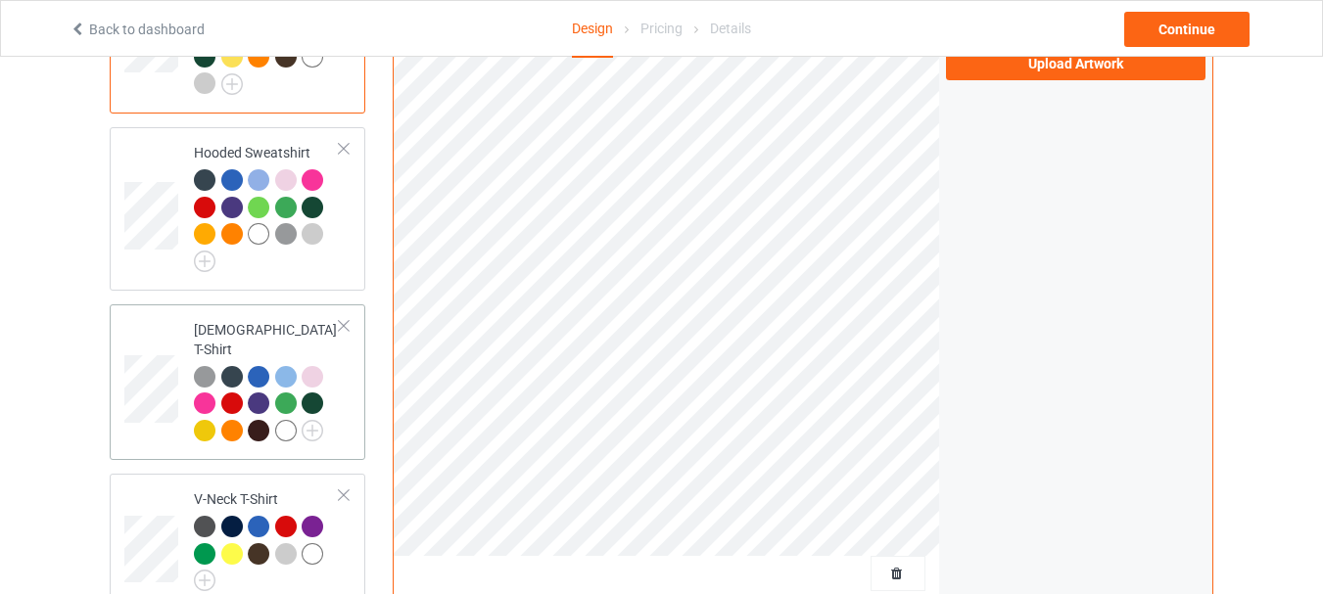
click at [158, 439] on div "[DEMOGRAPHIC_DATA] T-Shirt" at bounding box center [238, 383] width 256 height 157
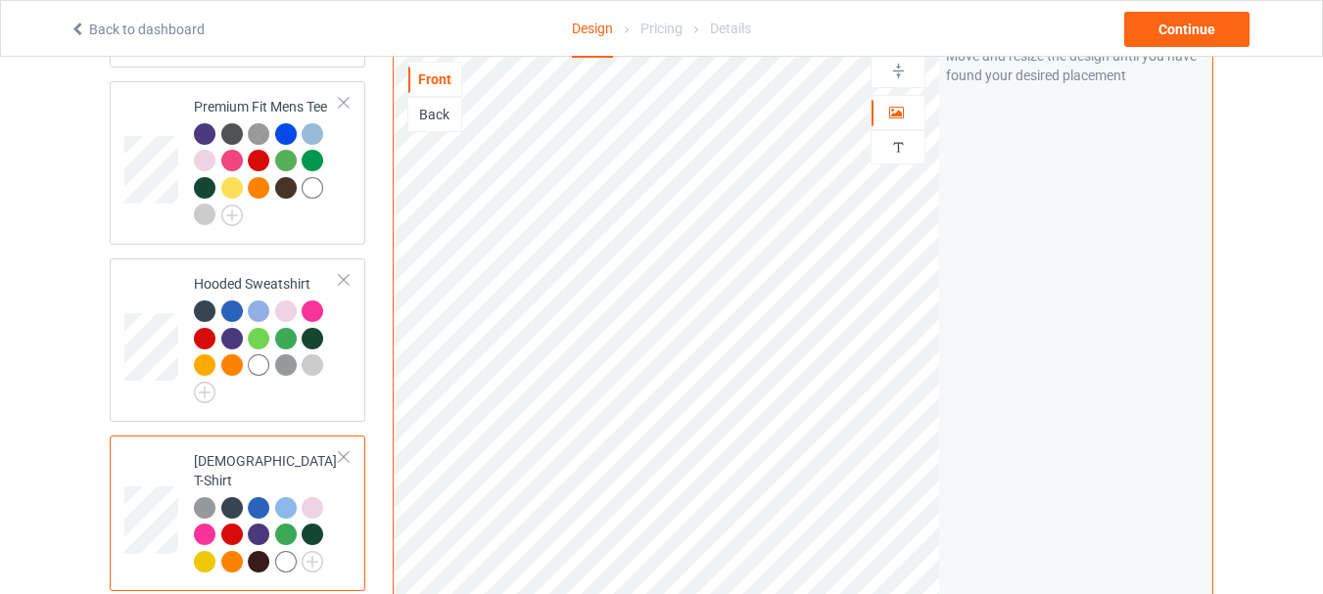
scroll to position [290, 0]
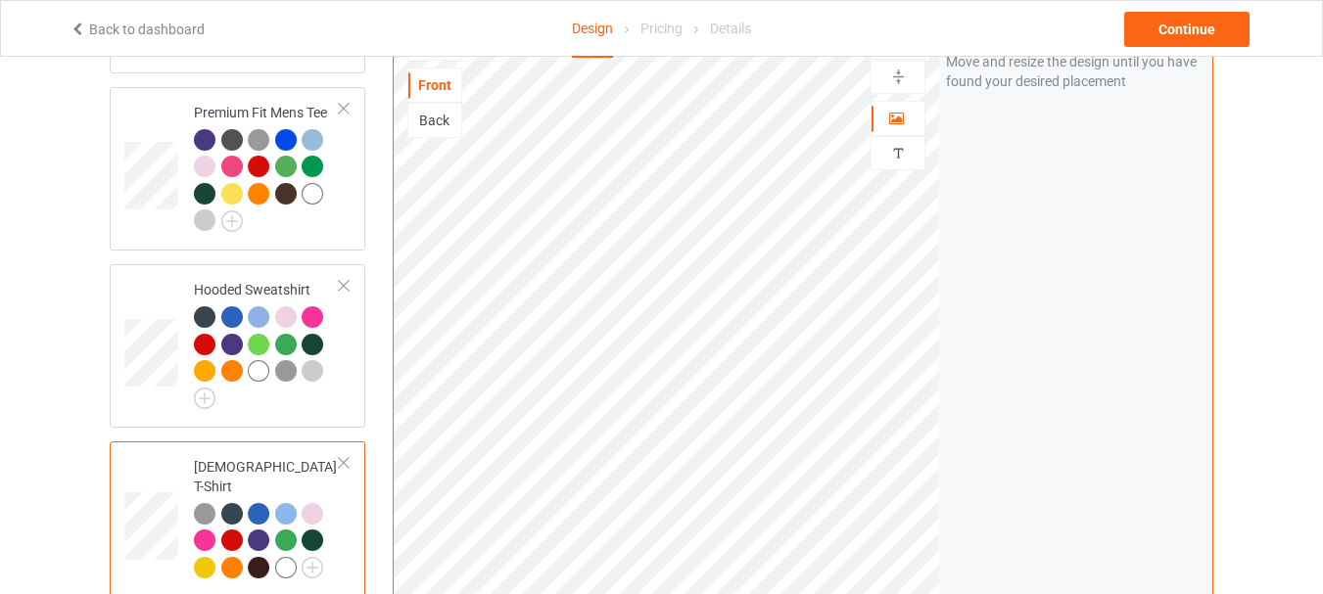
click at [421, 113] on div "Back" at bounding box center [434, 121] width 53 height 20
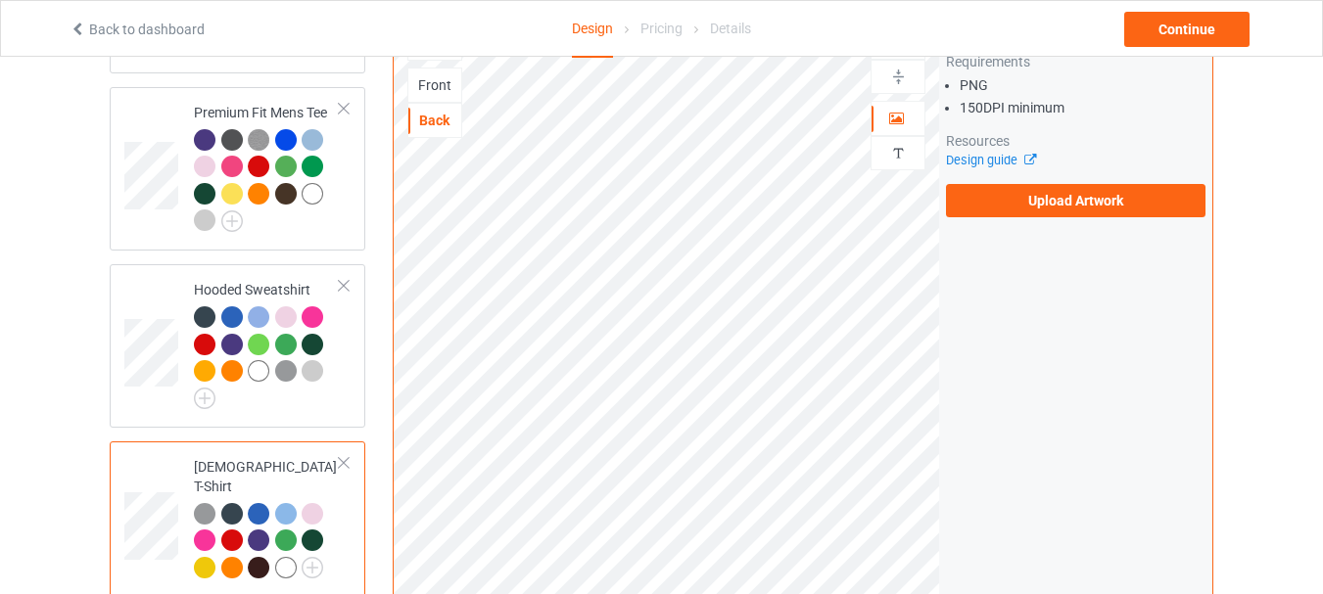
click at [435, 75] on div "Front" at bounding box center [434, 85] width 53 height 20
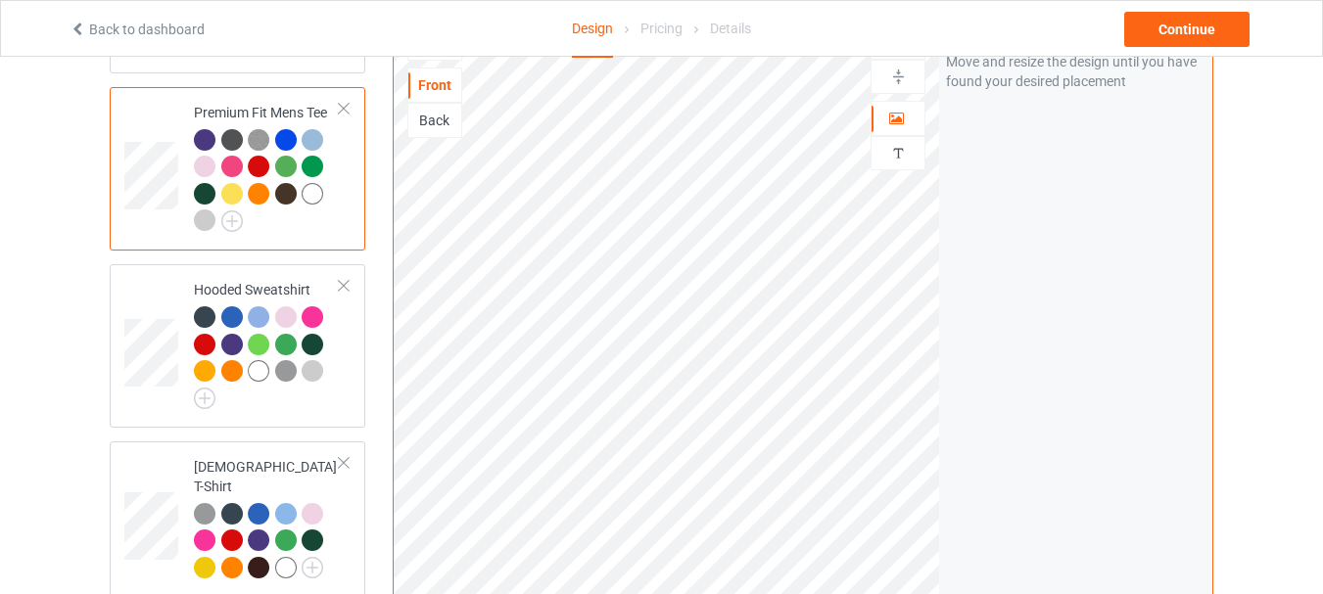
click at [316, 193] on div at bounding box center [313, 194] width 22 height 22
click at [1152, 40] on div "Continue" at bounding box center [1186, 29] width 125 height 35
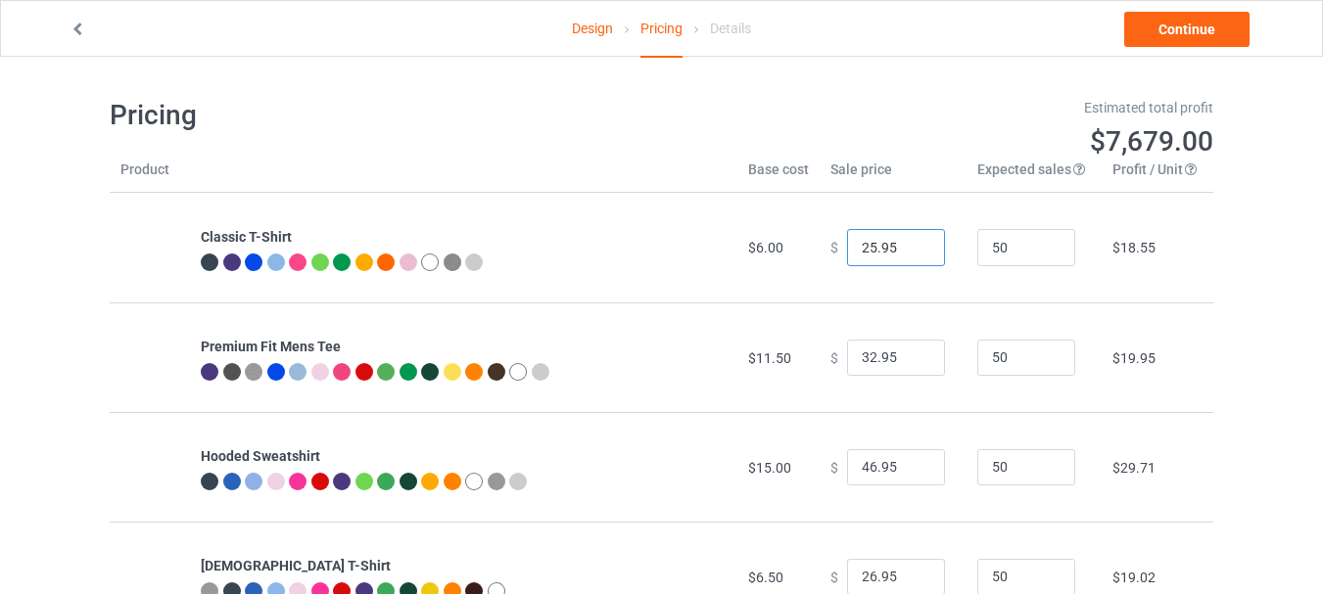
click at [910, 253] on input "25.95" at bounding box center [896, 247] width 98 height 37
click at [910, 253] on input "24.95" at bounding box center [896, 247] width 98 height 37
type input "23.95"
click at [910, 253] on input "23.95" at bounding box center [896, 247] width 98 height 37
click at [912, 367] on input "32.95" at bounding box center [896, 358] width 98 height 37
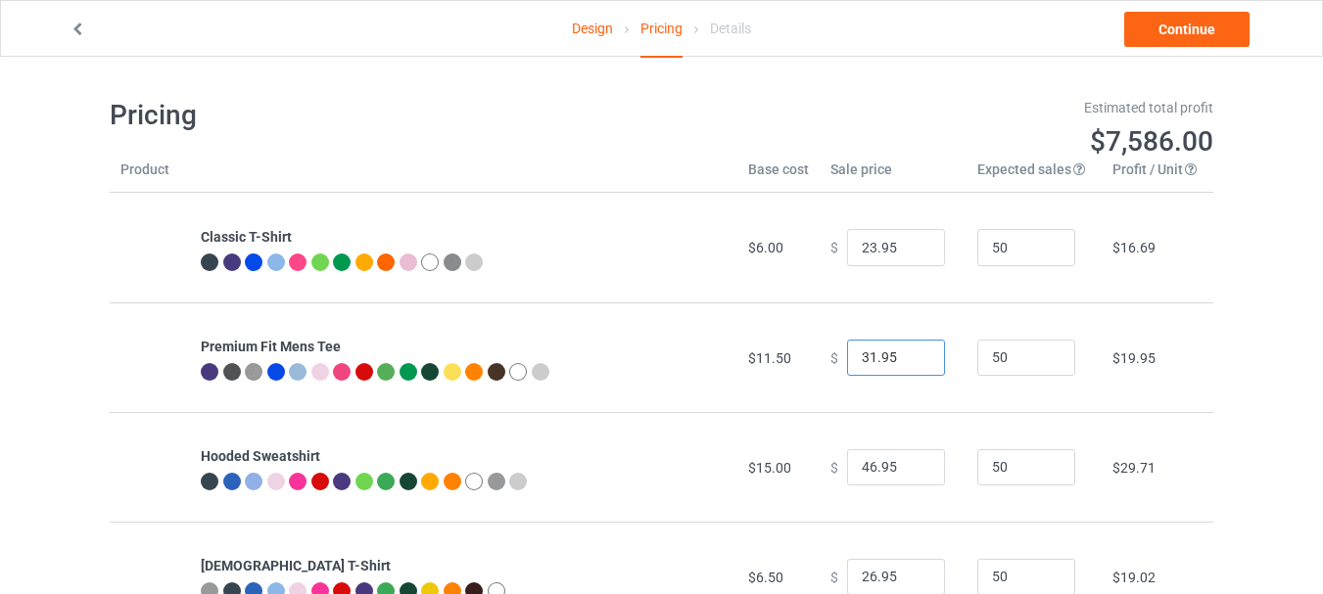
click at [913, 362] on input "31.95" at bounding box center [896, 358] width 98 height 37
click at [913, 362] on input "30.95" at bounding box center [896, 358] width 98 height 37
type input "29.95"
click at [913, 362] on input "29.95" at bounding box center [896, 358] width 98 height 37
click at [910, 466] on input "47.95" at bounding box center [896, 467] width 98 height 37
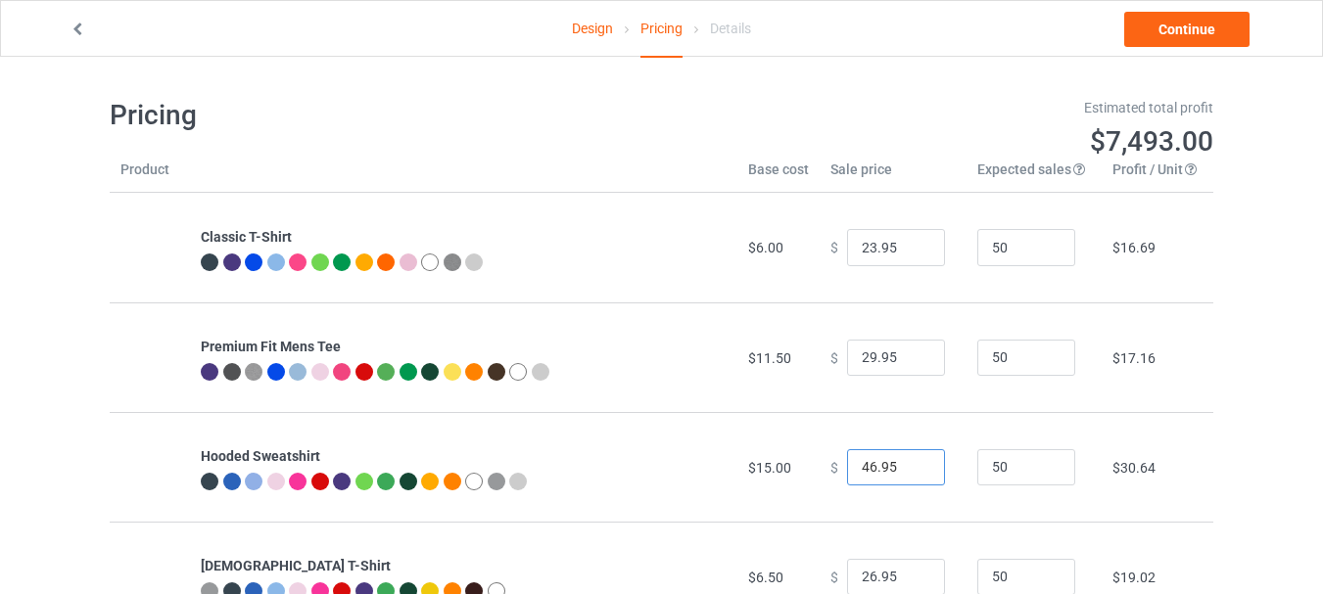
click at [907, 471] on input "46.95" at bounding box center [896, 467] width 98 height 37
click at [907, 471] on input "45.95" at bounding box center [896, 467] width 98 height 37
click at [907, 471] on input "44.95" at bounding box center [896, 467] width 98 height 37
click at [907, 471] on input "43.95" at bounding box center [896, 467] width 98 height 37
click at [907, 471] on input "42.95" at bounding box center [896, 467] width 98 height 37
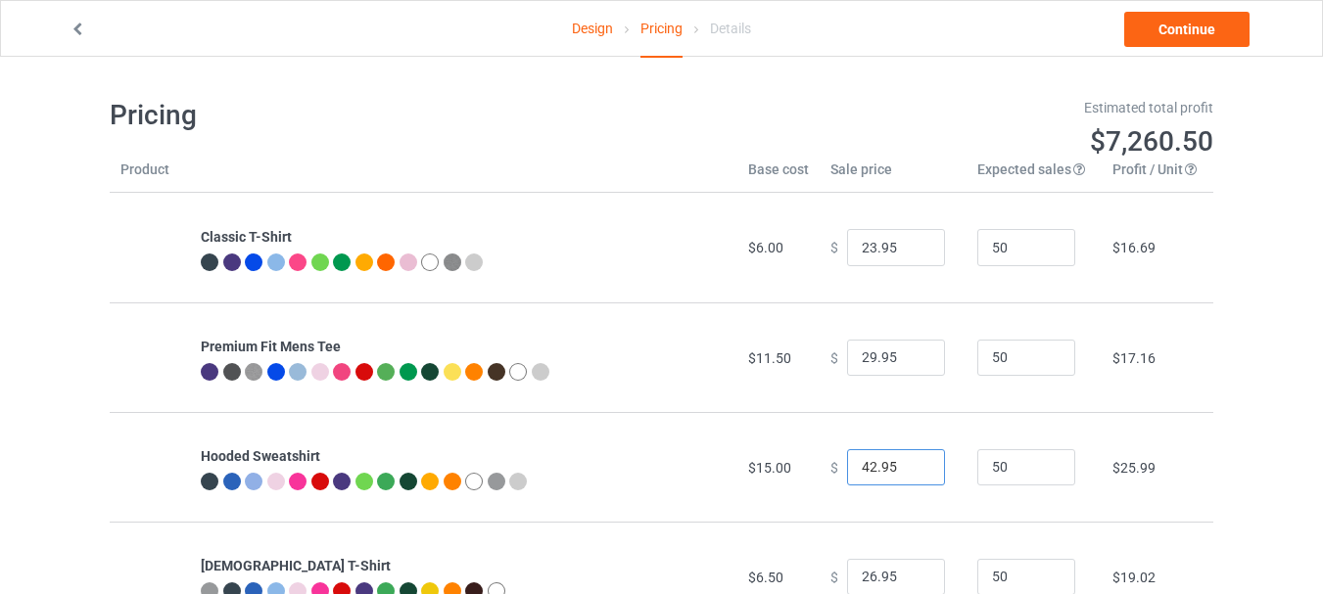
type input "41.95"
click at [907, 471] on input "41.95" at bounding box center [896, 467] width 98 height 37
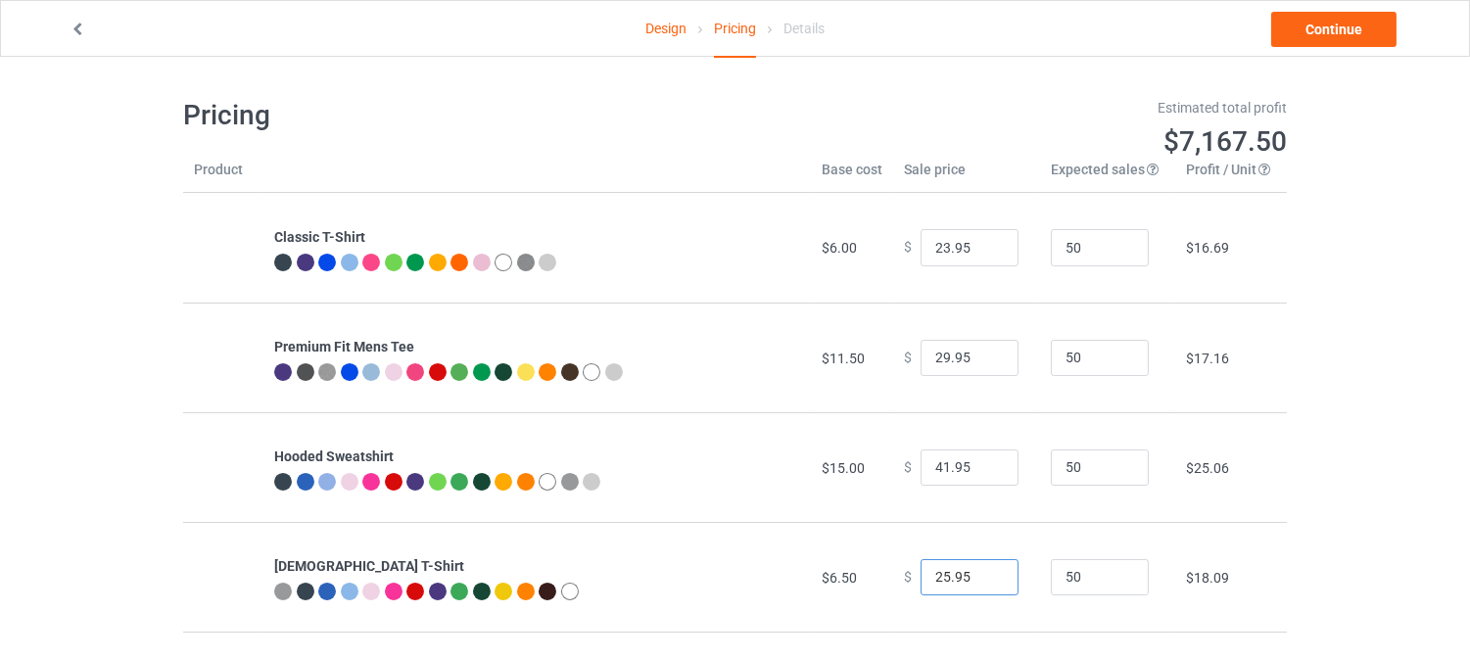
click at [981, 582] on input "25.95" at bounding box center [969, 577] width 98 height 37
click at [981, 582] on input "24.95" at bounding box center [969, 577] width 98 height 37
click at [981, 582] on input "23.95" at bounding box center [969, 577] width 98 height 37
type input "22.95"
click at [981, 582] on input "22.95" at bounding box center [969, 577] width 98 height 37
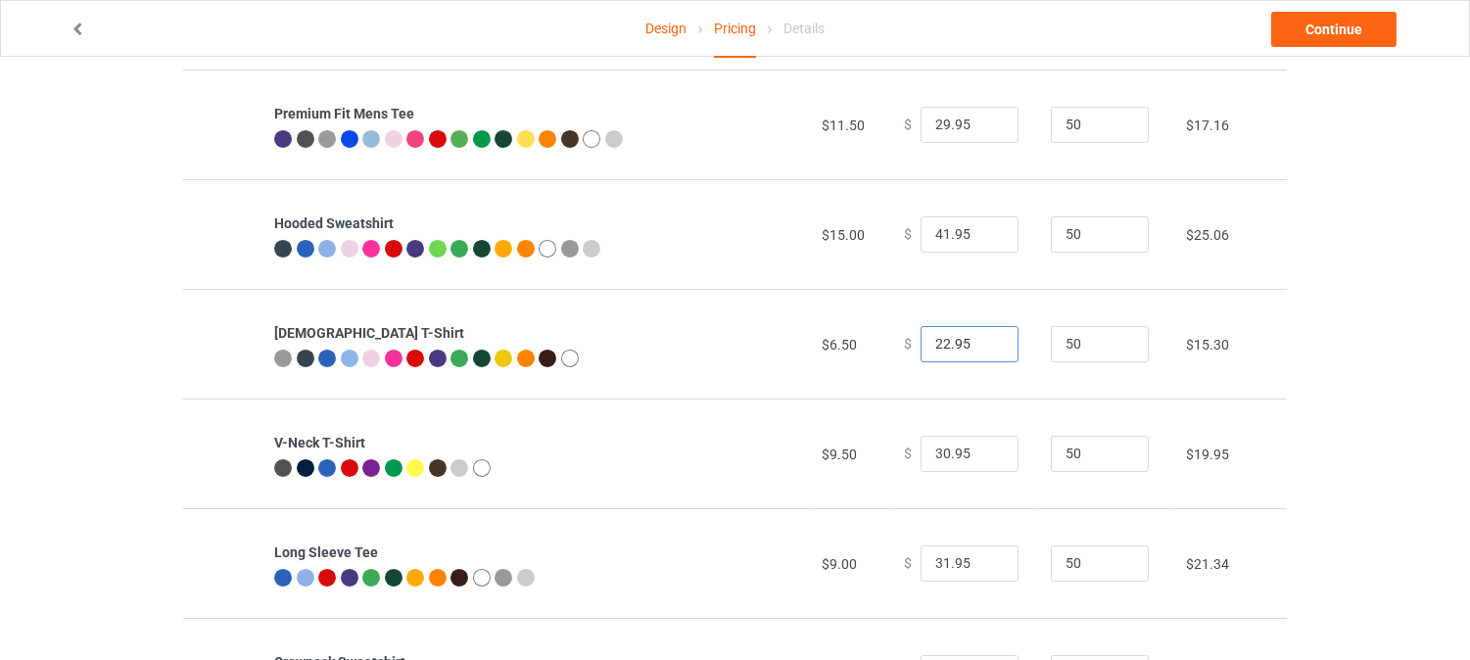
scroll to position [253, 0]
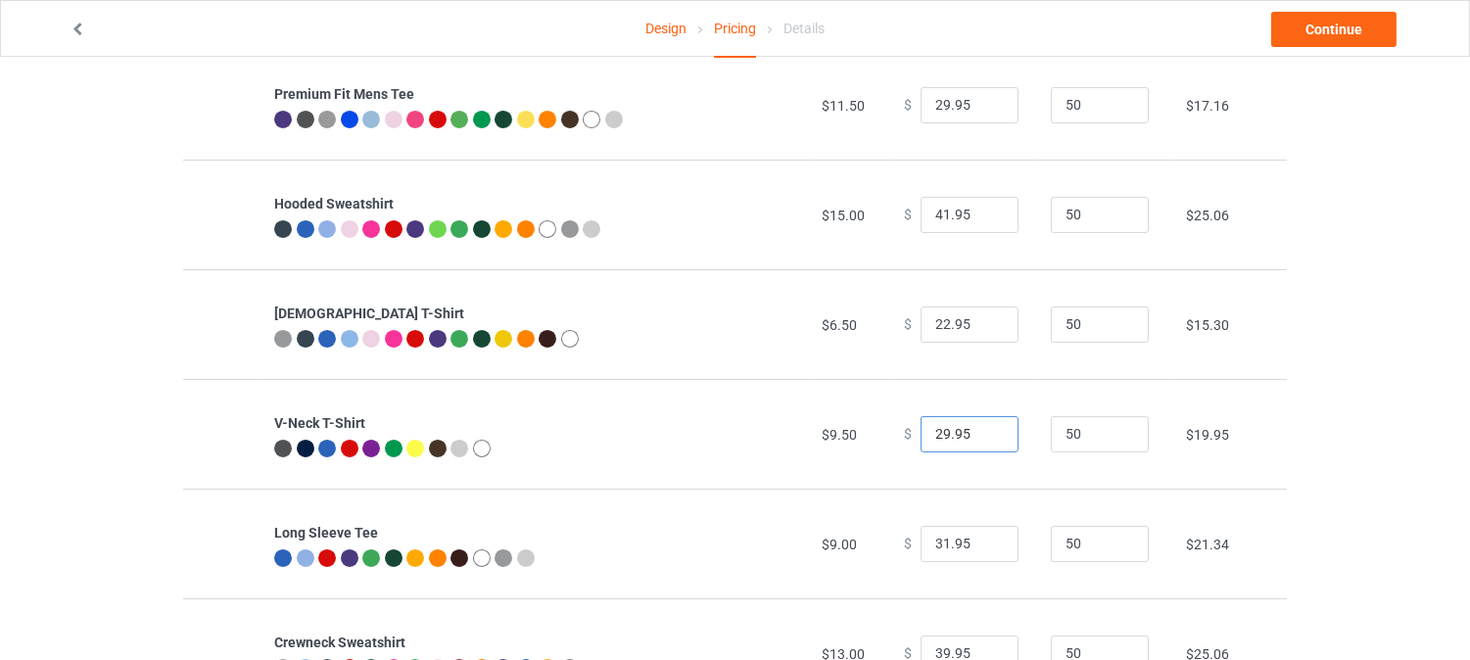
click at [980, 435] on input "29.95" at bounding box center [969, 434] width 98 height 37
click at [980, 435] on input "28.95" at bounding box center [969, 434] width 98 height 37
type input "27.95"
click at [980, 436] on input "27.95" at bounding box center [969, 434] width 98 height 37
click at [987, 546] on input "30.95" at bounding box center [969, 544] width 98 height 37
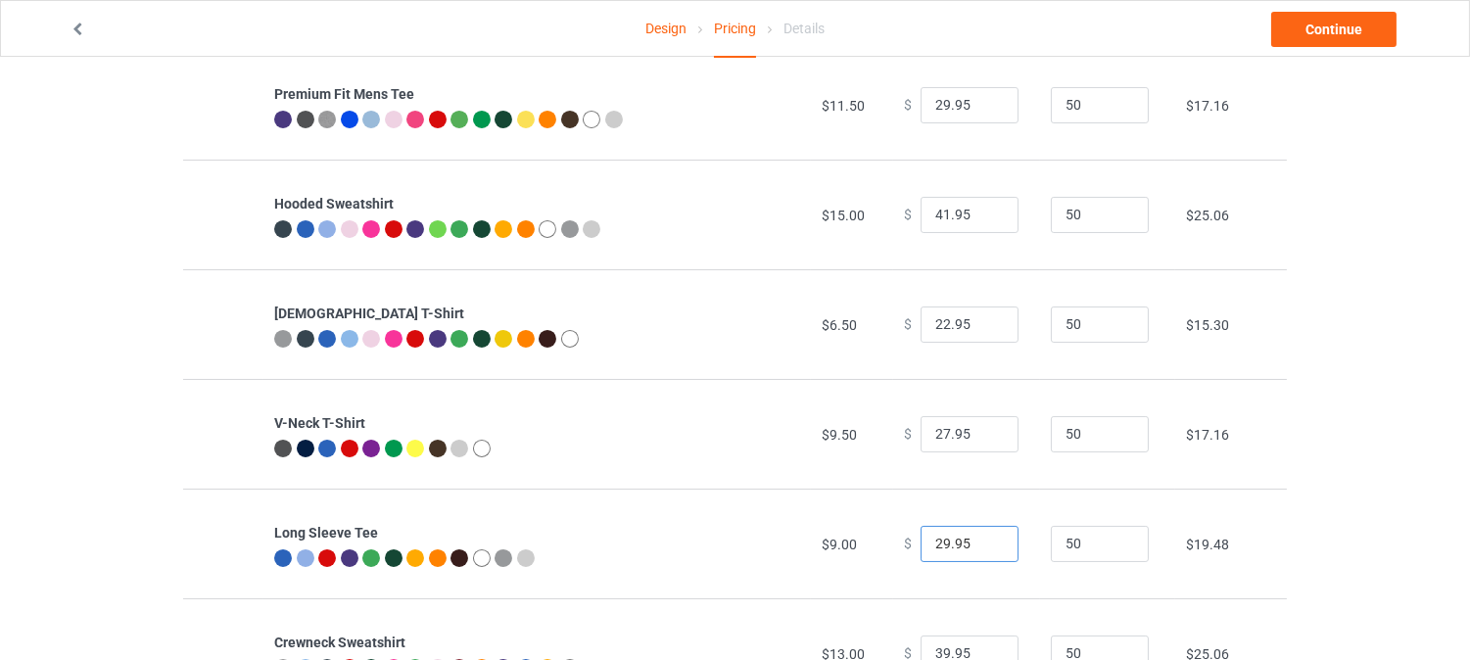
click at [987, 546] on input "29.95" at bounding box center [969, 544] width 98 height 37
type input "28.95"
click at [987, 546] on input "28.95" at bounding box center [969, 544] width 98 height 37
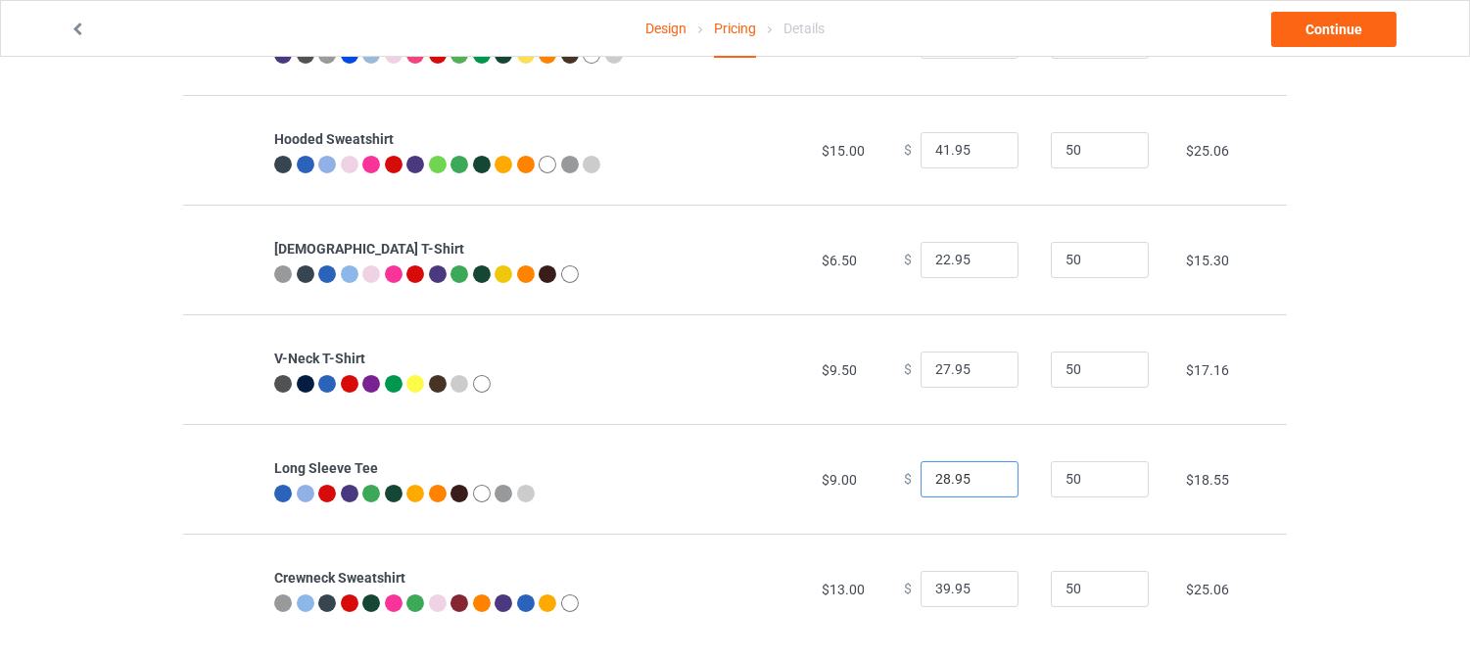
scroll to position [341, 0]
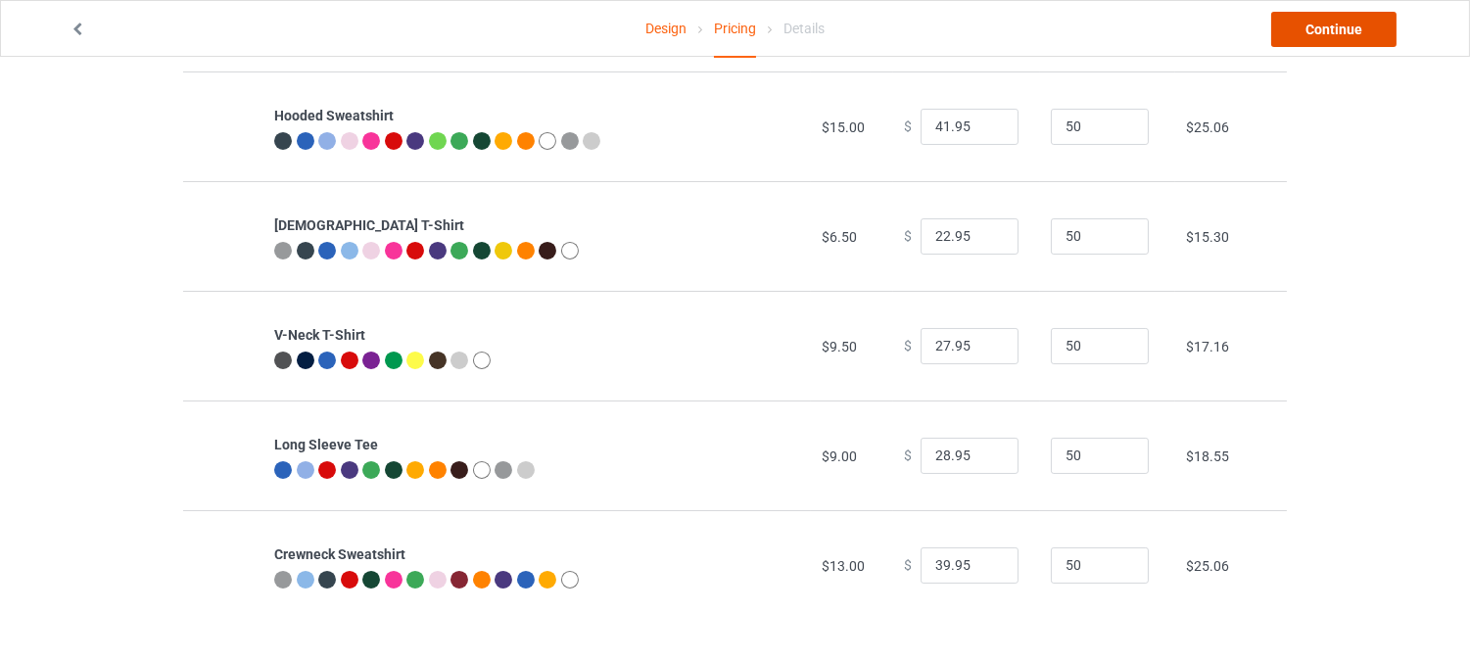
click at [1298, 40] on link "Continue" at bounding box center [1333, 29] width 125 height 35
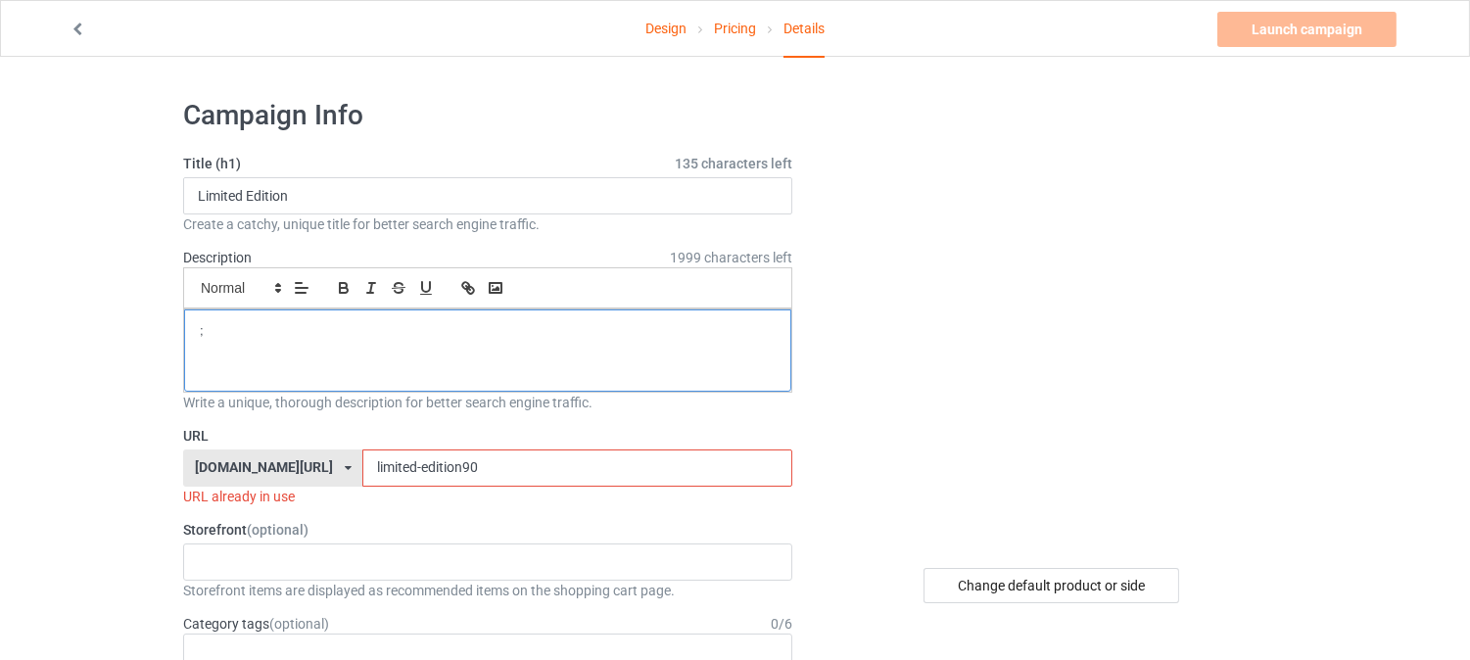
click at [552, 340] on p ";" at bounding box center [488, 331] width 576 height 19
click at [1021, 588] on div "Change default product or side" at bounding box center [1051, 585] width 256 height 35
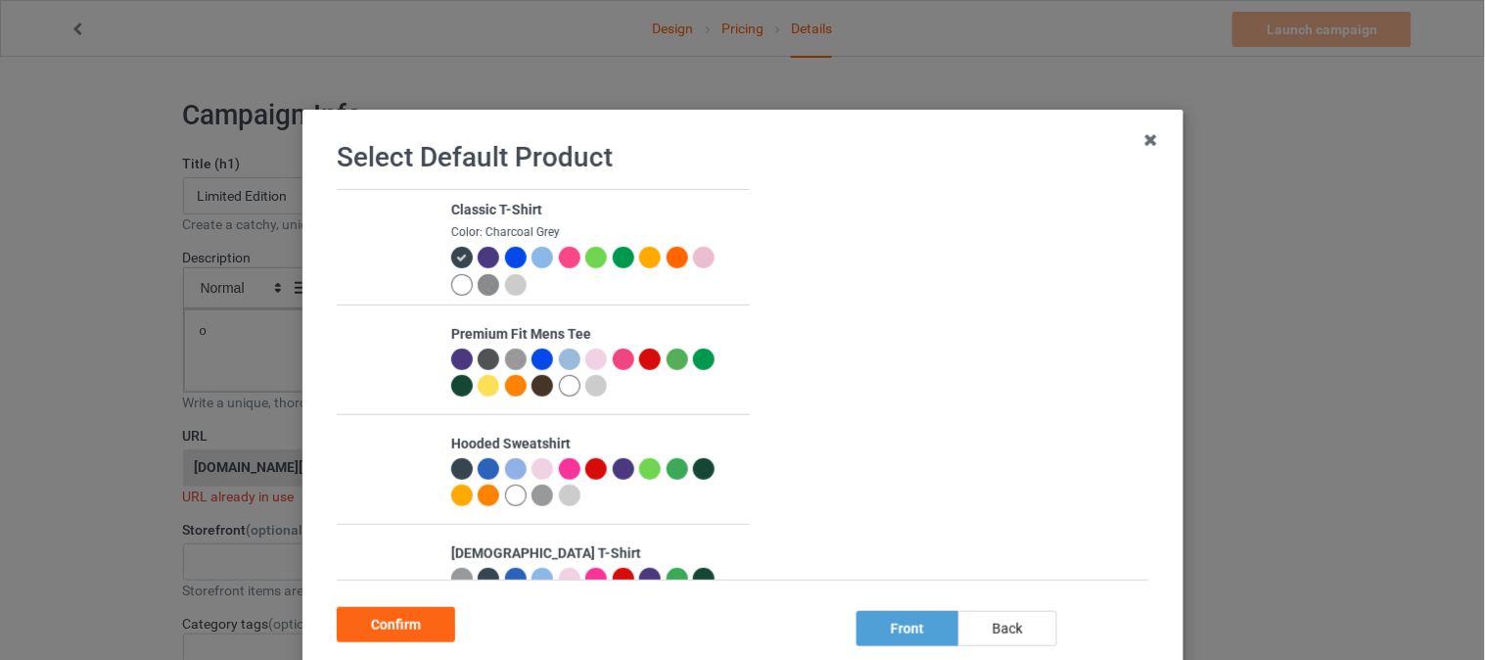
click at [450, 280] on div at bounding box center [461, 285] width 22 height 22
click at [1004, 593] on div "back" at bounding box center [1007, 628] width 99 height 35
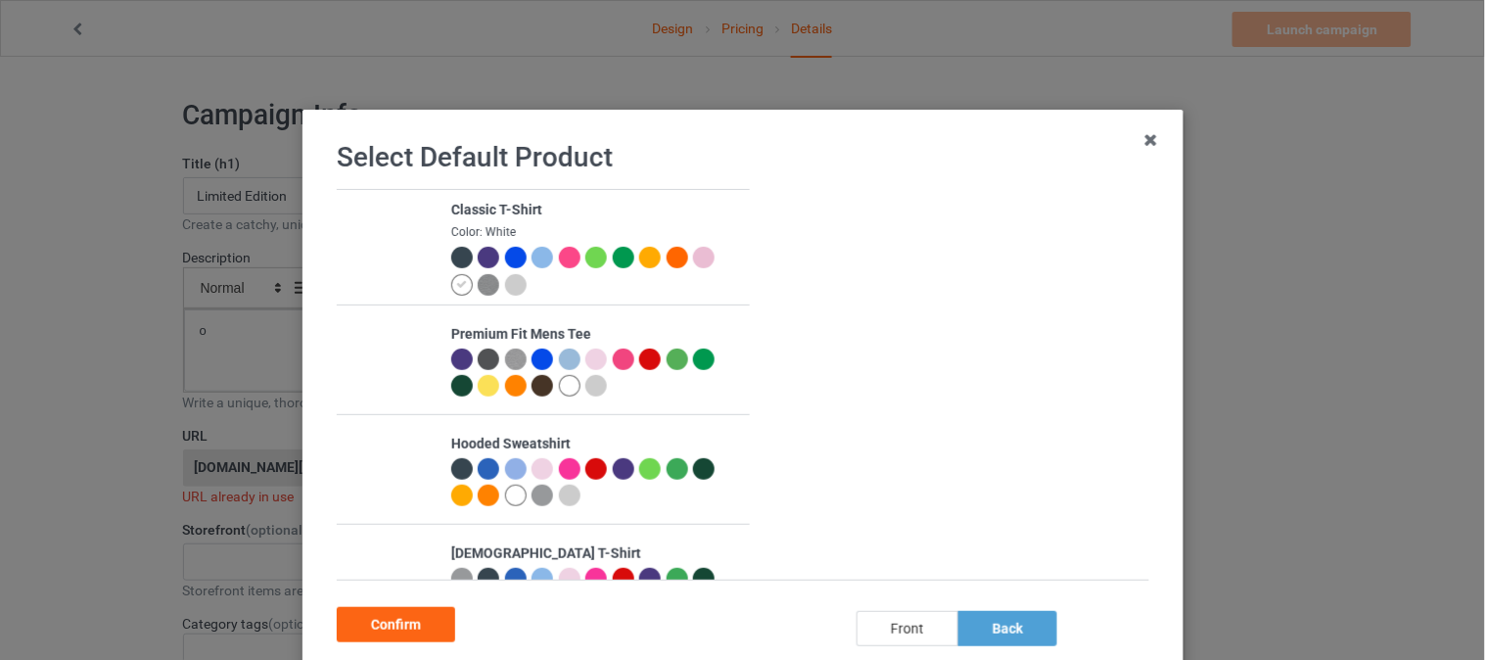
click at [904, 593] on div "front" at bounding box center [907, 628] width 102 height 35
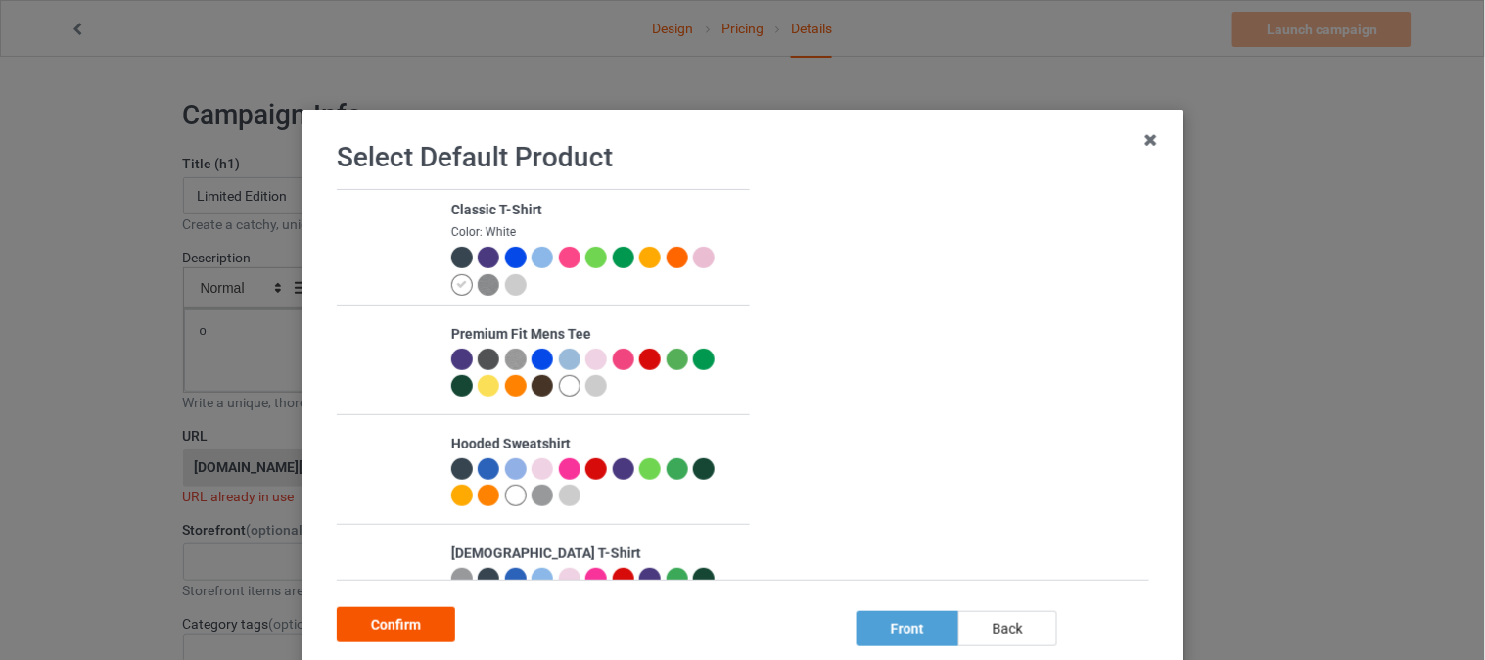
click at [406, 593] on div "Confirm" at bounding box center [396, 624] width 118 height 35
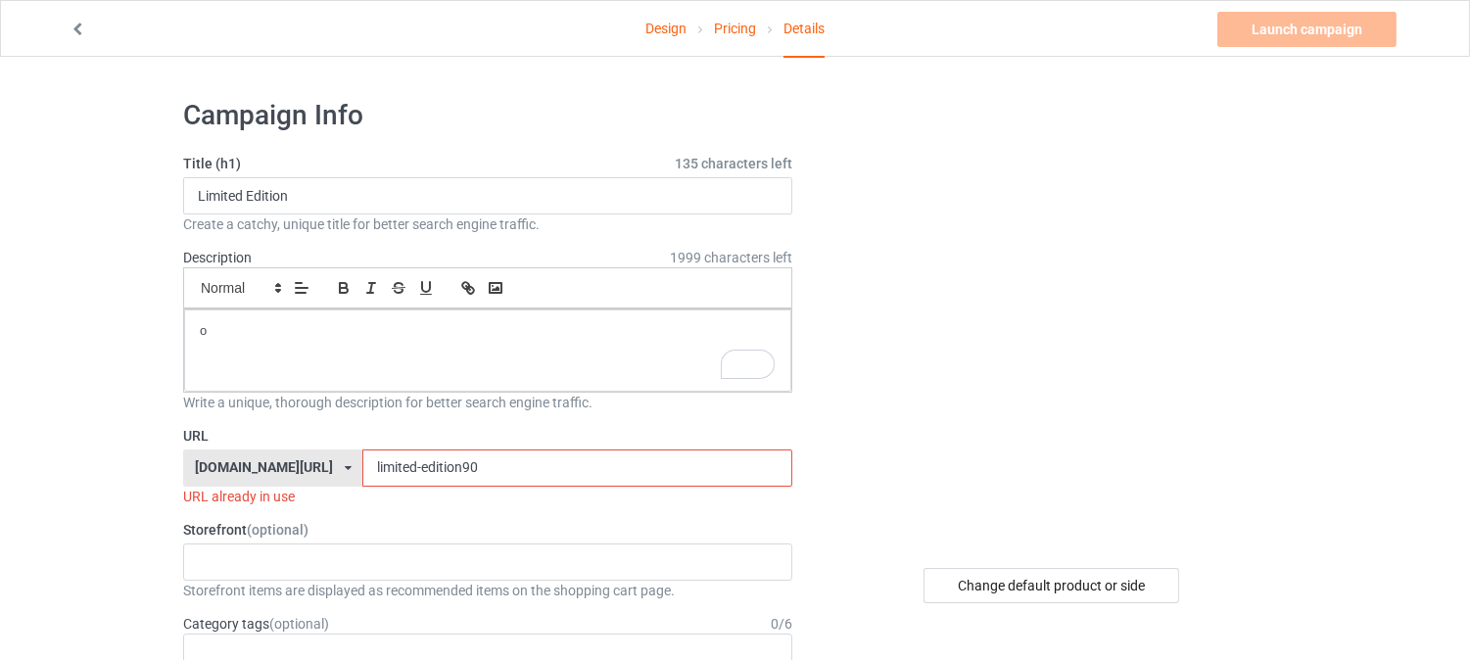
click at [543, 468] on input "limited-edition90" at bounding box center [576, 467] width 429 height 37
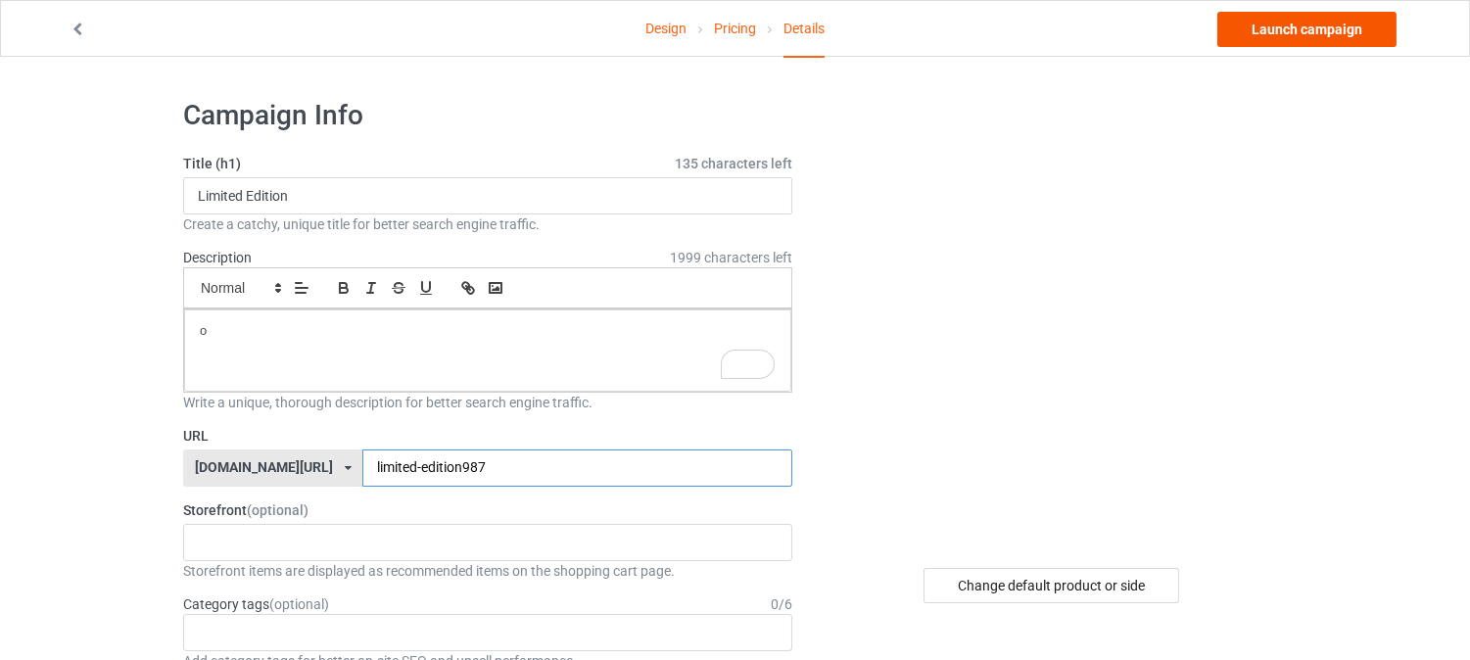
type input "limited-edition987"
click at [1247, 27] on link "Launch campaign" at bounding box center [1306, 29] width 179 height 35
